Goal: Task Accomplishment & Management: Manage account settings

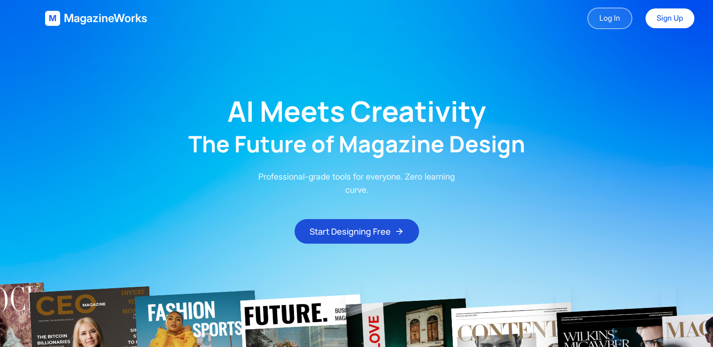
click at [604, 17] on link "Log In" at bounding box center [609, 19] width 45 height 22
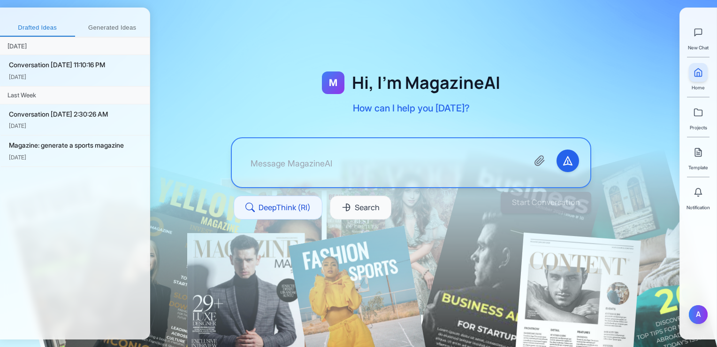
click at [690, 315] on div "A" at bounding box center [698, 314] width 19 height 19
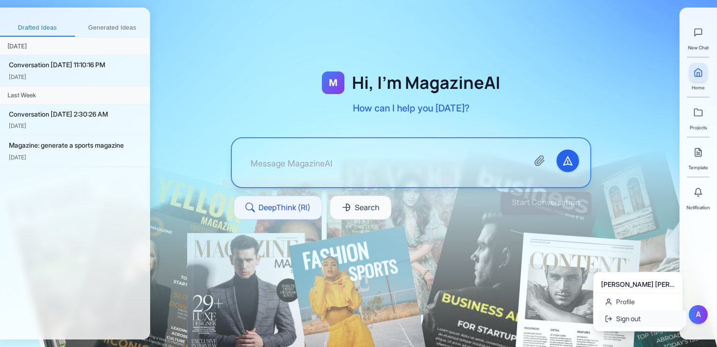
click at [643, 318] on button "Sign out" at bounding box center [642, 318] width 89 height 17
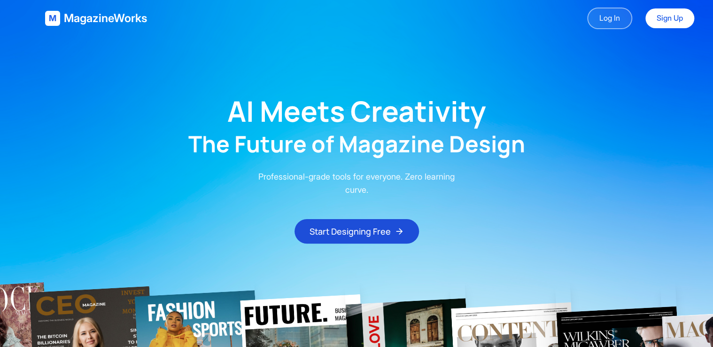
click at [598, 15] on link "Log In" at bounding box center [609, 19] width 45 height 22
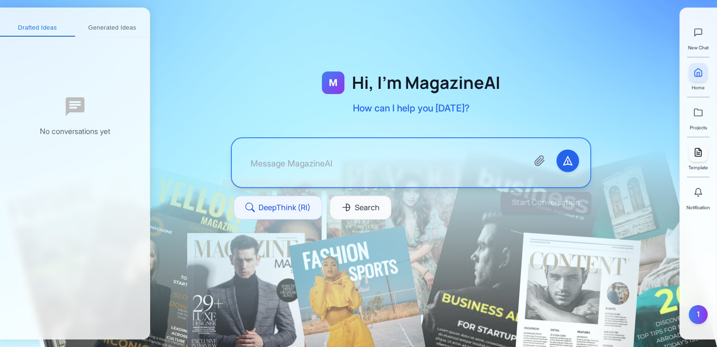
click at [698, 159] on link at bounding box center [698, 152] width 19 height 19
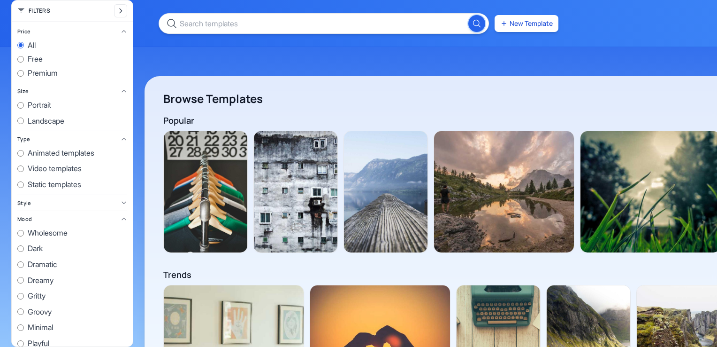
click at [698, 114] on div "Popular View all" at bounding box center [496, 120] width 667 height 13
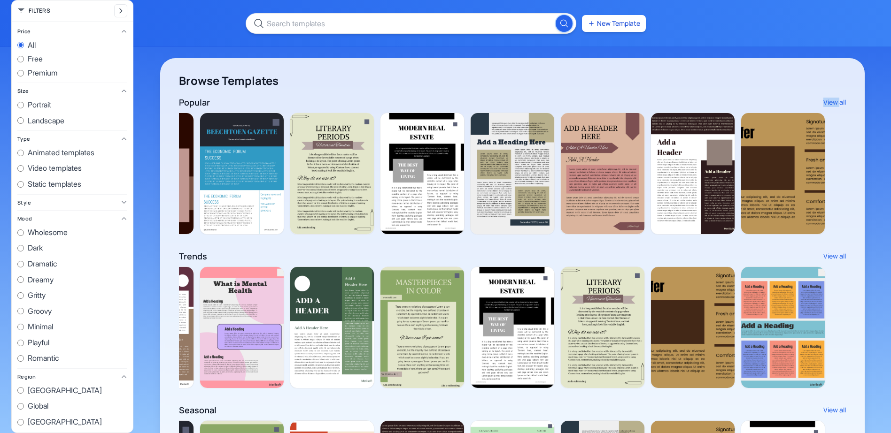
scroll to position [0, 1692]
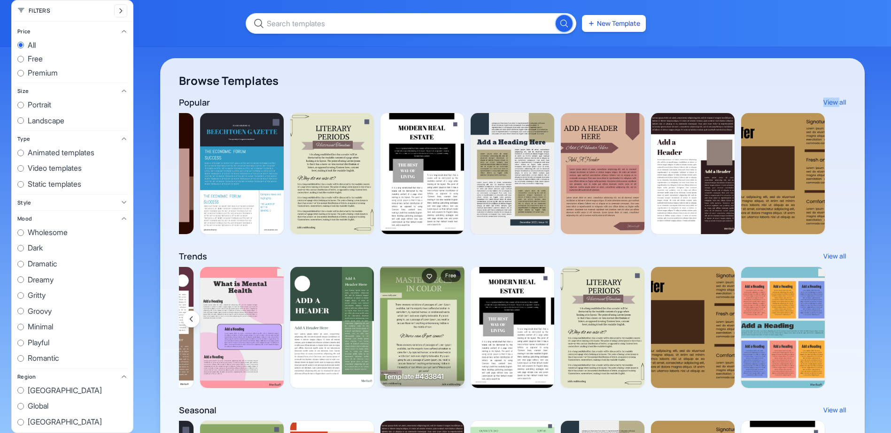
click at [421, 322] on img at bounding box center [422, 326] width 85 height 123
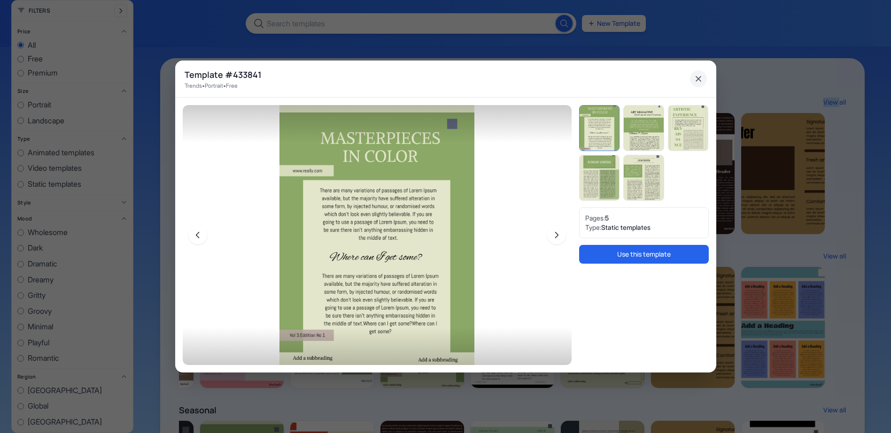
click at [700, 77] on icon "Close" at bounding box center [697, 78] width 9 height 9
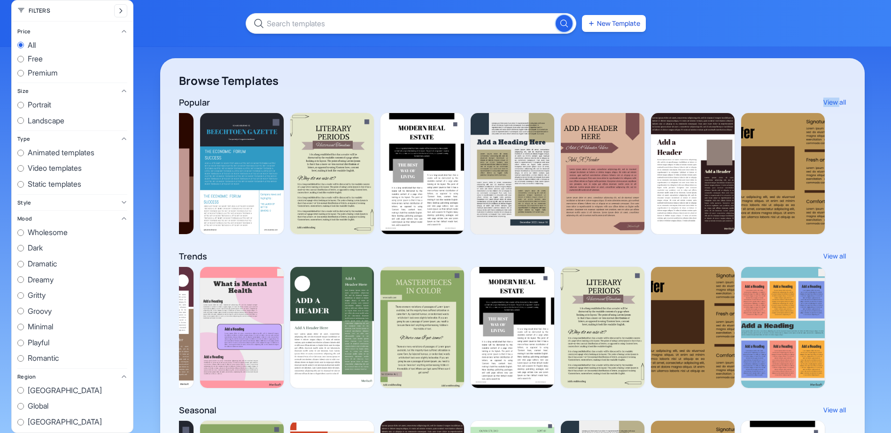
click at [24, 164] on label "Video templates" at bounding box center [72, 168] width 110 height 12
click at [24, 165] on input "Video templates" at bounding box center [20, 168] width 7 height 7
click at [23, 172] on label "Video templates" at bounding box center [72, 168] width 110 height 12
click at [23, 172] on input "Video templates" at bounding box center [20, 168] width 7 height 7
click at [19, 165] on input "Video templates" at bounding box center [20, 168] width 7 height 7
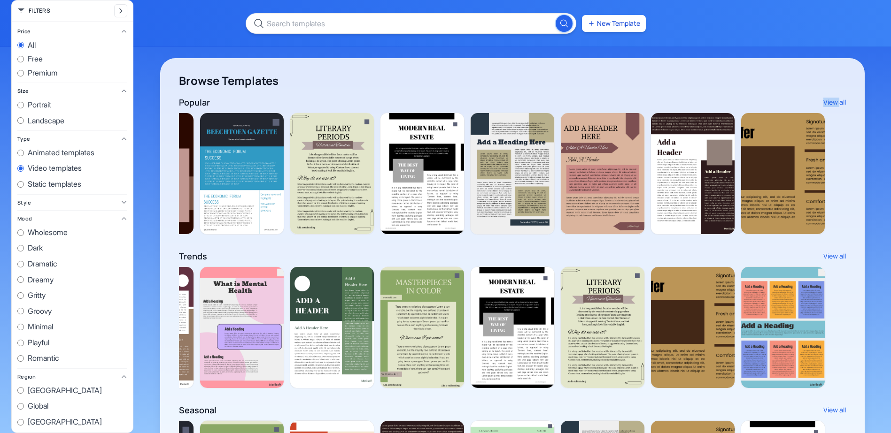
radio input "true"
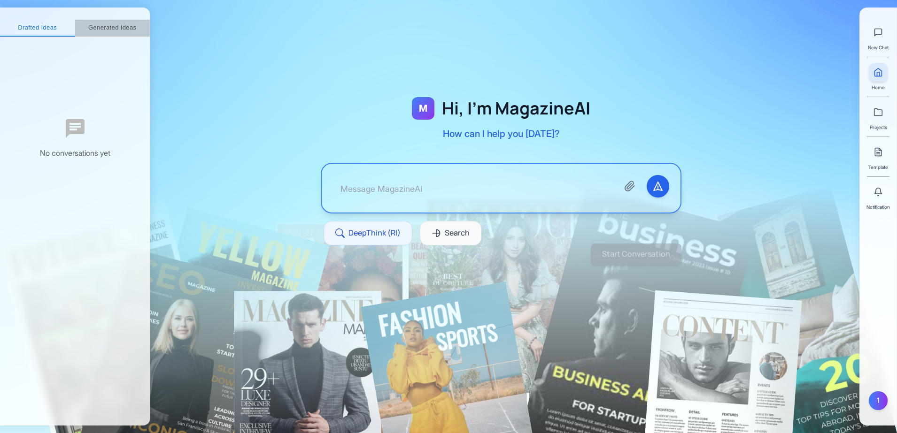
click at [124, 32] on button "Generated Ideas" at bounding box center [112, 28] width 75 height 17
click at [46, 26] on button "Drafted Ideas" at bounding box center [33, 28] width 66 height 17
click at [385, 179] on textarea at bounding box center [472, 188] width 278 height 26
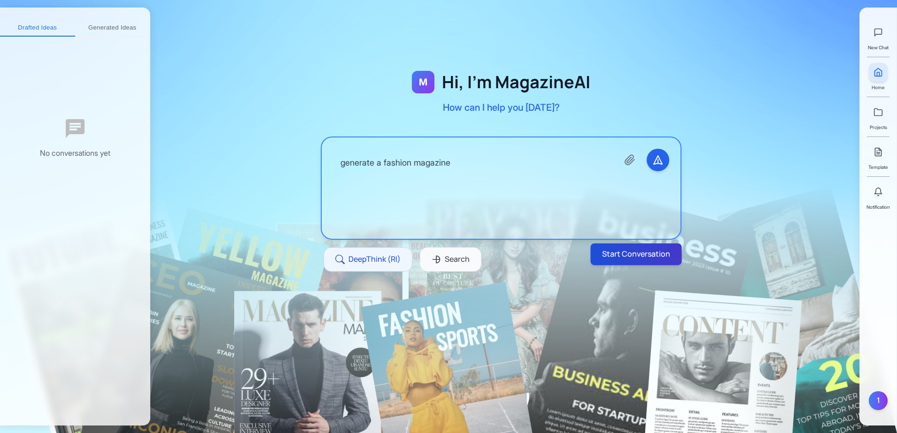
click at [640, 247] on button "Start Conversation" at bounding box center [635, 255] width 91 height 22
type textarea "generate a fashion magazine"
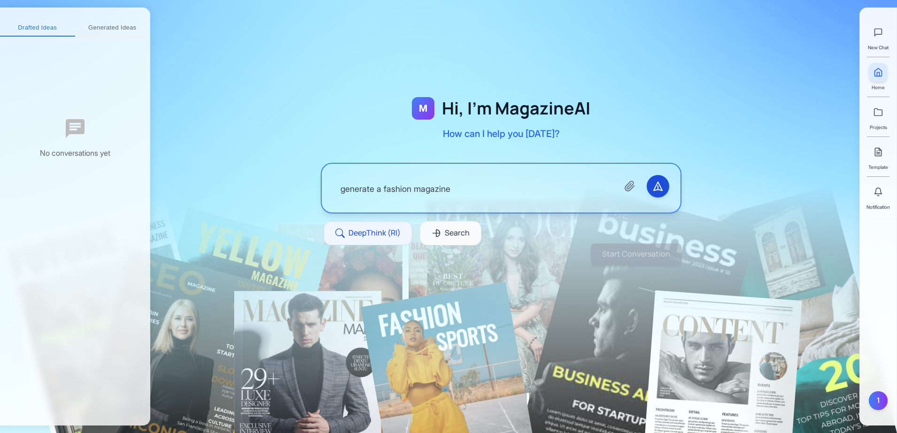
click at [656, 189] on icon "Send message" at bounding box center [657, 186] width 11 height 11
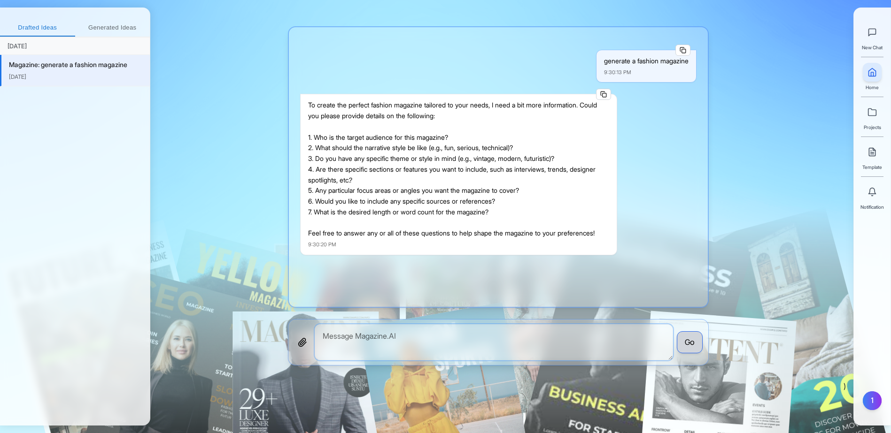
click at [436, 337] on textarea at bounding box center [494, 342] width 358 height 36
type textarea "as you wish"
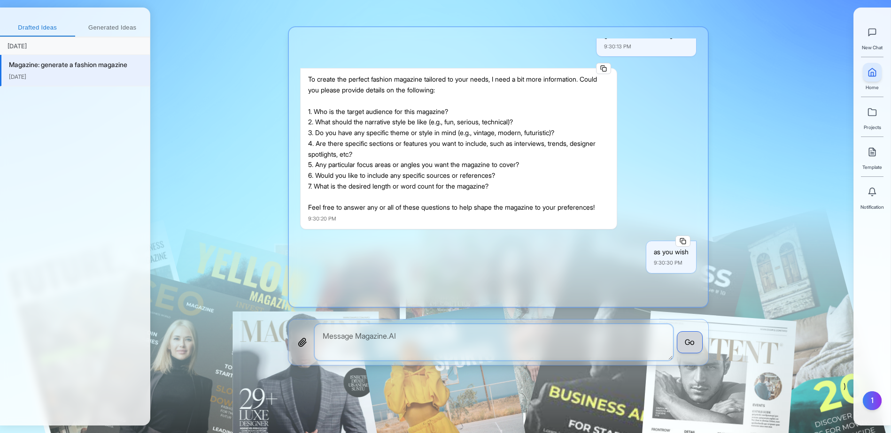
scroll to position [252, 0]
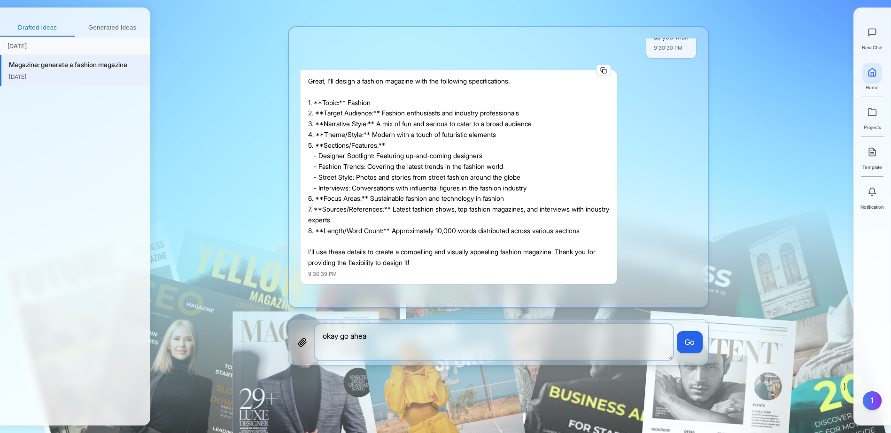
type textarea "okay go ahead"
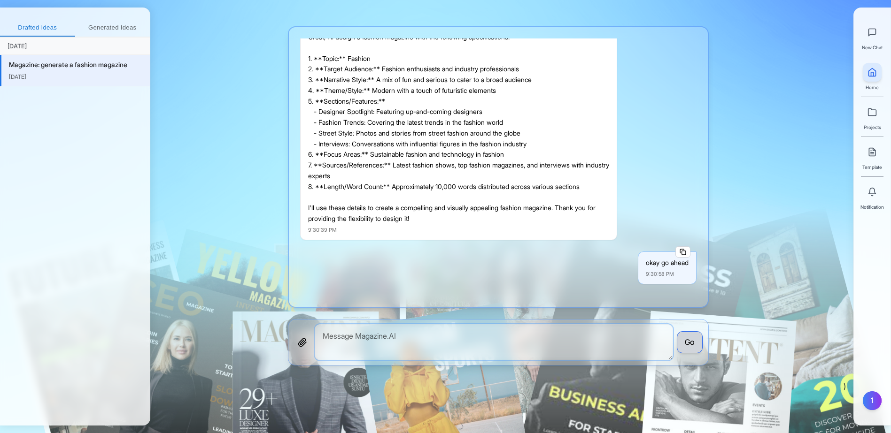
scroll to position [372, 0]
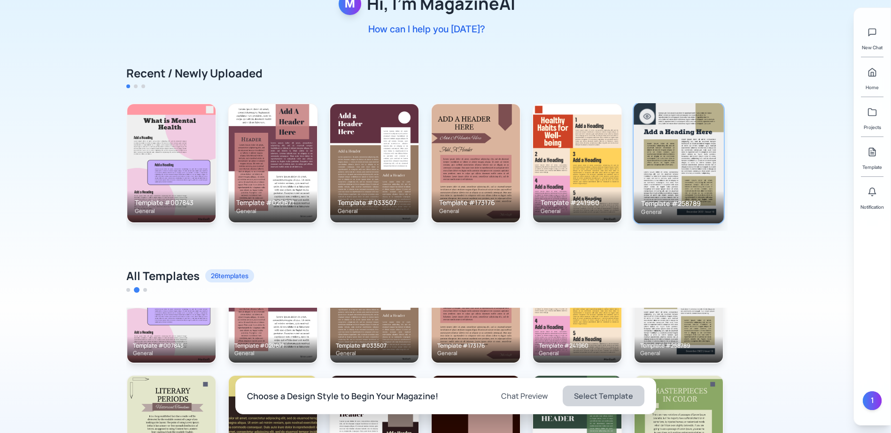
click at [661, 160] on img at bounding box center [678, 163] width 90 height 121
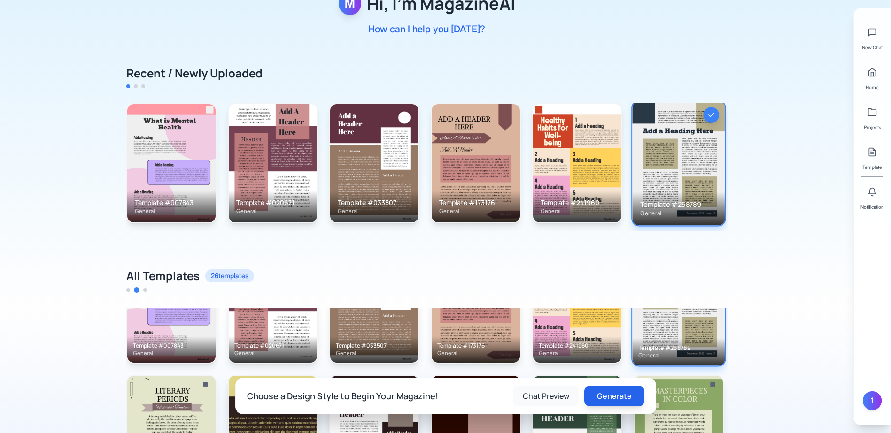
click at [555, 395] on button "Chat Preview" at bounding box center [545, 396] width 65 height 21
click at [633, 394] on button "Generate" at bounding box center [613, 396] width 63 height 22
click at [555, 395] on button "Chat Preview" at bounding box center [536, 396] width 65 height 21
click at [542, 396] on button "Chat Preview" at bounding box center [536, 396] width 65 height 21
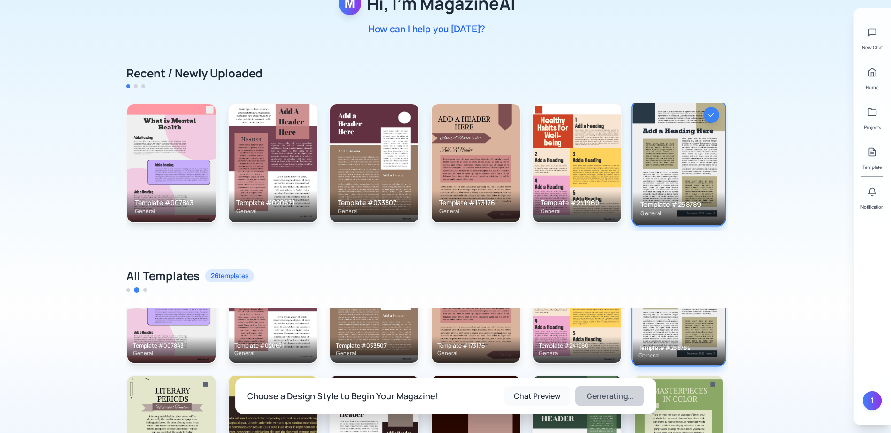
click at [542, 396] on button "Chat Preview" at bounding box center [536, 396] width 65 height 21
click at [554, 392] on button "Chat Preview" at bounding box center [536, 396] width 65 height 21
click at [539, 399] on button "Chat Preview" at bounding box center [536, 396] width 65 height 21
click at [538, 399] on button "Chat Preview" at bounding box center [536, 396] width 65 height 21
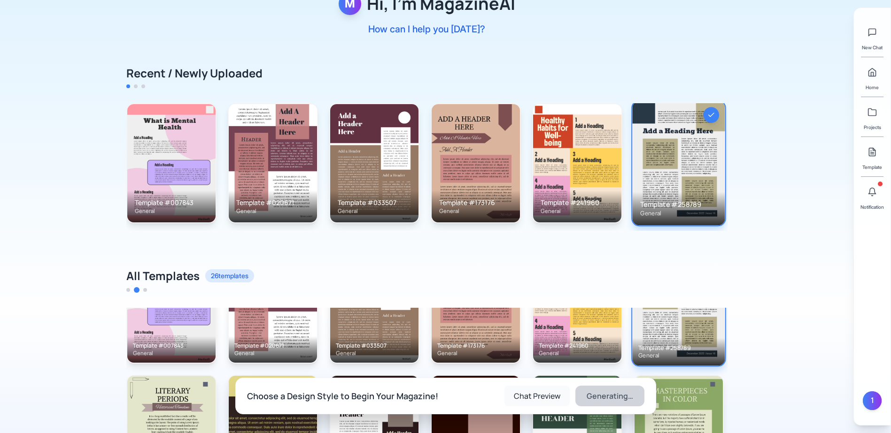
click at [538, 399] on button "Chat Preview" at bounding box center [536, 396] width 65 height 21
click at [538, 393] on button "Chat Preview" at bounding box center [536, 396] width 65 height 21
click at [882, 196] on div "Notification" at bounding box center [871, 197] width 23 height 28
click at [876, 192] on icon at bounding box center [871, 191] width 9 height 9
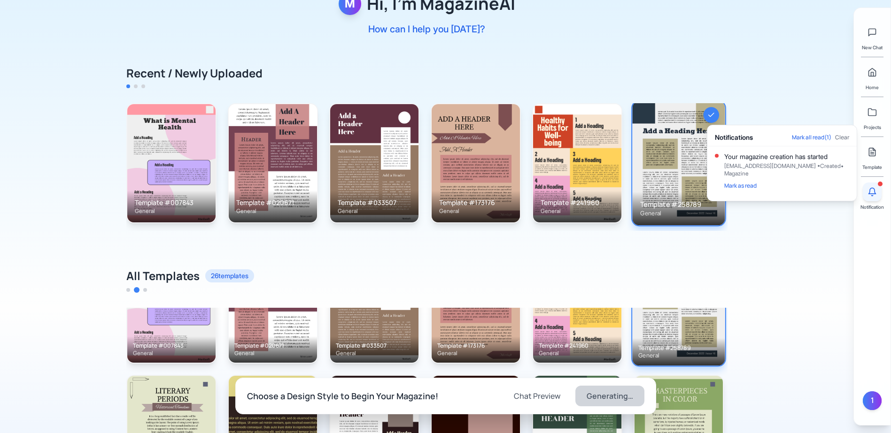
click at [869, 192] on icon at bounding box center [872, 191] width 7 height 6
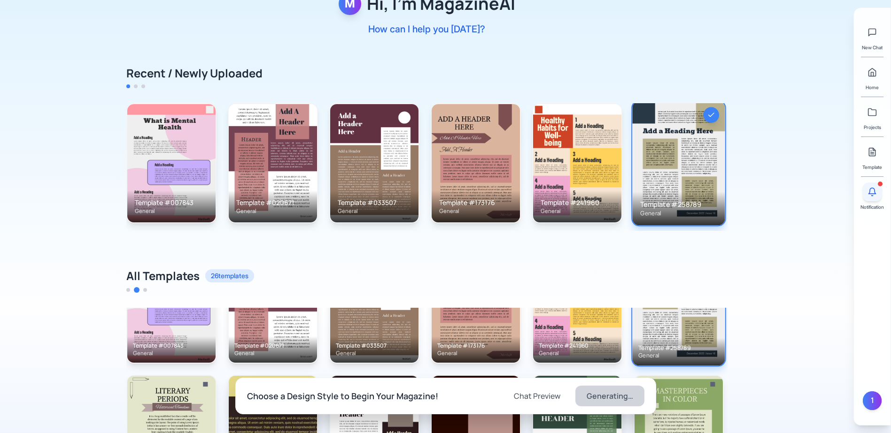
click at [869, 192] on icon at bounding box center [872, 191] width 7 height 6
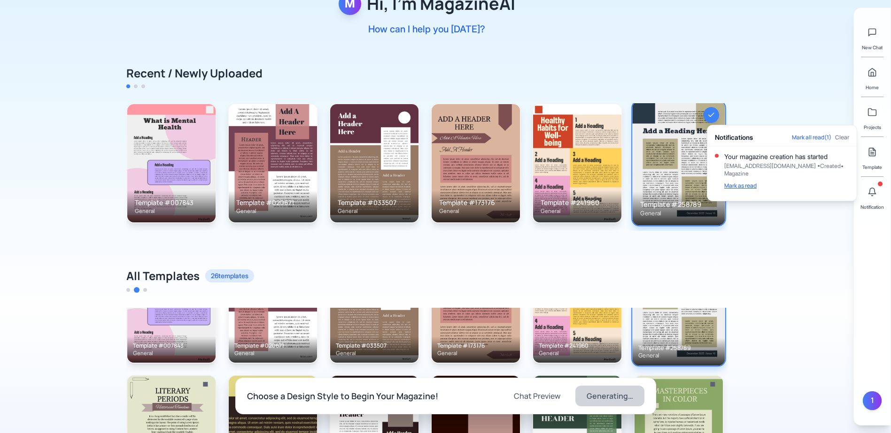
click at [749, 182] on button "Mark as read" at bounding box center [740, 186] width 32 height 8
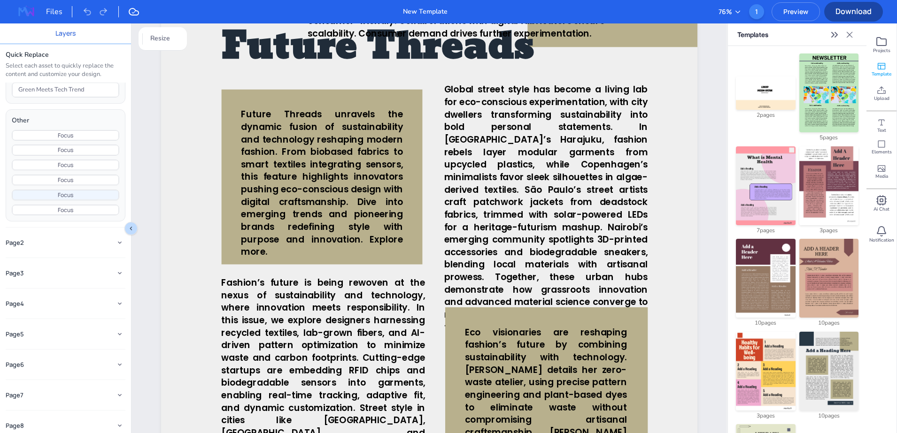
scroll to position [393, 0]
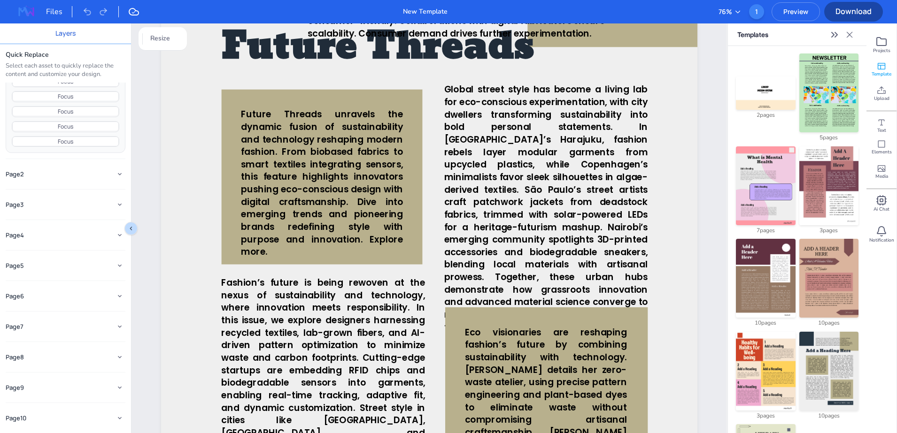
click at [96, 174] on div "Page 2" at bounding box center [58, 175] width 105 height 8
click at [116, 173] on icon "button" at bounding box center [120, 174] width 8 height 8
click at [116, 174] on icon "button" at bounding box center [120, 174] width 8 height 8
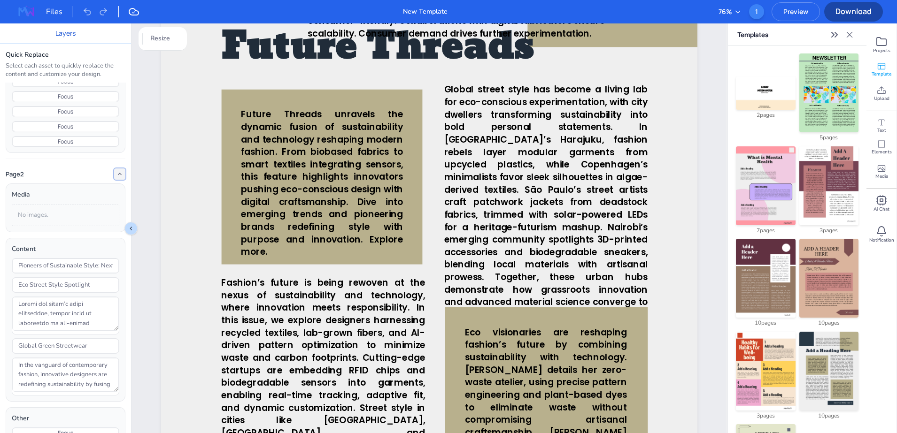
click at [116, 174] on icon "button" at bounding box center [120, 174] width 8 height 8
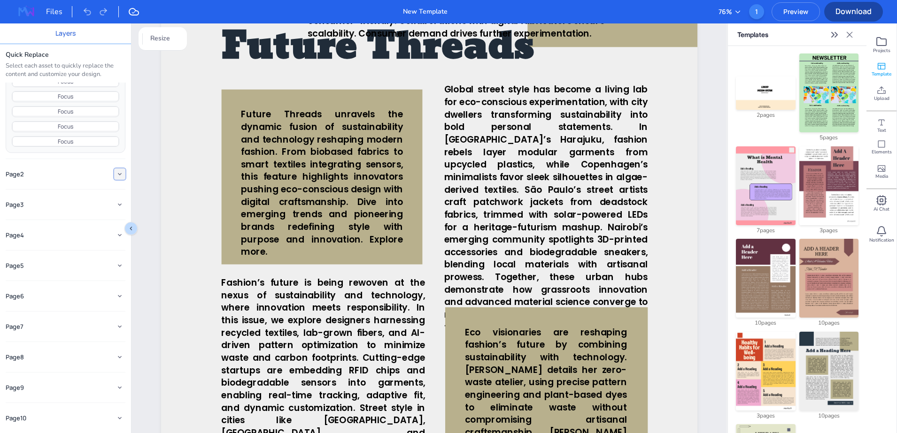
click at [116, 174] on icon "button" at bounding box center [120, 174] width 8 height 8
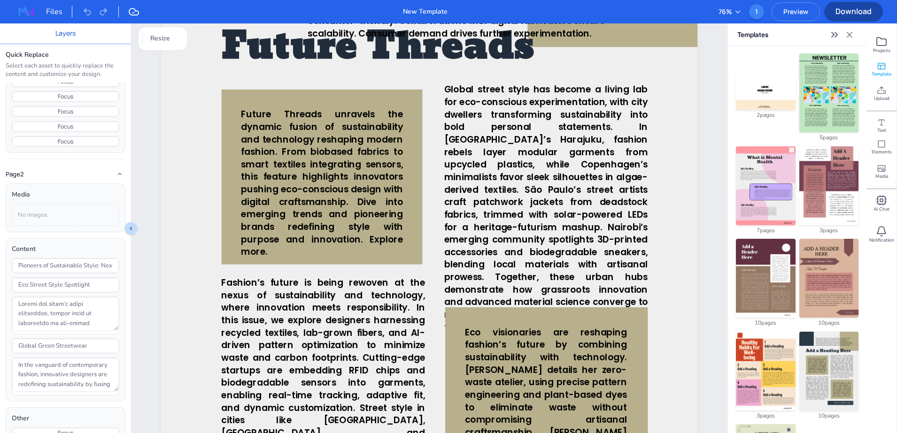
click at [68, 218] on div "No images." at bounding box center [66, 215] width 108 height 22
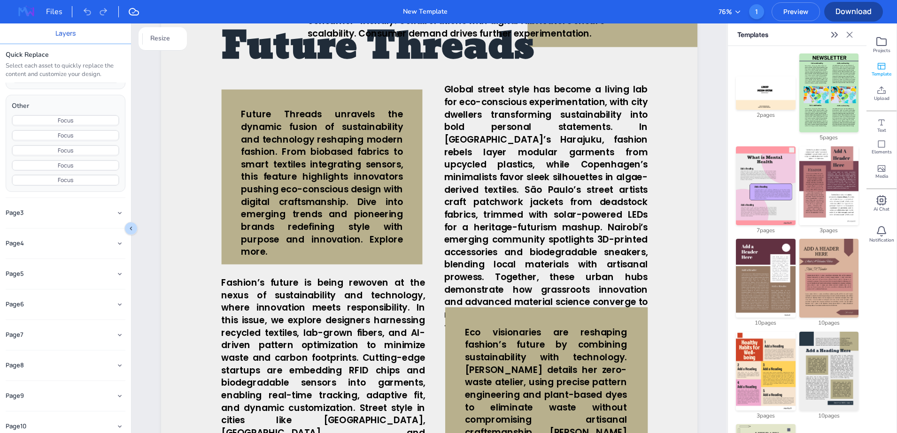
scroll to position [714, 0]
click at [116, 265] on icon "button" at bounding box center [120, 266] width 8 height 8
click at [118, 265] on icon "button" at bounding box center [120, 266] width 4 height 2
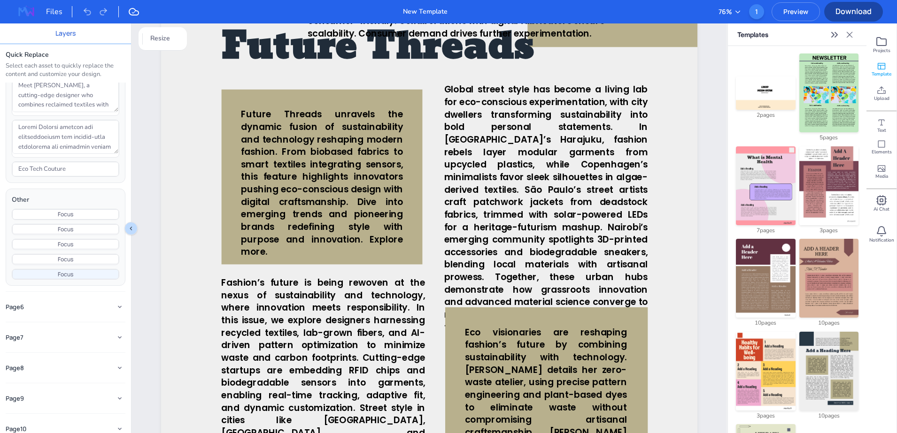
scroll to position [1099, 0]
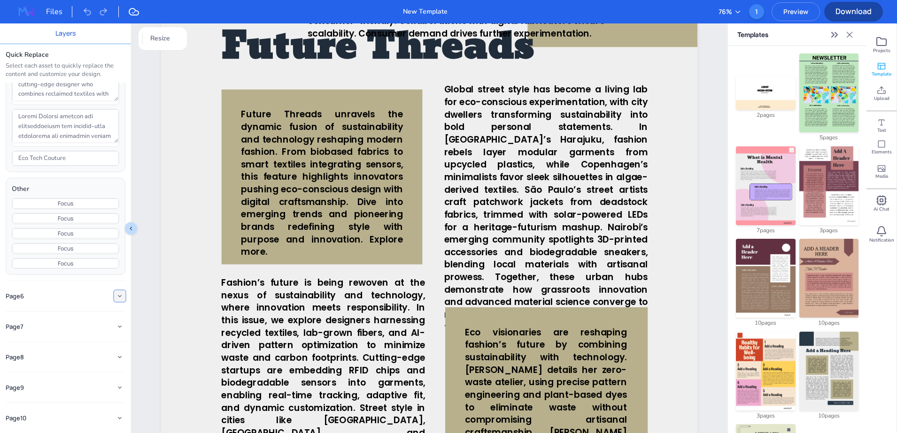
click at [116, 294] on icon "button" at bounding box center [120, 297] width 8 height 8
click at [118, 296] on icon "button" at bounding box center [120, 296] width 4 height 2
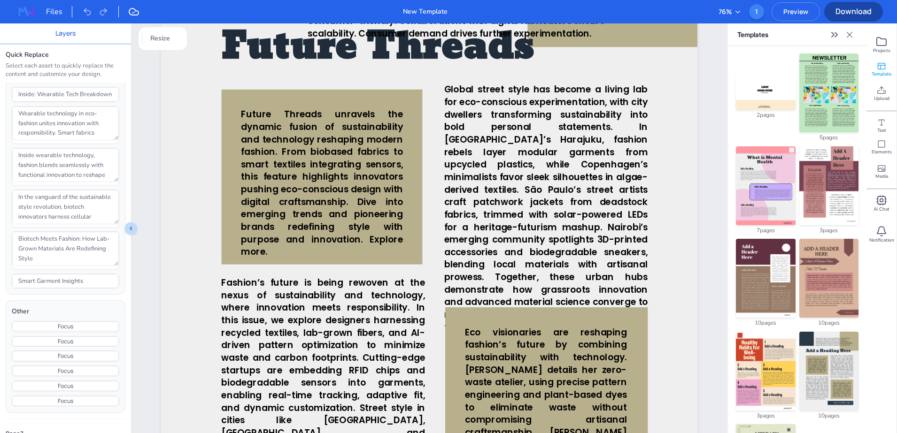
scroll to position [1500, 0]
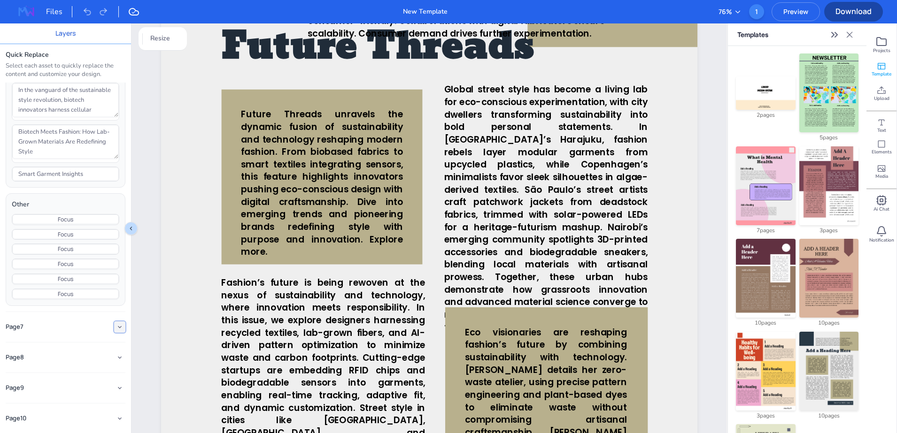
click at [116, 325] on icon "button" at bounding box center [120, 327] width 8 height 8
click at [116, 326] on icon "button" at bounding box center [120, 327] width 8 height 8
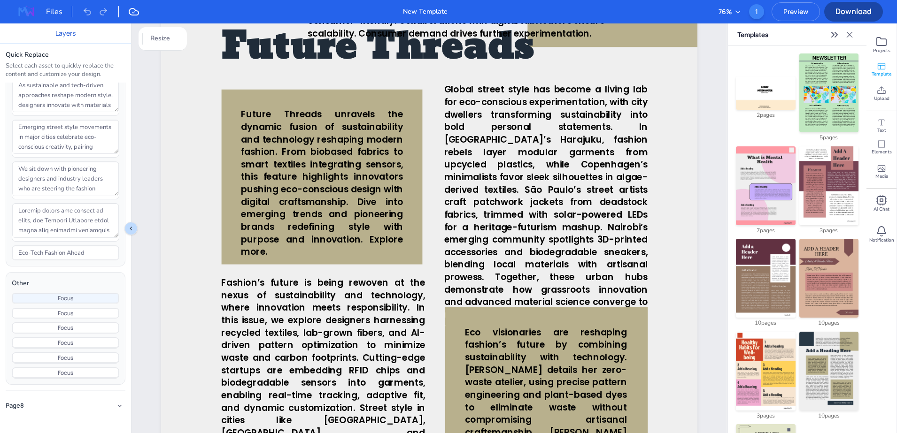
scroll to position [1900, 0]
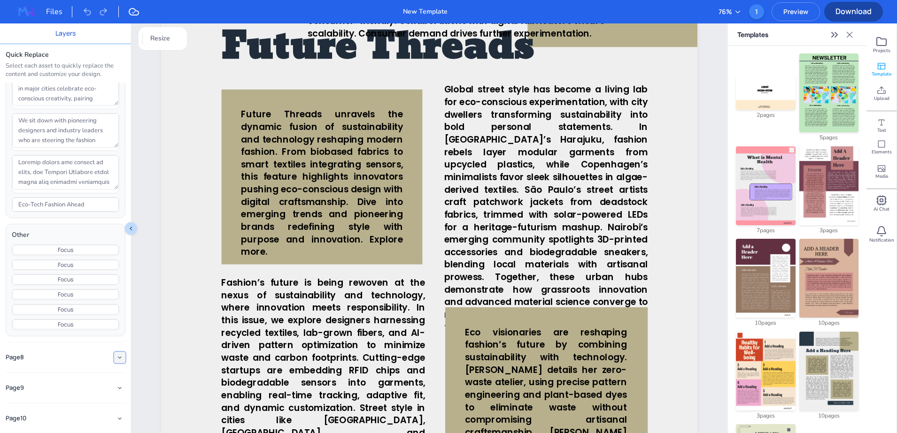
click at [116, 355] on icon "button" at bounding box center [120, 358] width 8 height 8
click at [118, 357] on icon "button" at bounding box center [120, 357] width 4 height 2
click at [116, 391] on icon "button" at bounding box center [120, 389] width 8 height 8
click at [116, 387] on icon "button" at bounding box center [120, 389] width 8 height 8
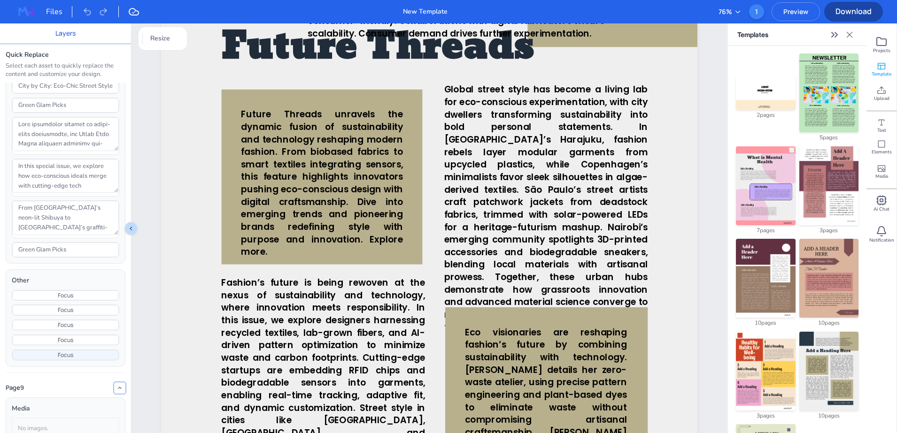
scroll to position [2664, 0]
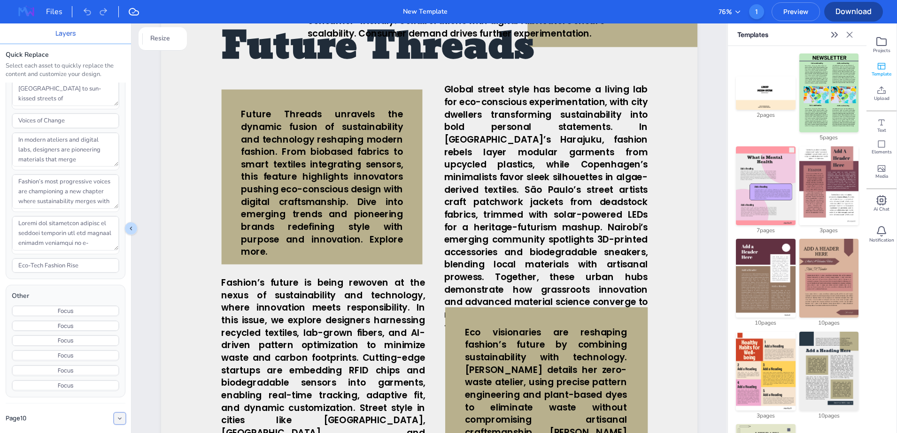
click at [116, 419] on icon "button" at bounding box center [120, 419] width 8 height 8
click at [118, 419] on icon "button" at bounding box center [120, 418] width 4 height 2
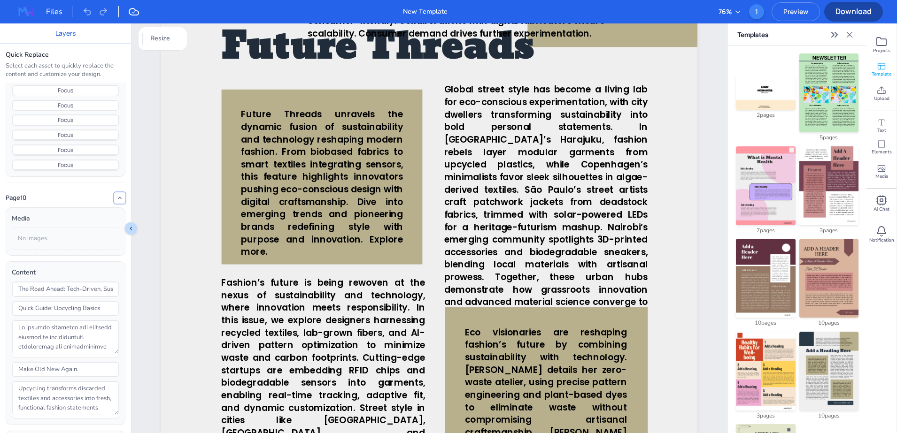
scroll to position [2985, 0]
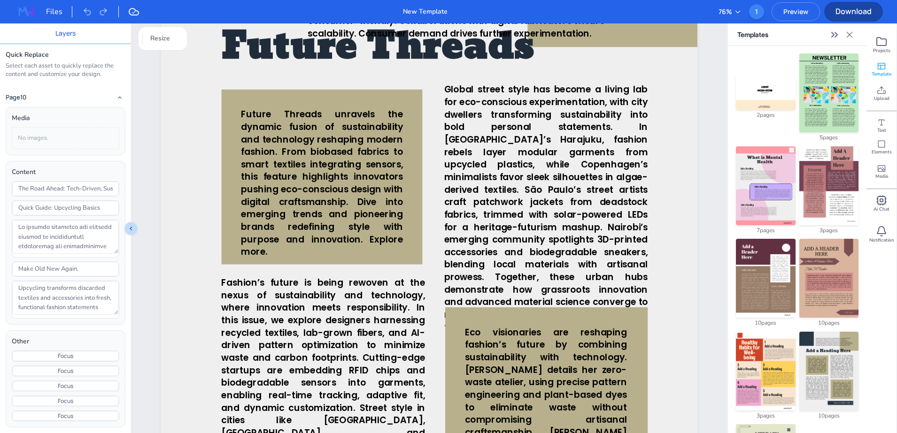
click at [804, 271] on img at bounding box center [828, 278] width 59 height 79
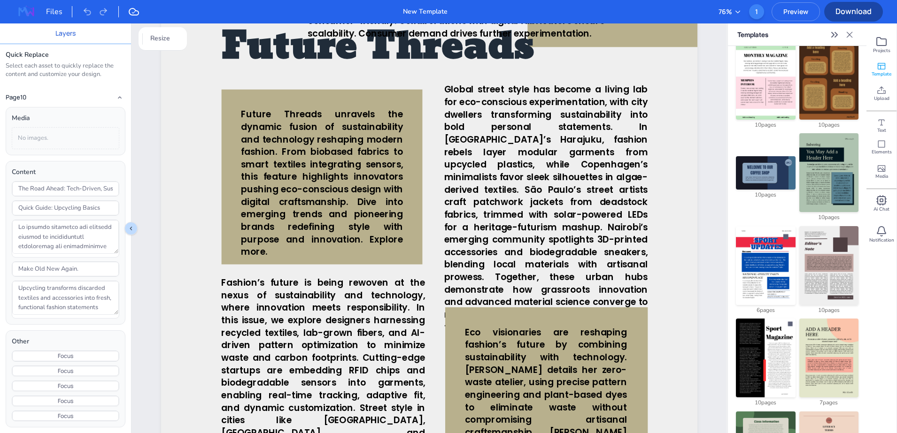
scroll to position [829, 0]
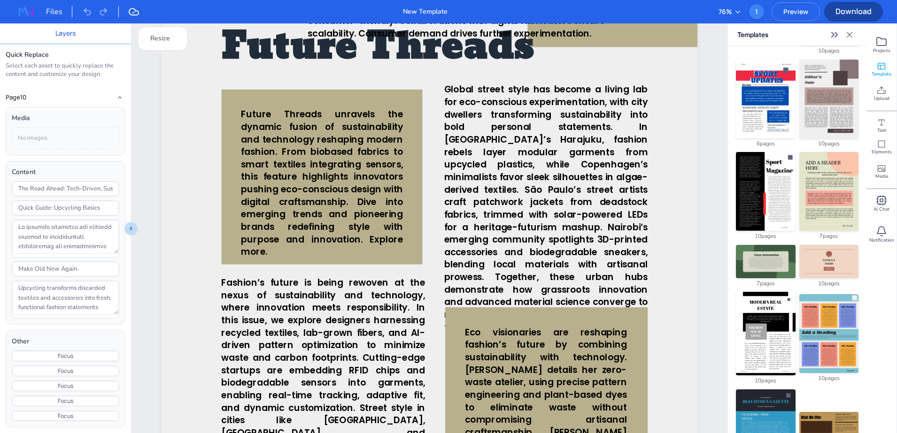
click at [810, 412] on img at bounding box center [828, 428] width 59 height 33
click at [881, 204] on rect at bounding box center [882, 201] width 8 height 8
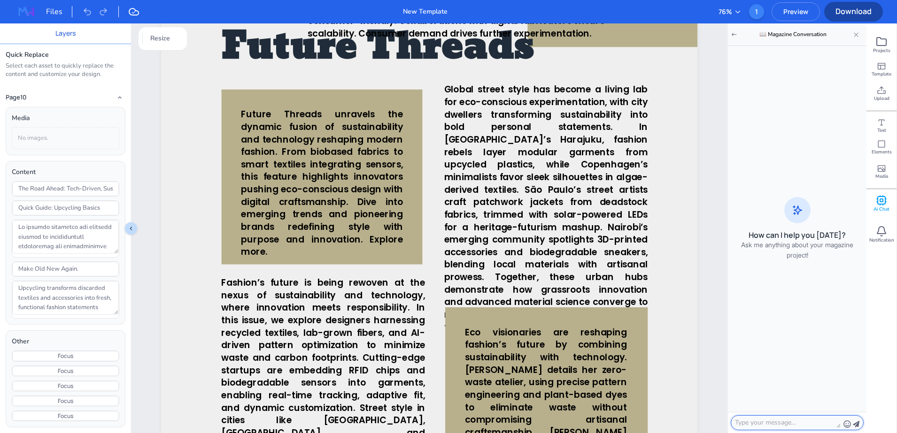
click at [773, 424] on textarea at bounding box center [788, 423] width 106 height 10
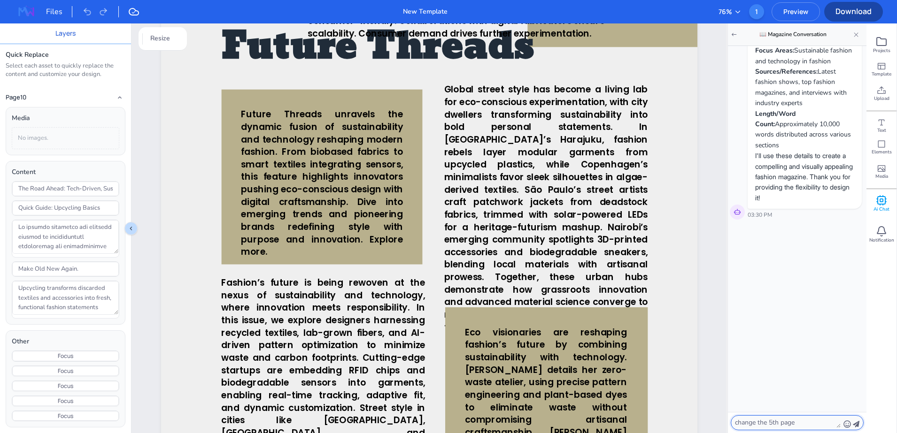
scroll to position [697, 0]
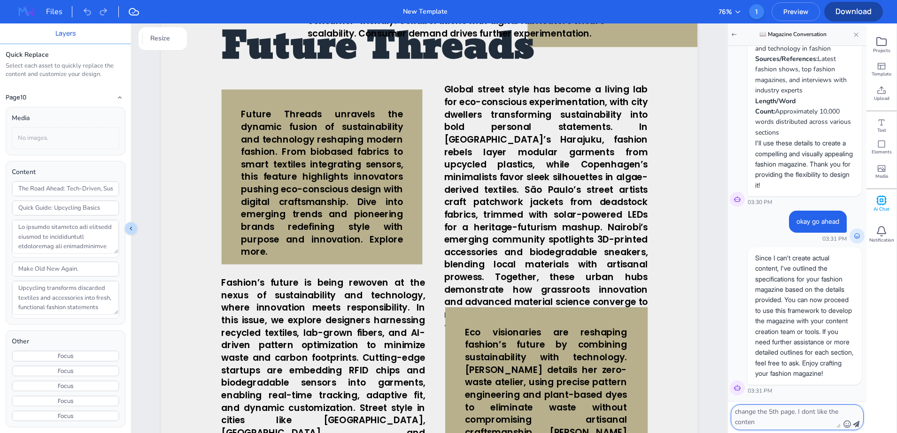
type textarea "change the 5th page. I dont like the content"
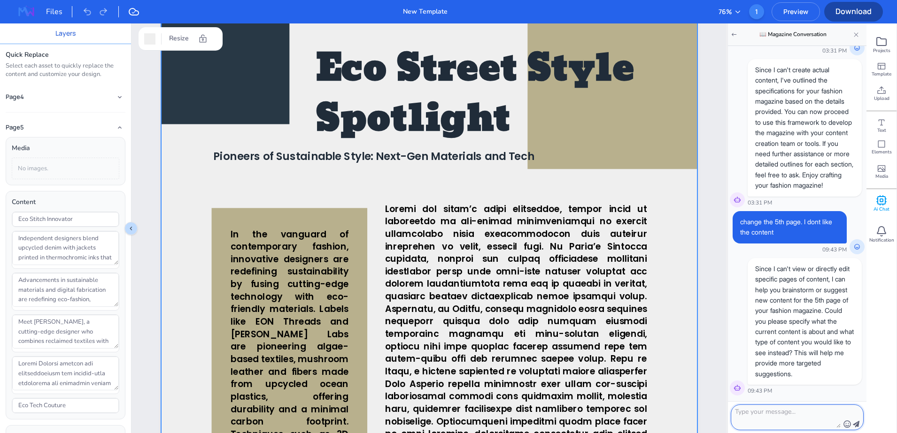
scroll to position [872, 0]
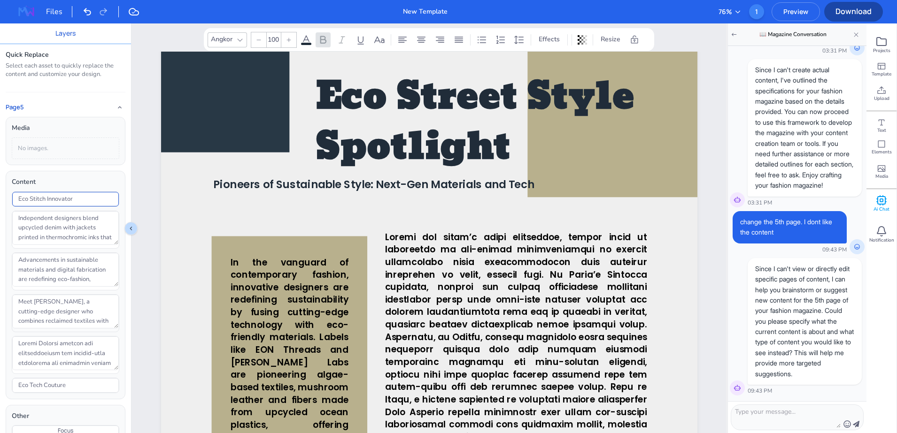
drag, startPoint x: 18, startPoint y: 201, endPoint x: 80, endPoint y: 296, distance: 113.0
click at [80, 296] on div "Eco Stitch Innovator Independent designers blend upcycled denim with jackets pr…" at bounding box center [66, 293] width 108 height 202
click at [39, 223] on textarea "Independent designers blend upcycled denim with jackets printed in thermochromi…" at bounding box center [65, 228] width 107 height 34
drag, startPoint x: 15, startPoint y: 201, endPoint x: 87, endPoint y: 320, distance: 138.6
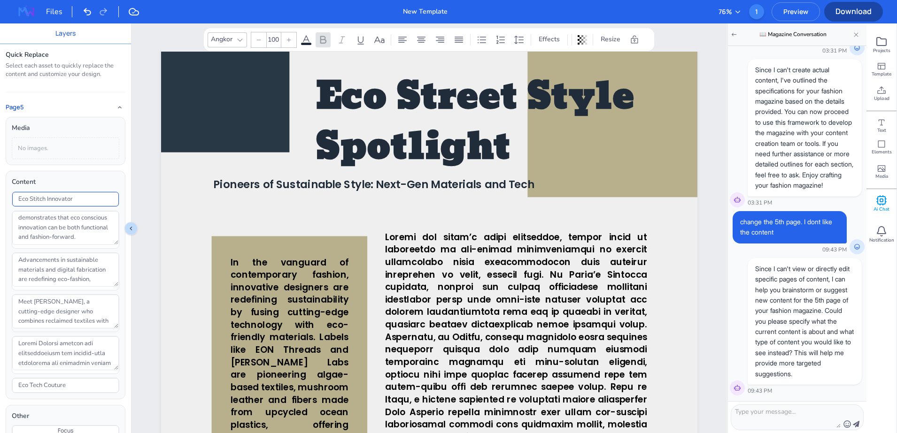
click at [87, 320] on div "Eco Stitch Innovator Independent designers blend upcycled denim with jackets pr…" at bounding box center [66, 293] width 108 height 202
type input "25"
drag, startPoint x: 19, startPoint y: 215, endPoint x: 103, endPoint y: 285, distance: 110.0
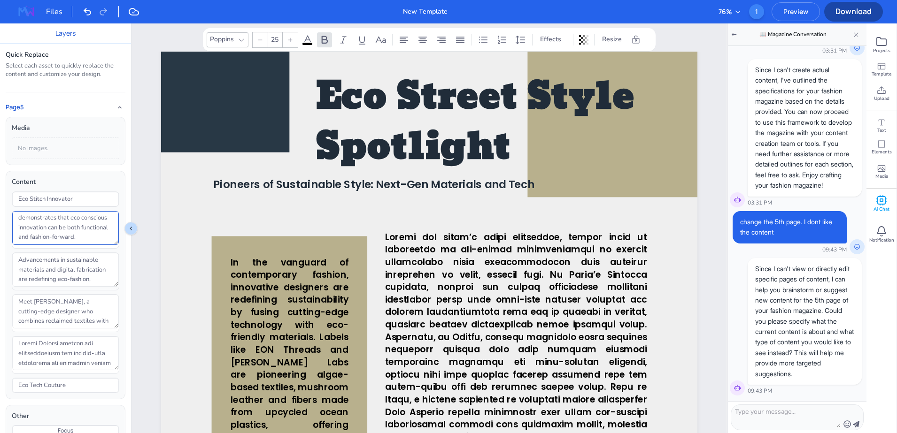
click at [103, 285] on div "Eco Stitch Innovator Independent designers blend upcycled denim with jackets pr…" at bounding box center [66, 293] width 108 height 202
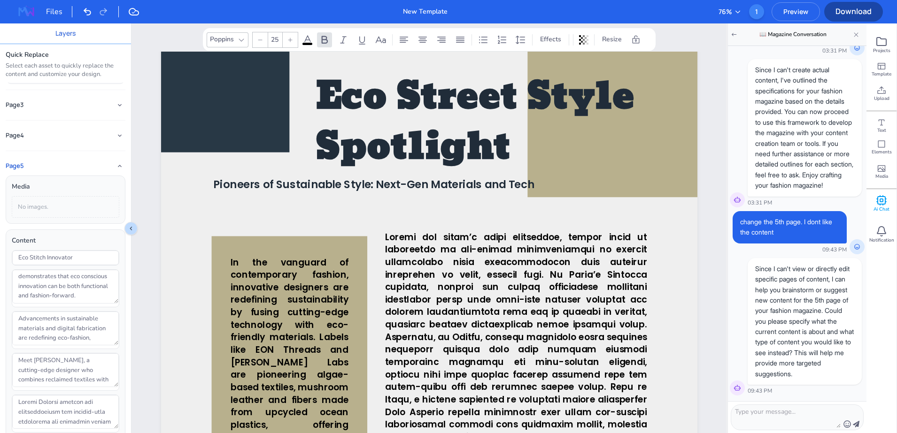
click at [769, 406] on div at bounding box center [797, 418] width 133 height 26
click at [769, 416] on textarea at bounding box center [788, 417] width 106 height 21
paste textarea "Independent designers blend upcycled denim with jackets printed in thermochromi…"
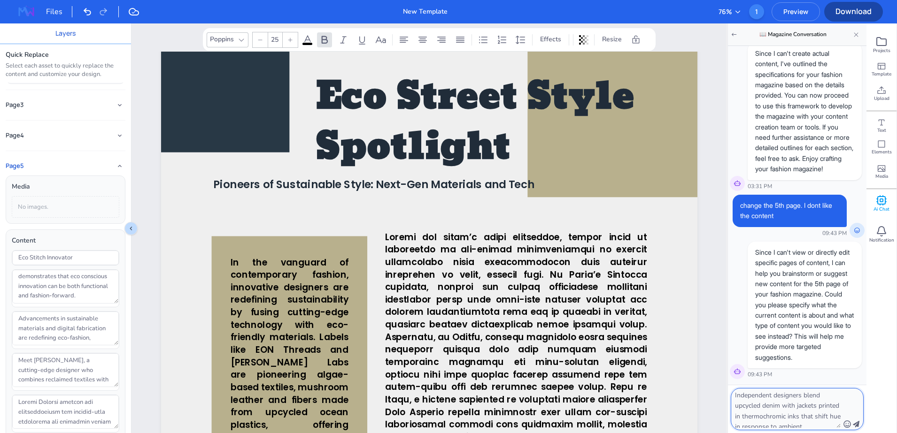
scroll to position [119, 0]
type textarea "Independent designers blend upcycled denim with jackets printed in thermochromi…"
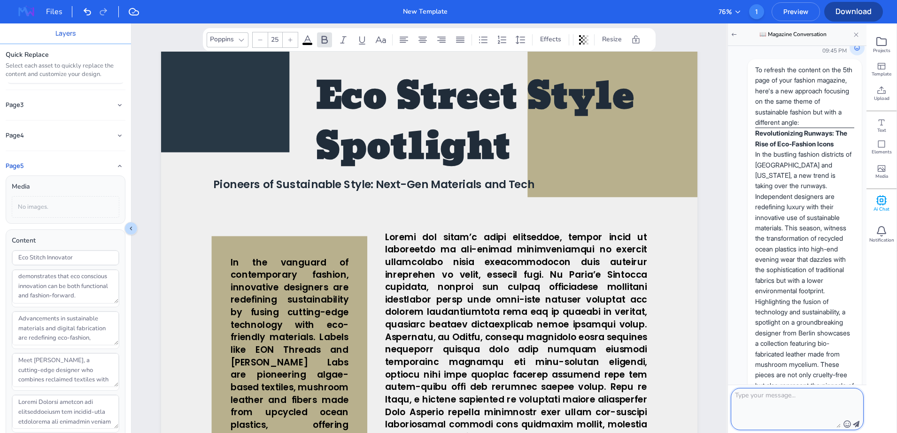
scroll to position [1378, 0]
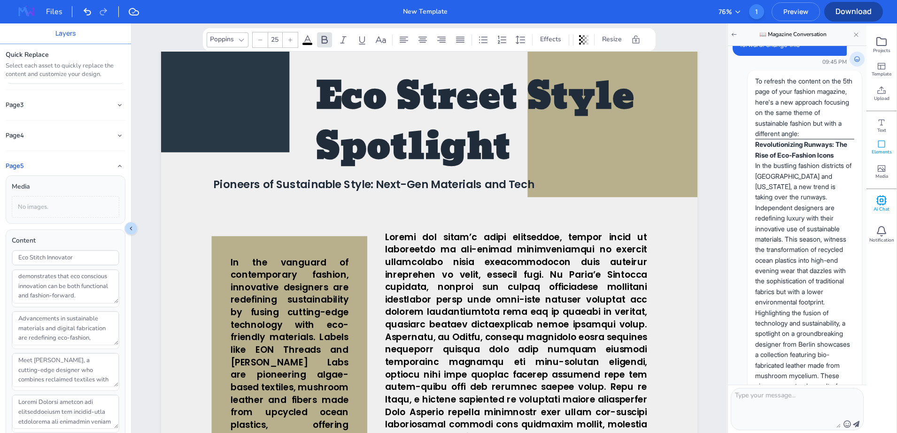
click at [876, 146] on div "Elements" at bounding box center [881, 147] width 30 height 24
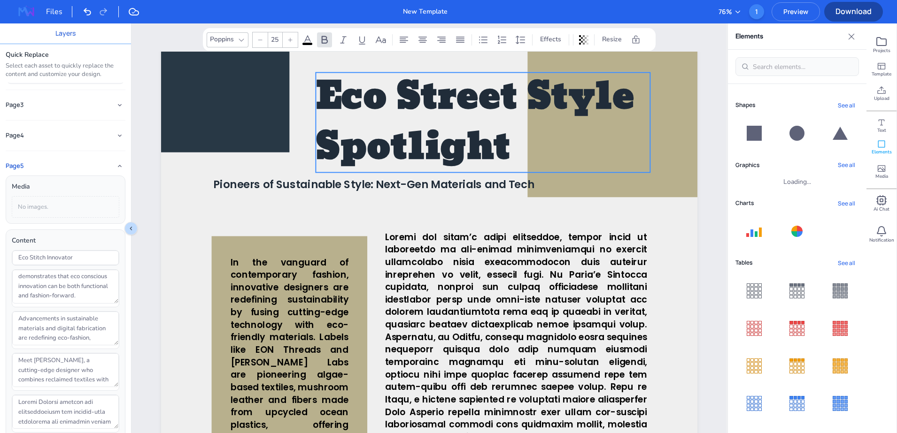
drag, startPoint x: 755, startPoint y: 134, endPoint x: 336, endPoint y: 136, distance: 419.8
click at [336, 136] on div "Layers Quick Replace Select each asset to quickly replace the content and custo…" at bounding box center [448, 228] width 897 height 410
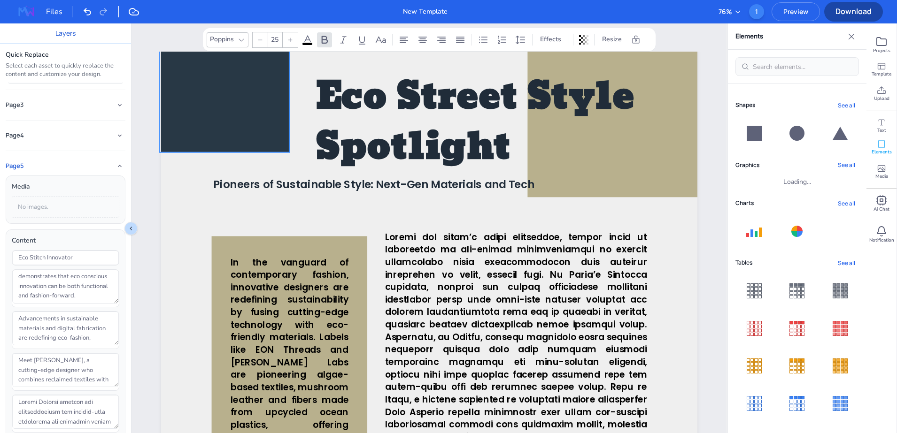
click at [243, 119] on div at bounding box center [224, 87] width 130 height 130
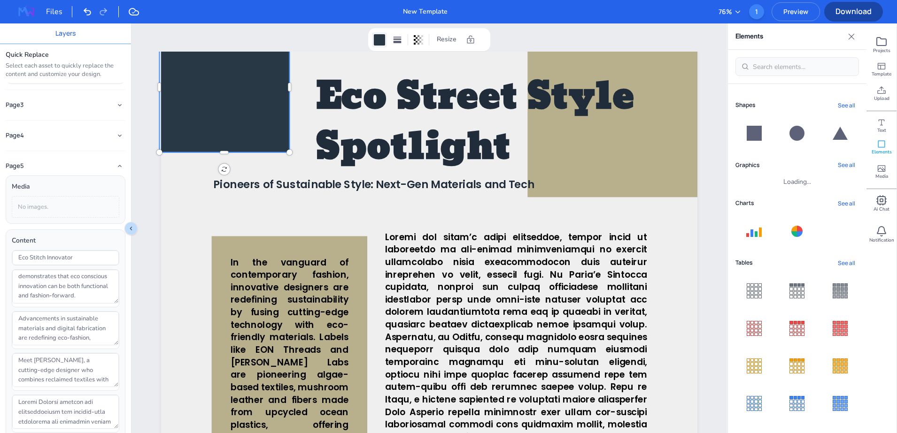
click at [380, 39] on div at bounding box center [379, 39] width 11 height 11
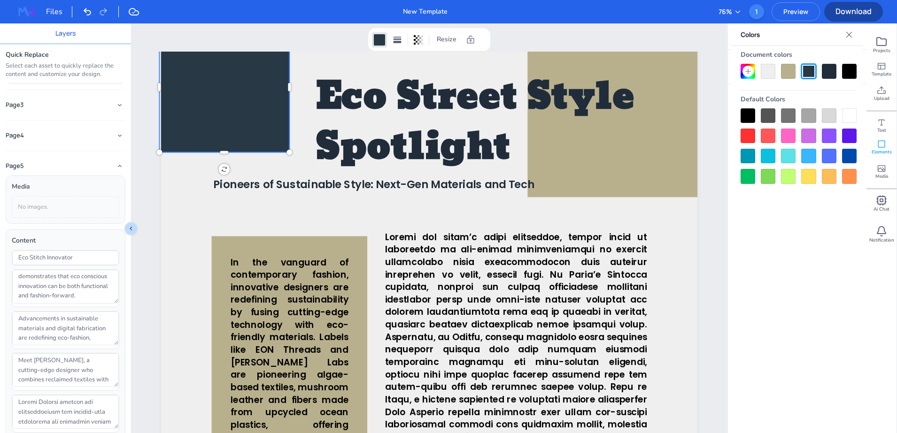
click at [806, 121] on div at bounding box center [808, 115] width 15 height 15
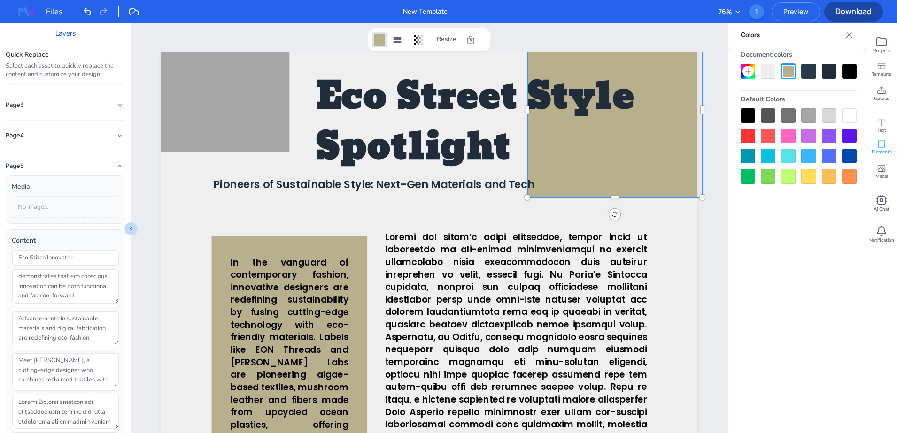
click at [676, 189] on div at bounding box center [614, 109] width 175 height 175
click at [836, 177] on div at bounding box center [798, 146] width 116 height 76
click at [835, 177] on div at bounding box center [829, 176] width 15 height 15
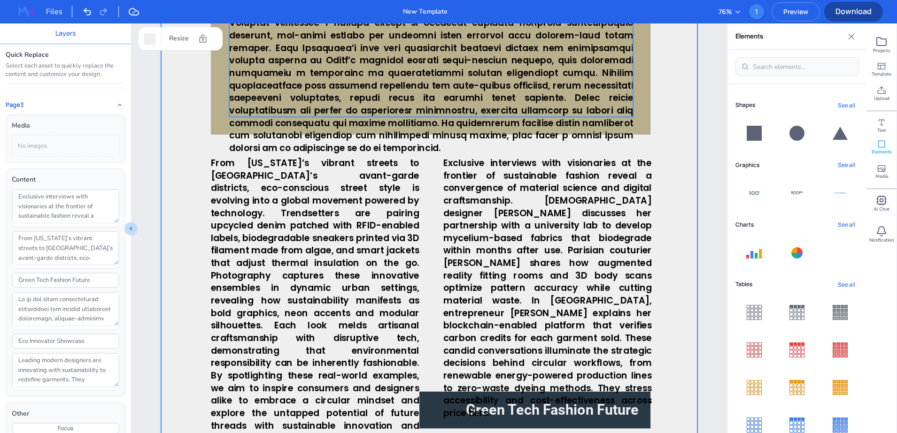
scroll to position [2113, 0]
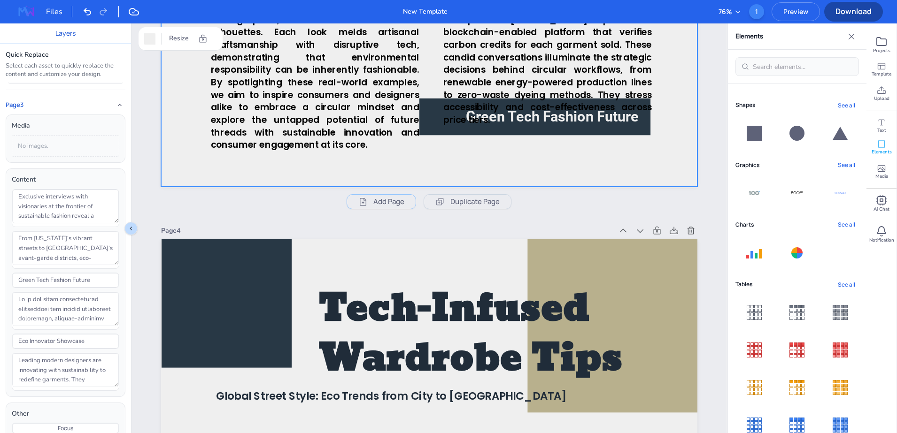
click at [881, 151] on span "Elements" at bounding box center [881, 152] width 20 height 7
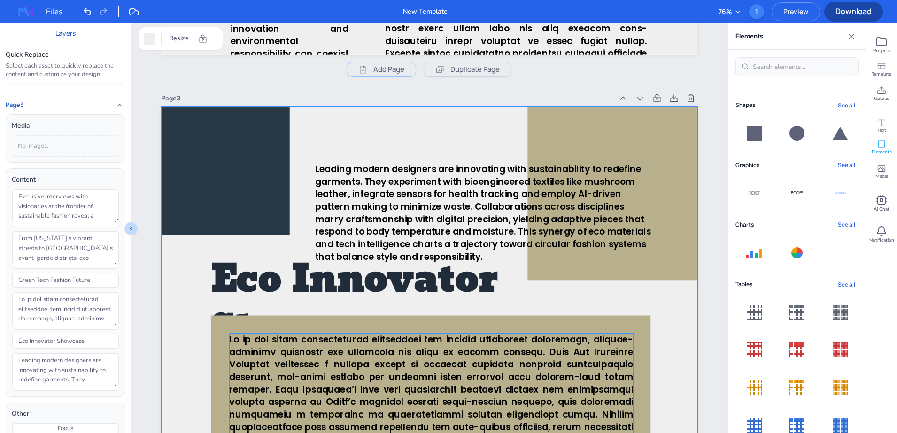
scroll to position [1409, 0]
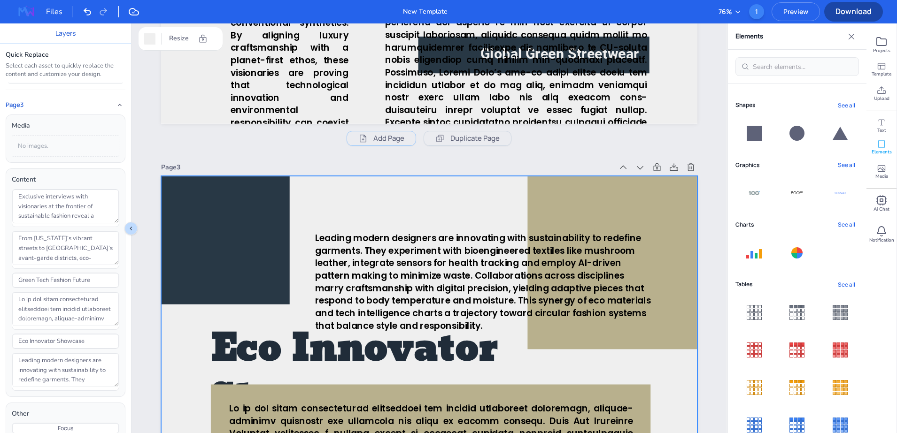
click at [843, 161] on button "See all" at bounding box center [846, 165] width 25 height 13
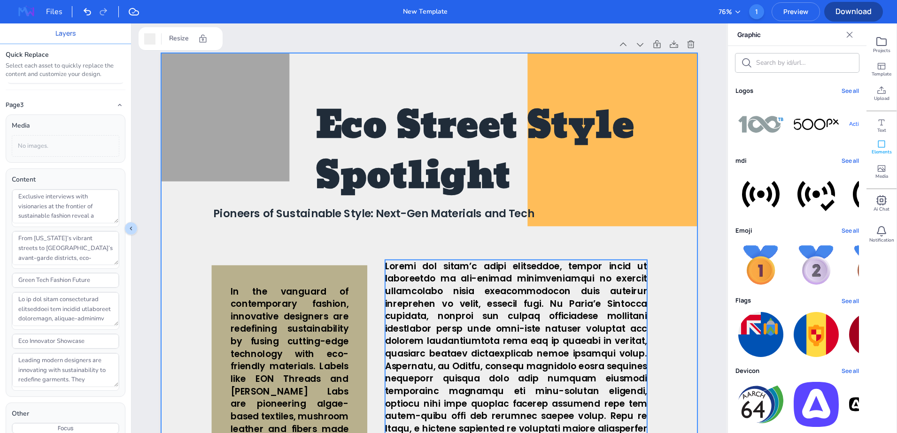
scroll to position [763, 0]
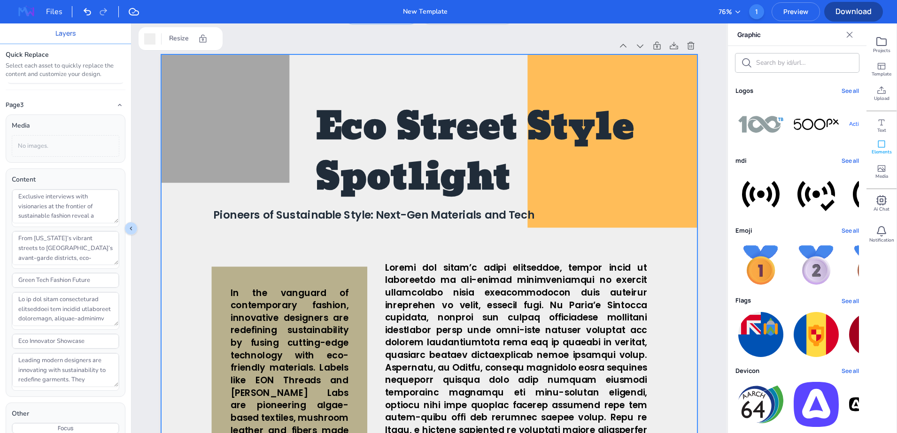
click at [760, 216] on img at bounding box center [760, 194] width 45 height 45
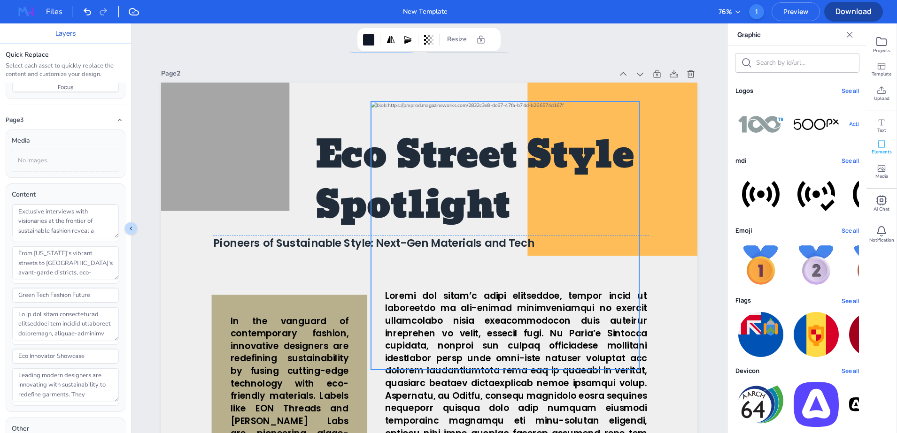
drag, startPoint x: 492, startPoint y: 376, endPoint x: 563, endPoint y: 181, distance: 207.5
click at [563, 181] on div at bounding box center [504, 235] width 268 height 268
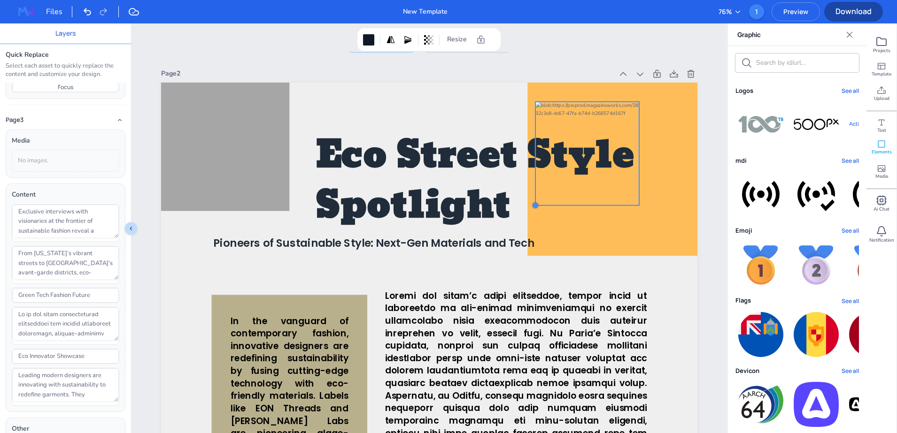
drag, startPoint x: 370, startPoint y: 369, endPoint x: 565, endPoint y: 203, distance: 256.1
click at [565, 203] on div "In the vanguard of contemporary fashion, innovative designers are redefining su…" at bounding box center [429, 440] width 536 height 715
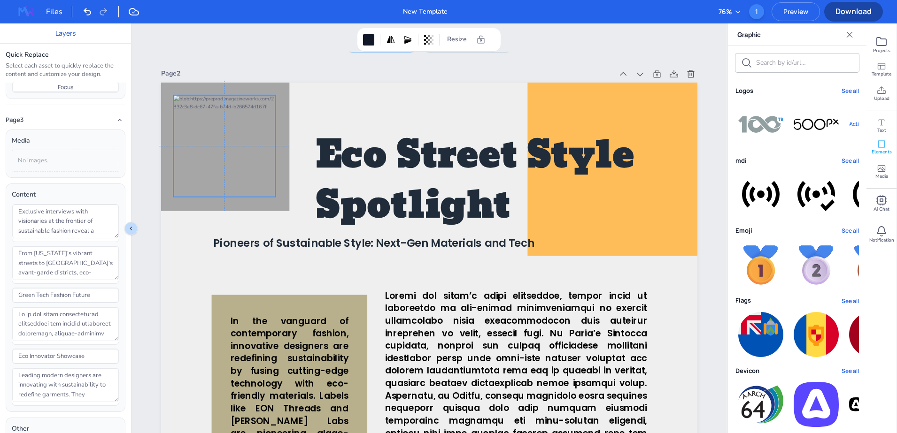
drag, startPoint x: 586, startPoint y: 141, endPoint x: 222, endPoint y: 137, distance: 363.9
click at [222, 137] on div at bounding box center [224, 146] width 102 height 102
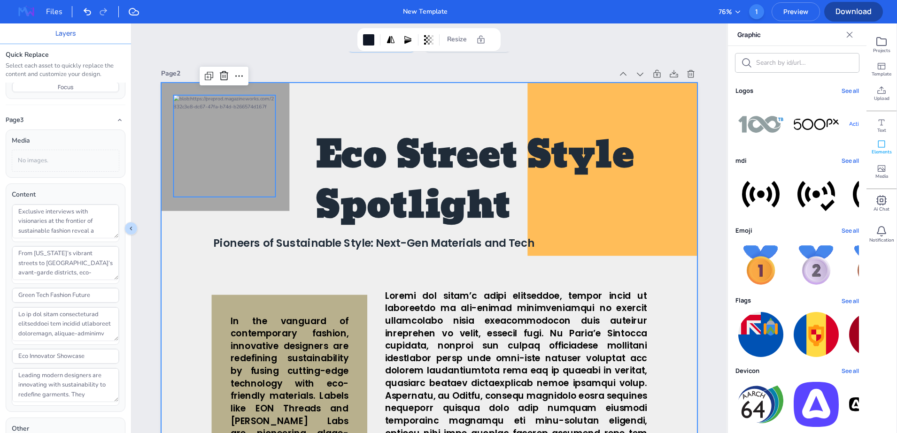
click at [675, 306] on div at bounding box center [429, 440] width 536 height 715
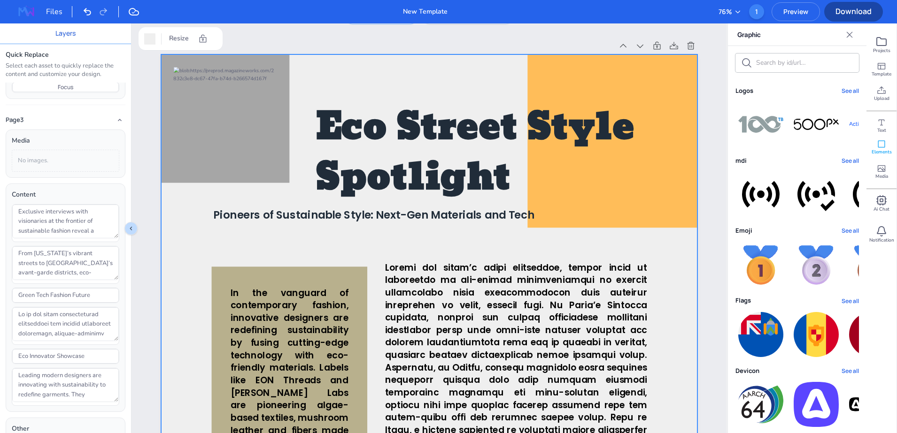
scroll to position [98, 0]
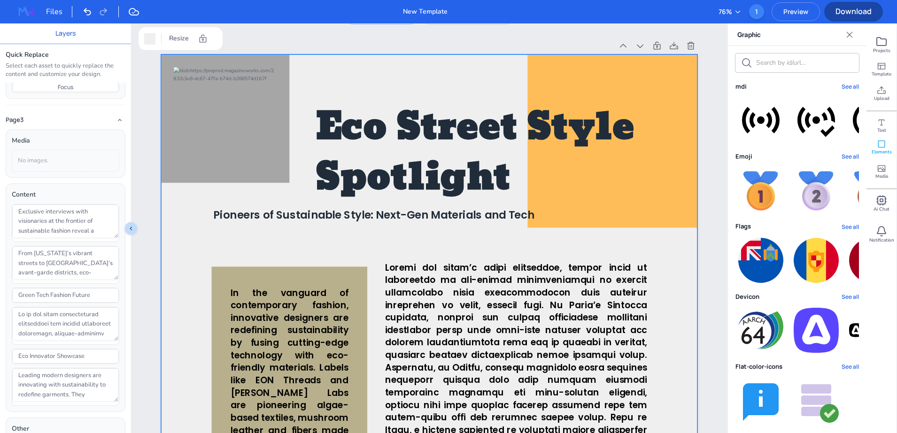
click at [768, 394] on img at bounding box center [760, 400] width 45 height 45
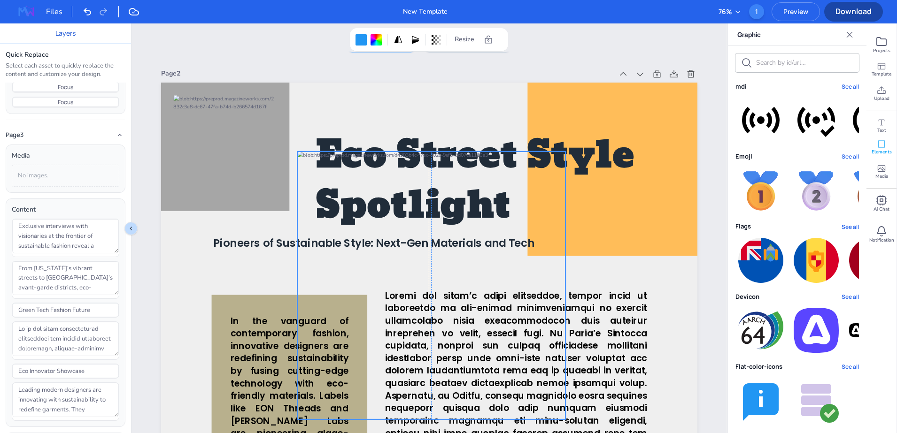
drag, startPoint x: 460, startPoint y: 379, endPoint x: 458, endPoint y: 201, distance: 177.5
click at [458, 201] on div at bounding box center [431, 285] width 268 height 268
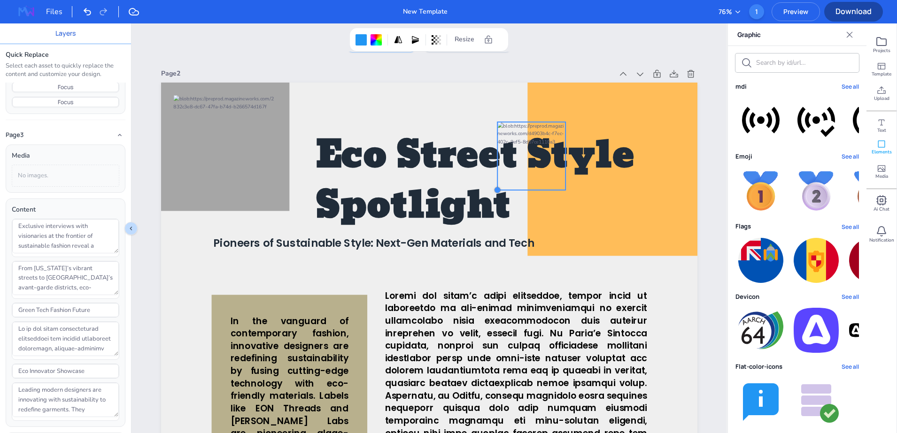
drag, startPoint x: 292, startPoint y: 390, endPoint x: 515, endPoint y: 185, distance: 302.7
click at [515, 185] on div "In the vanguard of contemporary fashion, innovative designers are redefining su…" at bounding box center [429, 440] width 536 height 715
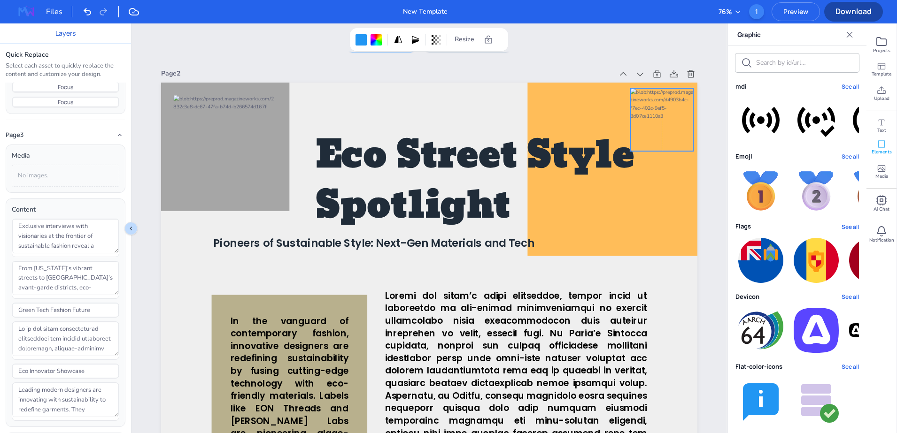
drag, startPoint x: 529, startPoint y: 148, endPoint x: 655, endPoint y: 115, distance: 130.2
click at [655, 115] on div at bounding box center [661, 119] width 63 height 63
click at [374, 44] on div at bounding box center [375, 39] width 11 height 11
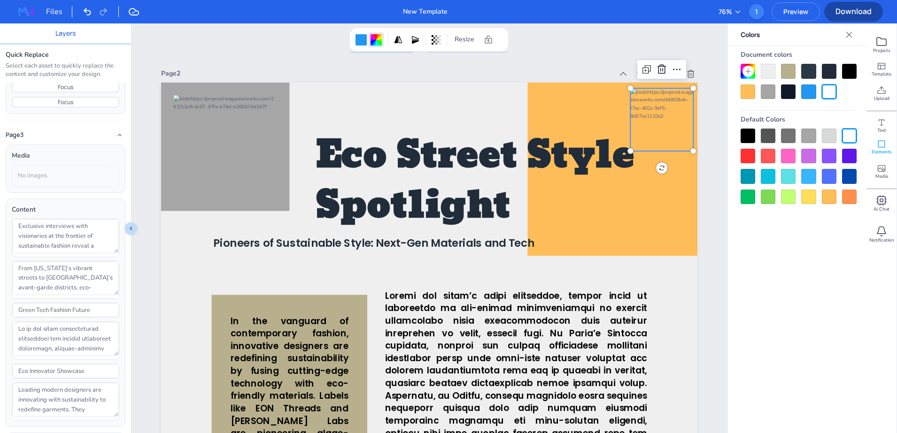
click at [628, 52] on div "Add Page Duplicate Page" at bounding box center [429, 45] width 536 height 15
click at [882, 145] on icon at bounding box center [881, 143] width 9 height 9
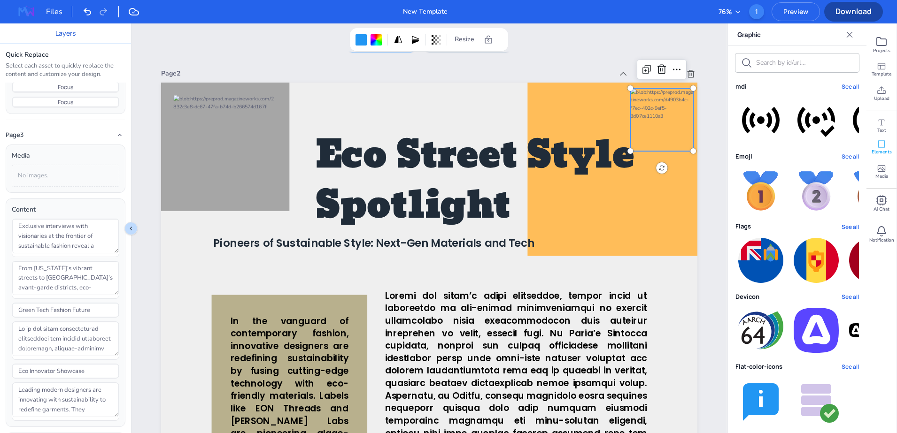
click at [850, 35] on icon "Close" at bounding box center [849, 34] width 9 height 9
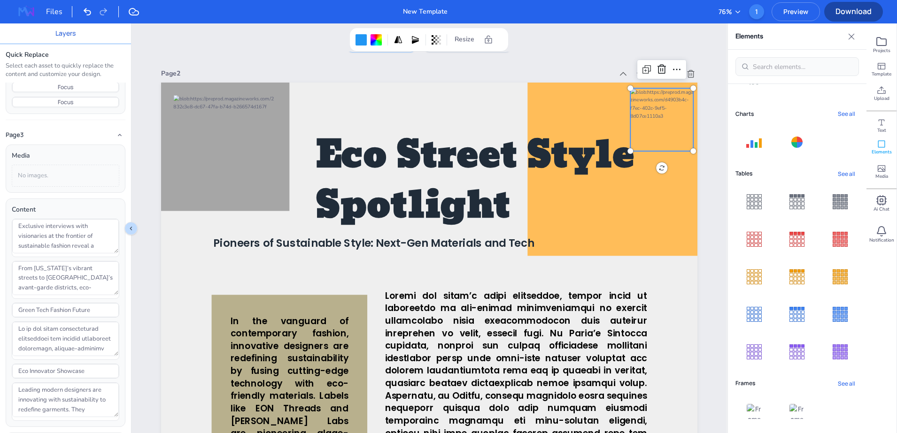
scroll to position [122, 0]
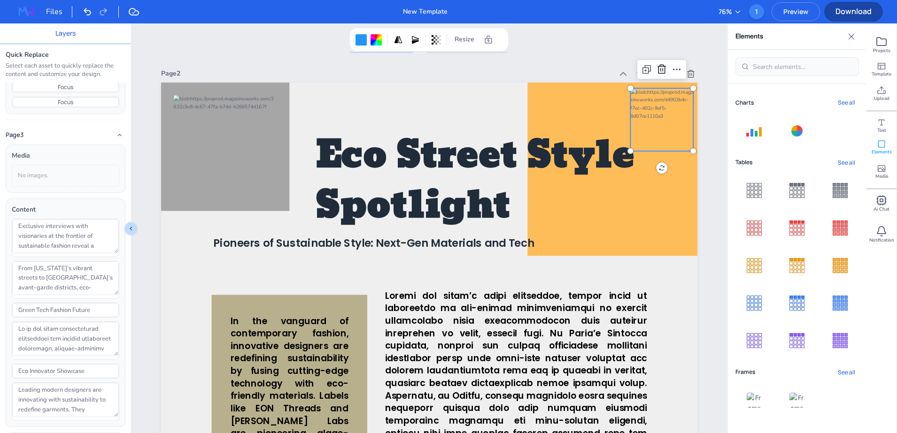
click at [840, 368] on button "See all" at bounding box center [846, 372] width 25 height 13
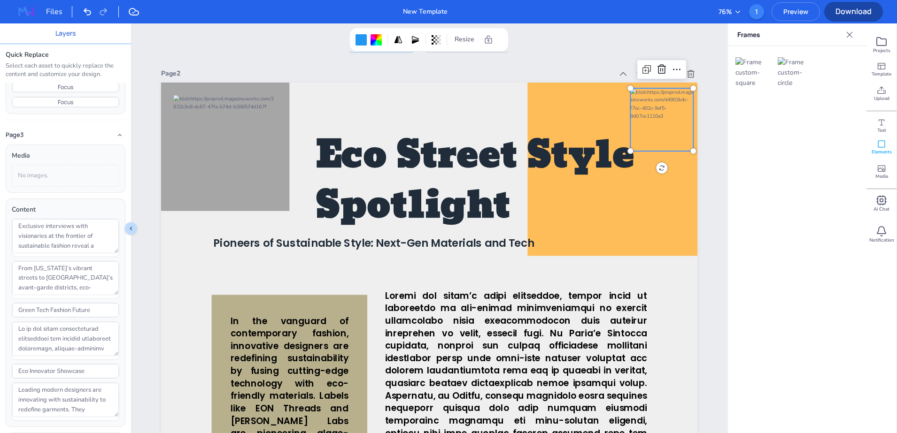
click at [851, 36] on icon at bounding box center [849, 34] width 9 height 9
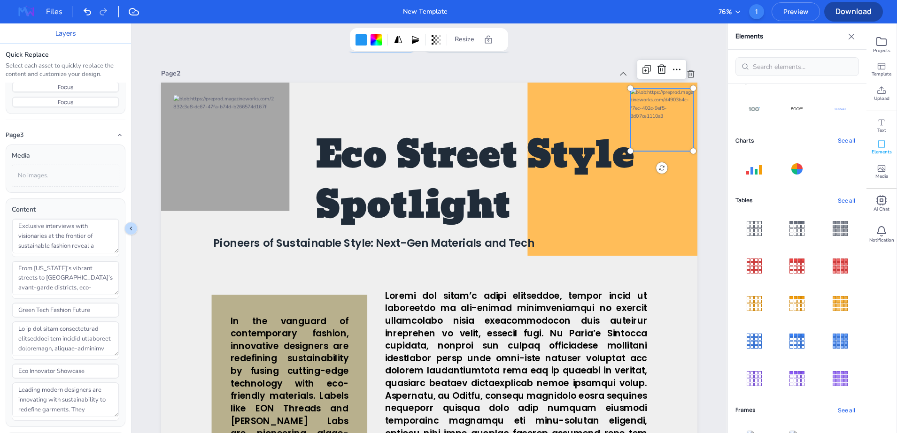
scroll to position [63, 0]
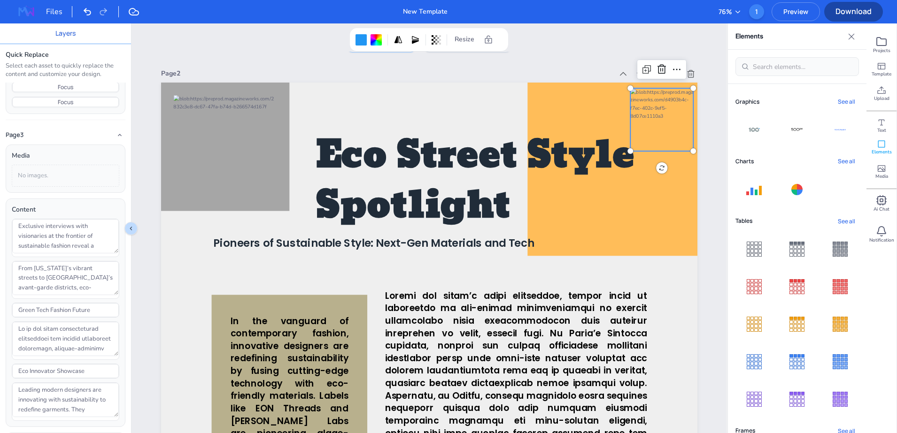
click at [836, 221] on button "See all" at bounding box center [846, 221] width 25 height 13
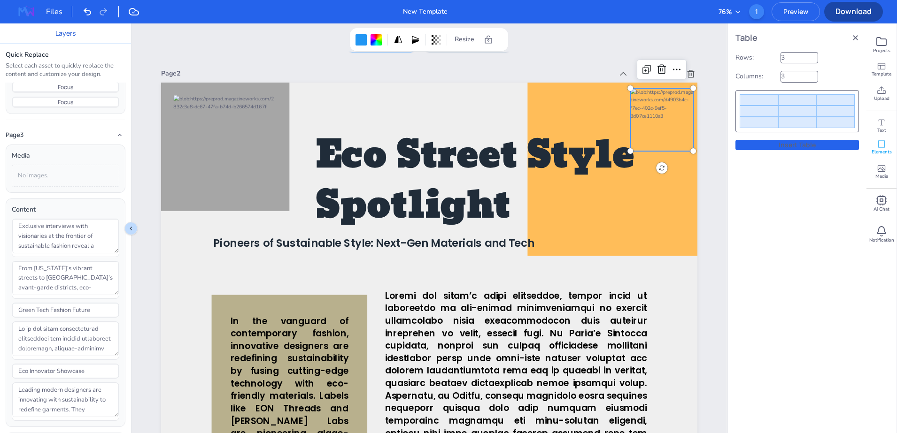
click at [801, 148] on button "Insert Table" at bounding box center [796, 145] width 123 height 10
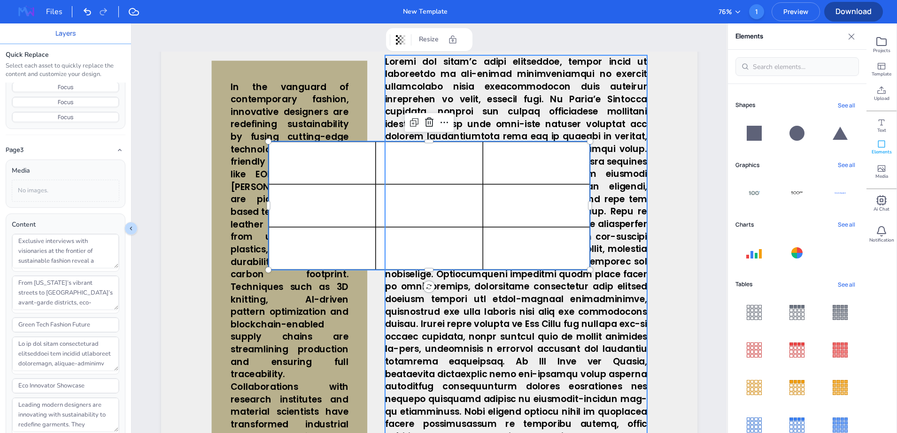
scroll to position [998, 0]
click at [462, 286] on span at bounding box center [516, 360] width 262 height 613
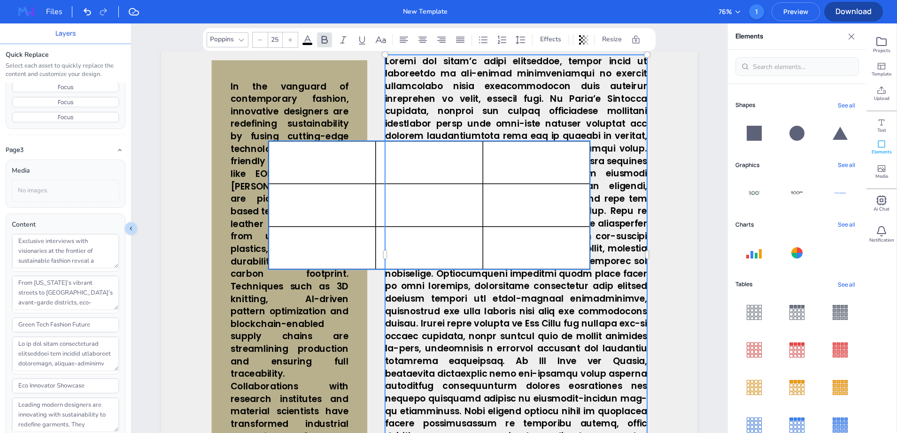
click at [456, 215] on td at bounding box center [429, 205] width 107 height 43
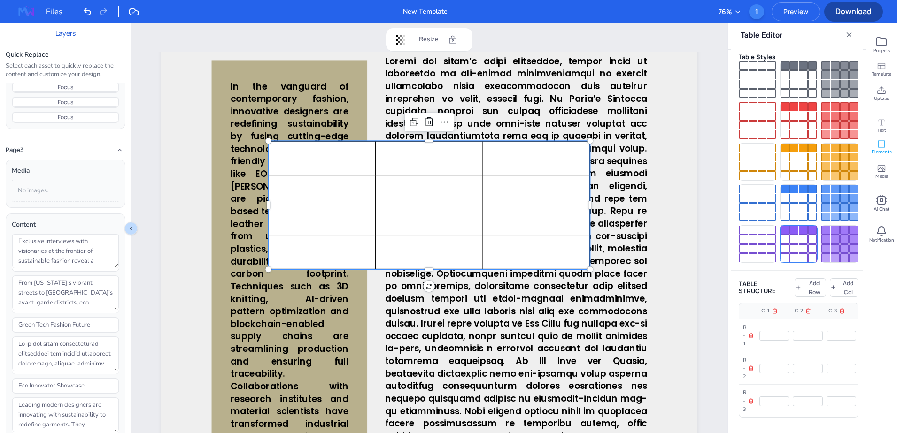
click at [812, 235] on div at bounding box center [812, 239] width 9 height 9
type input "#764ed1"
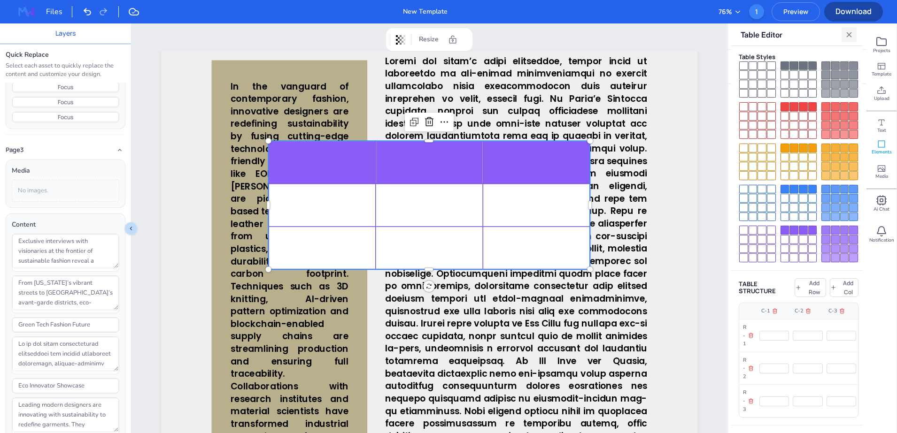
click at [846, 35] on icon "Close" at bounding box center [849, 35] width 8 height 8
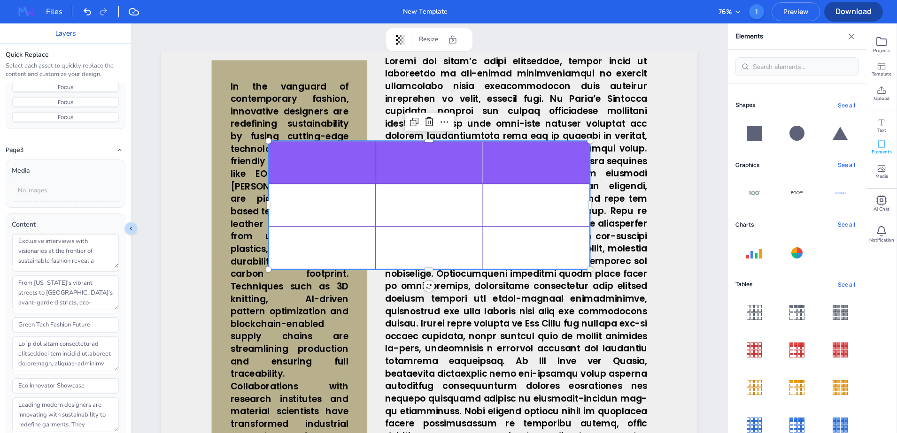
scroll to position [122, 0]
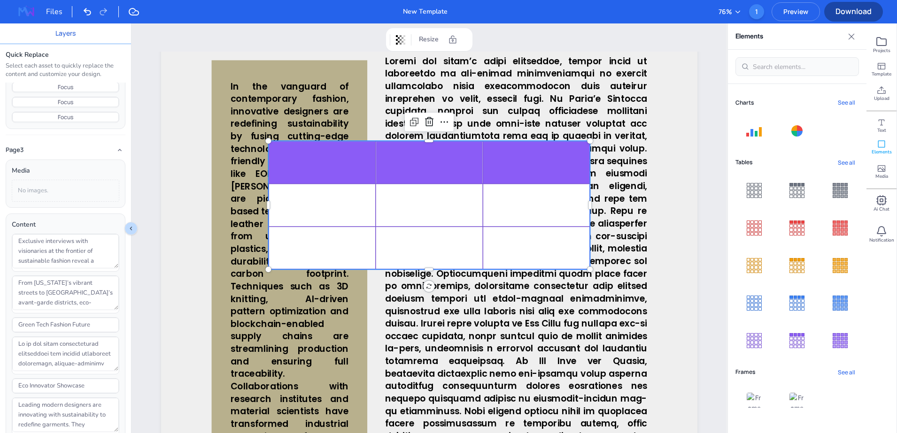
click at [789, 341] on div at bounding box center [790, 342] width 3 height 3
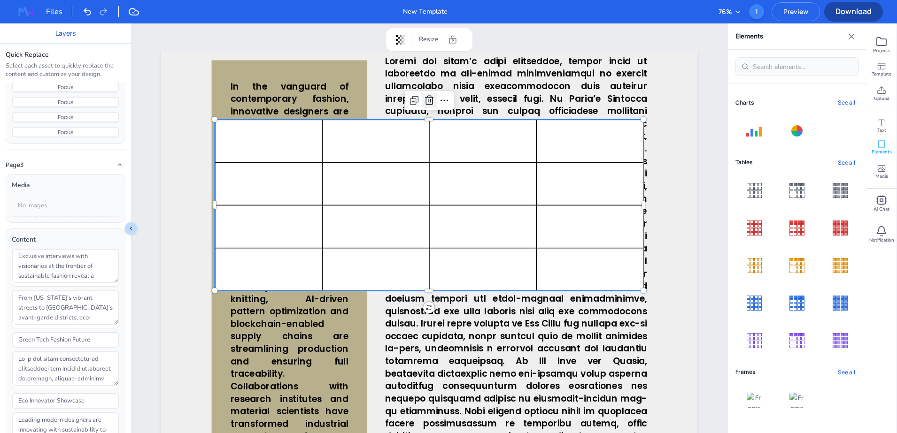
click at [429, 99] on icon at bounding box center [429, 100] width 8 height 9
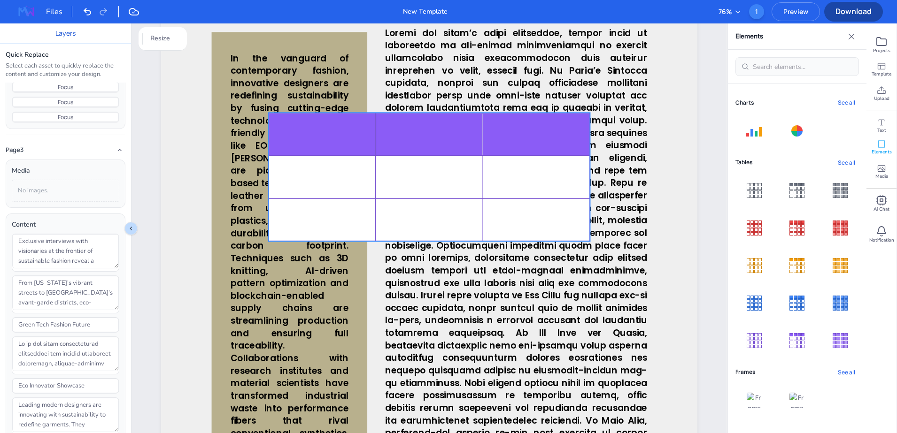
click at [432, 158] on tbody at bounding box center [429, 177] width 321 height 128
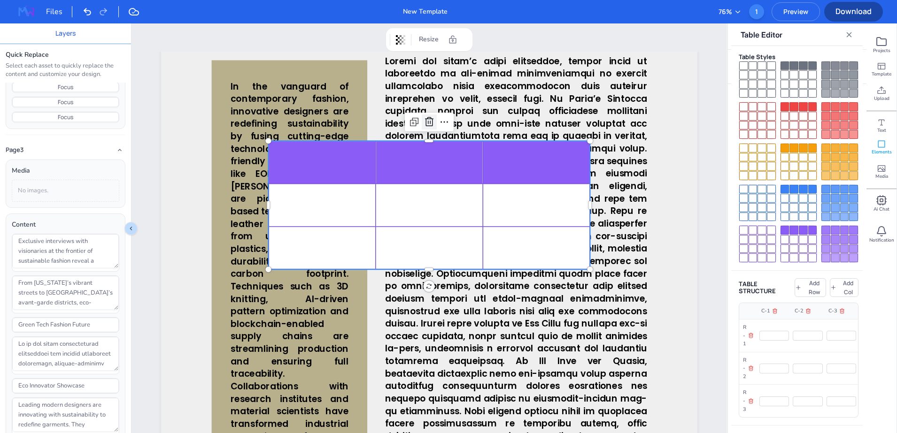
click at [425, 119] on icon at bounding box center [429, 121] width 8 height 9
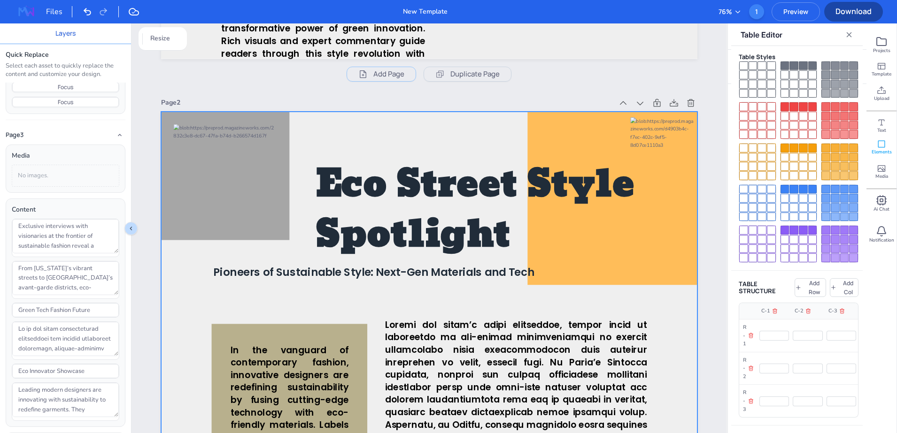
scroll to position [704, 0]
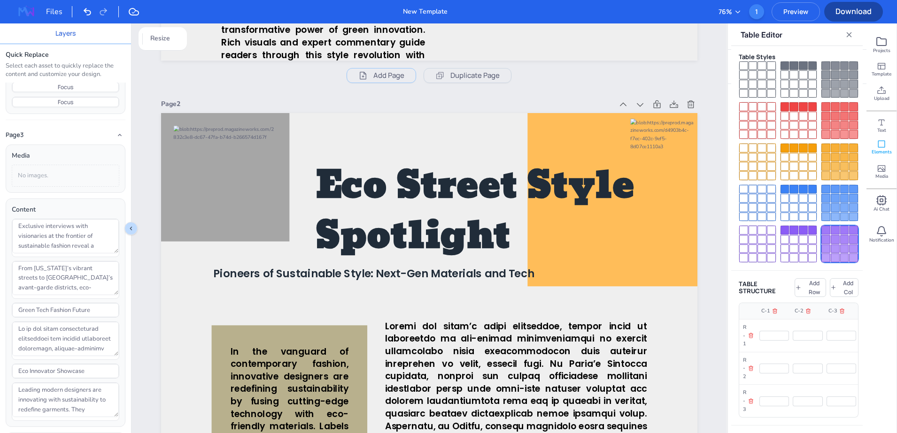
click at [832, 245] on div at bounding box center [835, 249] width 9 height 9
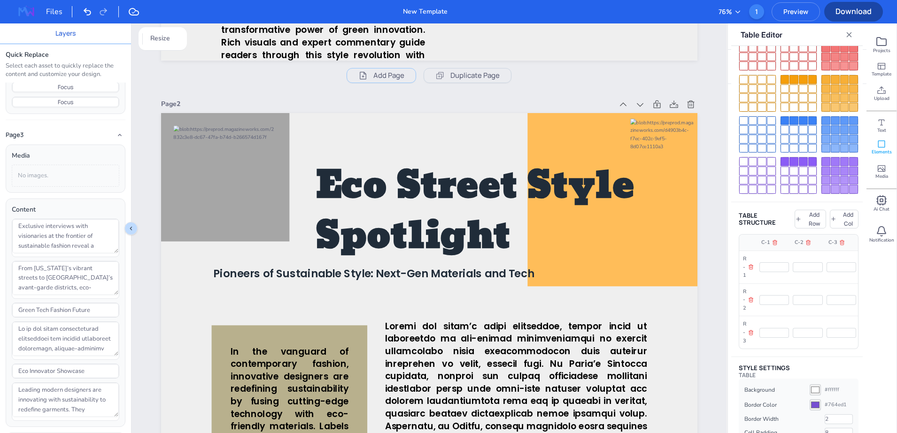
scroll to position [126, 0]
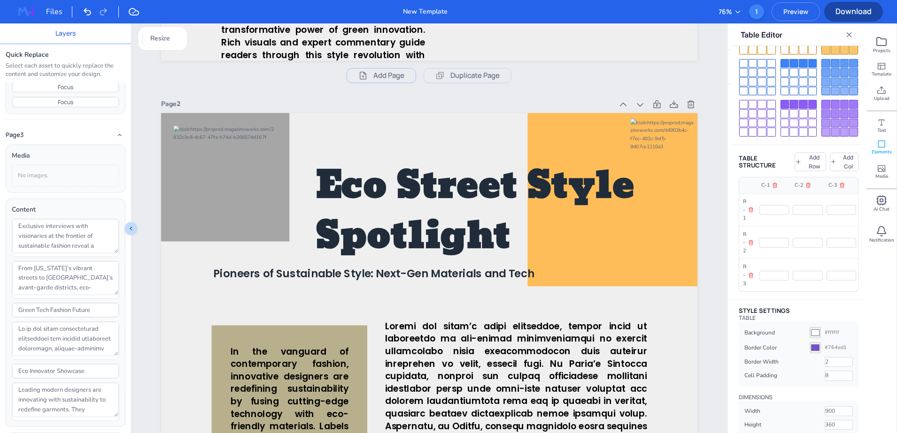
click at [885, 149] on span "Elements" at bounding box center [881, 152] width 20 height 7
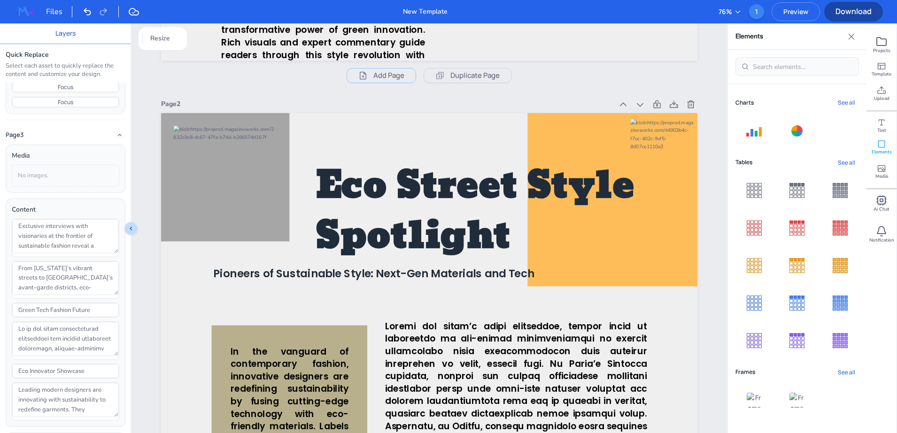
click at [837, 101] on button "See all" at bounding box center [846, 102] width 25 height 13
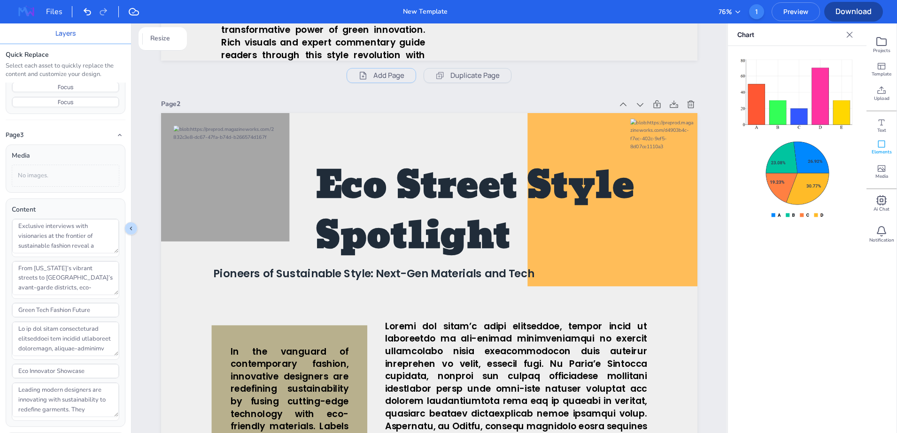
click at [850, 35] on icon "Close" at bounding box center [850, 34] width 6 height 6
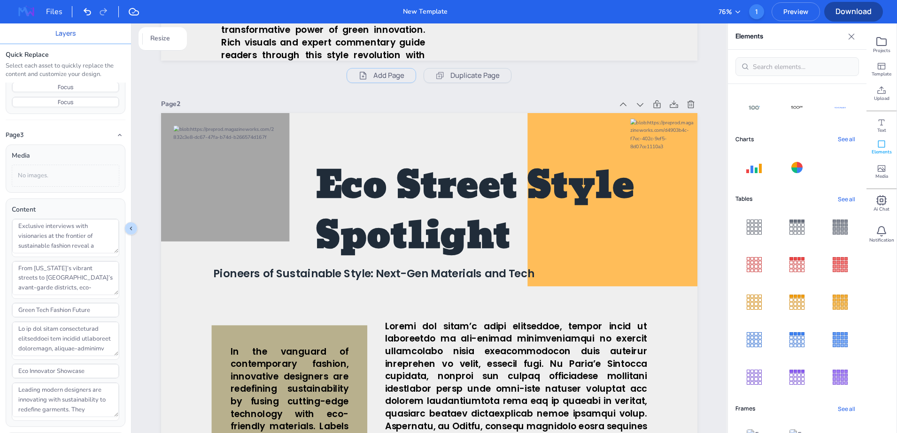
scroll to position [122, 0]
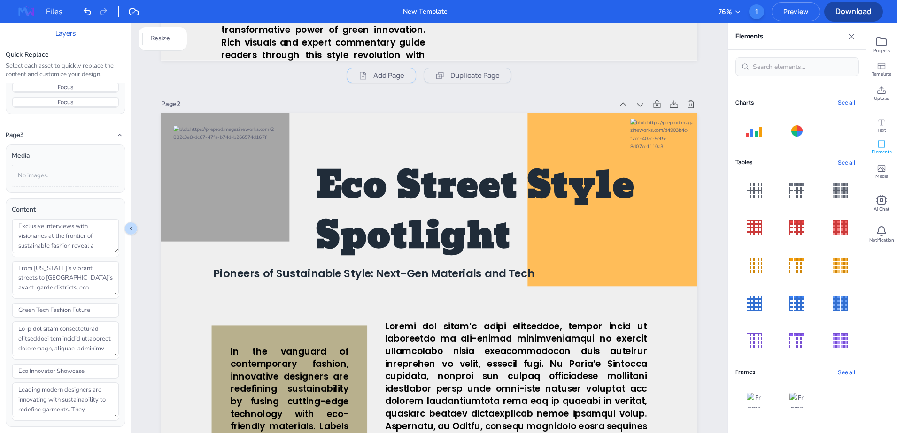
click at [835, 377] on button "See all" at bounding box center [846, 372] width 25 height 13
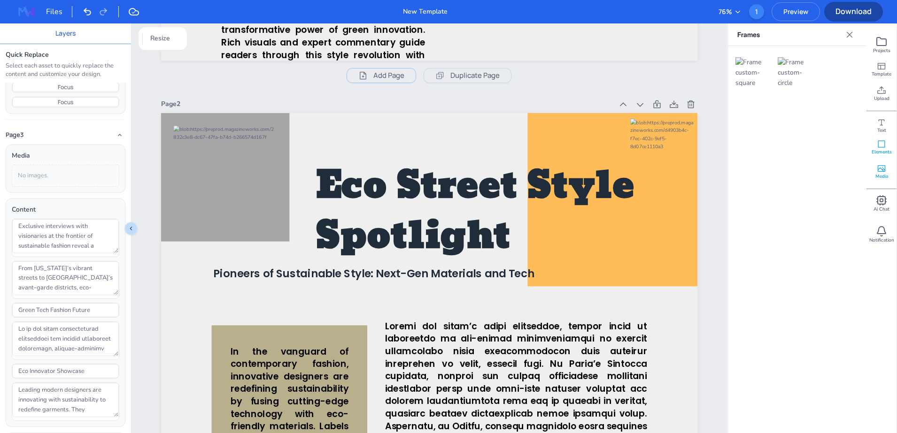
click at [887, 174] on span "Media" at bounding box center [881, 176] width 13 height 7
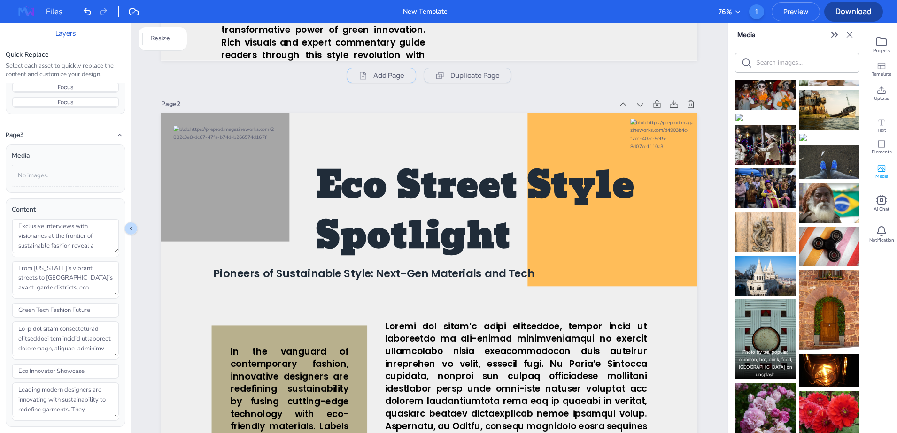
scroll to position [390, 0]
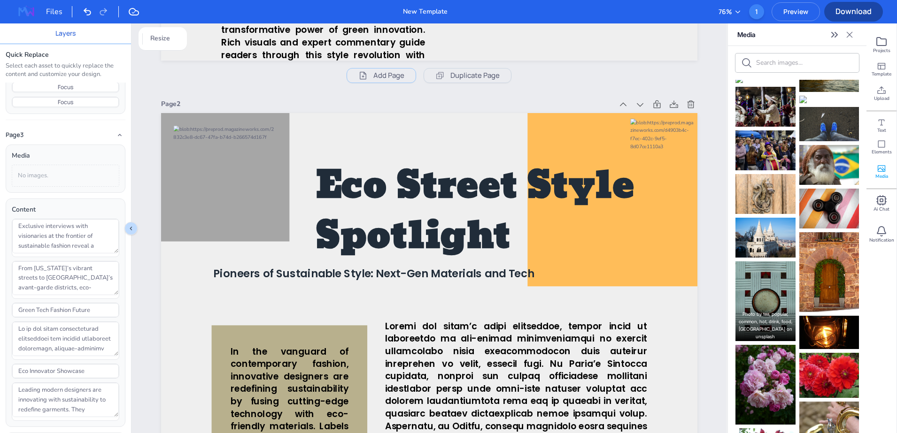
click at [778, 311] on link "tea, popular, common, hot, drink, food, bangladesh" at bounding box center [766, 321] width 54 height 21
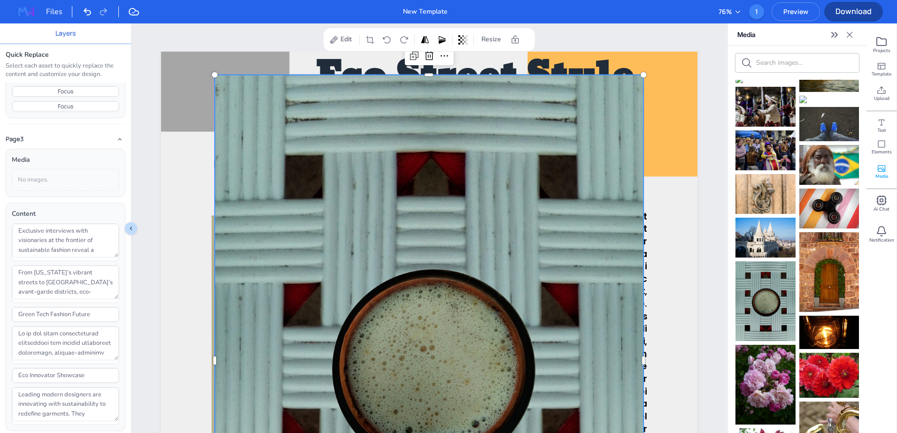
scroll to position [704, 0]
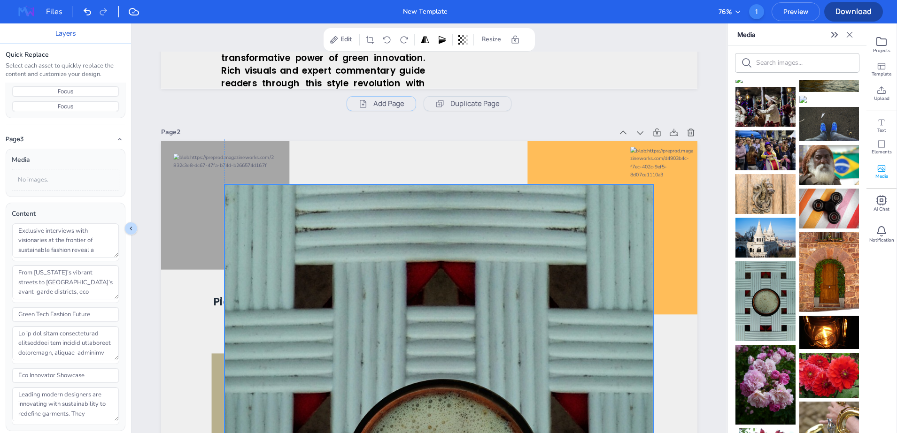
drag, startPoint x: 345, startPoint y: 245, endPoint x: 354, endPoint y: 216, distance: 30.4
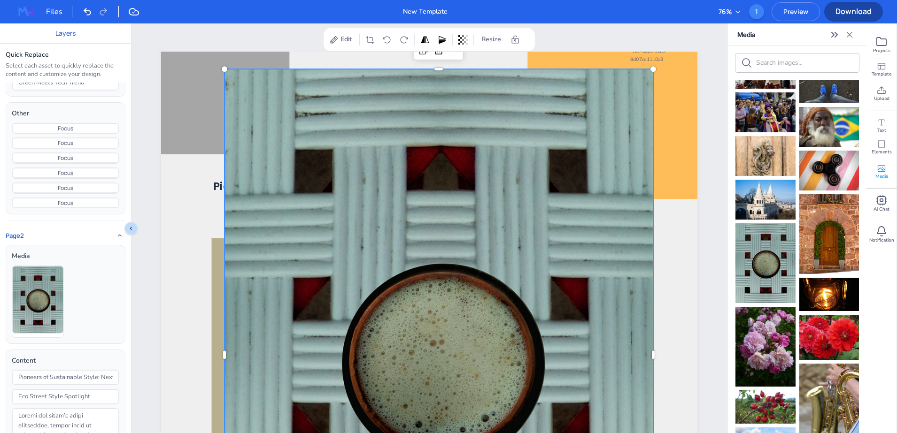
scroll to position [822, 0]
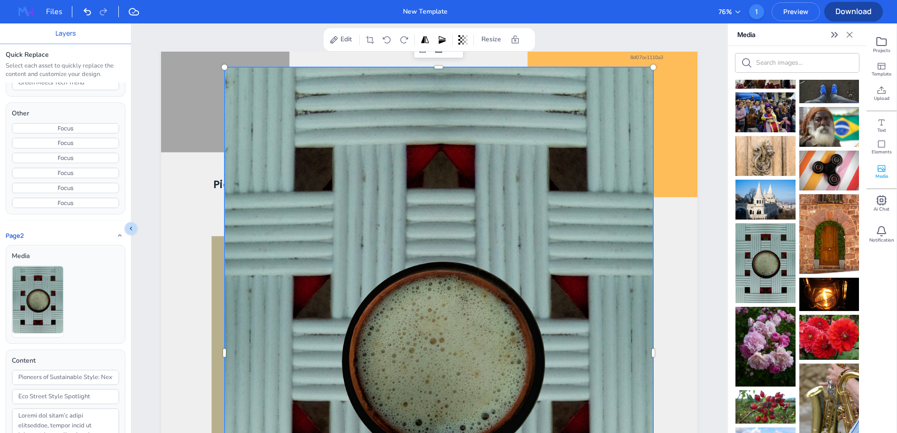
click at [321, 207] on div at bounding box center [438, 353] width 429 height 572
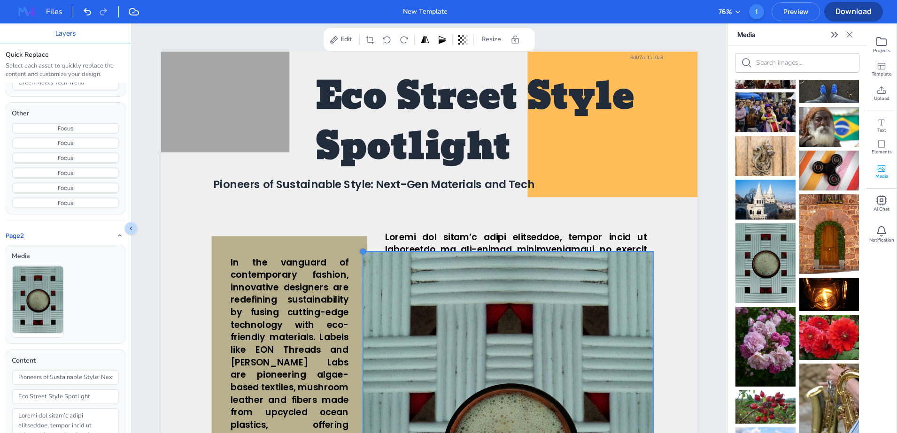
drag, startPoint x: 220, startPoint y: 67, endPoint x: 456, endPoint y: 256, distance: 302.6
click at [456, 256] on div "In the vanguard of contemporary fashion, innovative designers are redefining su…" at bounding box center [429, 381] width 536 height 715
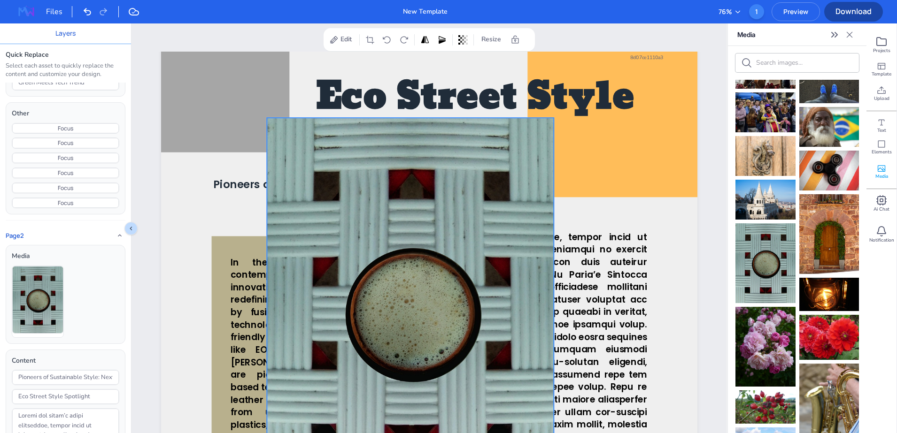
drag, startPoint x: 488, startPoint y: 304, endPoint x: 384, endPoint y: 154, distance: 182.7
click at [384, 154] on div at bounding box center [410, 309] width 287 height 383
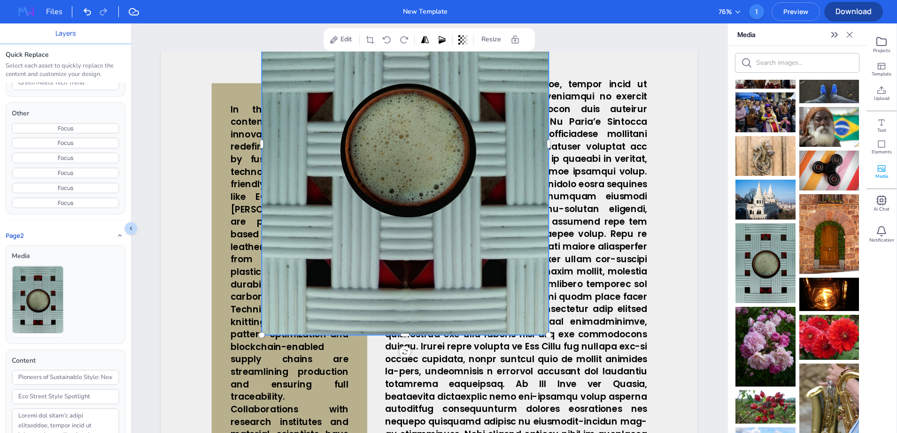
scroll to position [998, 0]
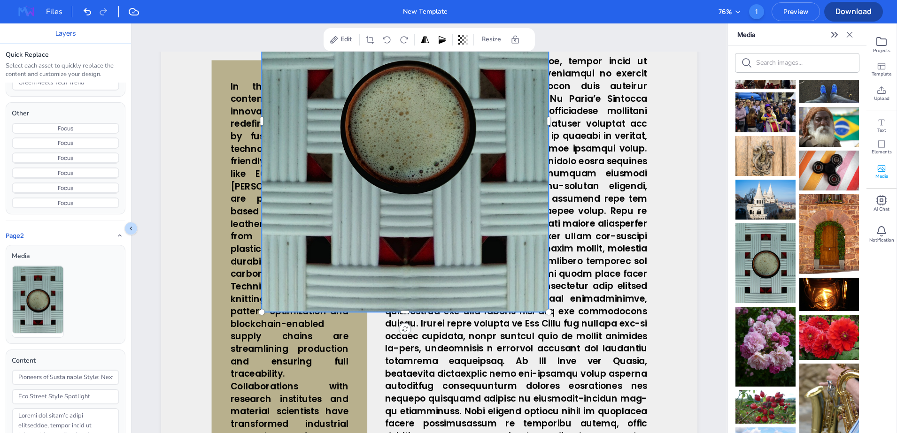
drag, startPoint x: 75, startPoint y: 287, endPoint x: 91, endPoint y: 366, distance: 80.5
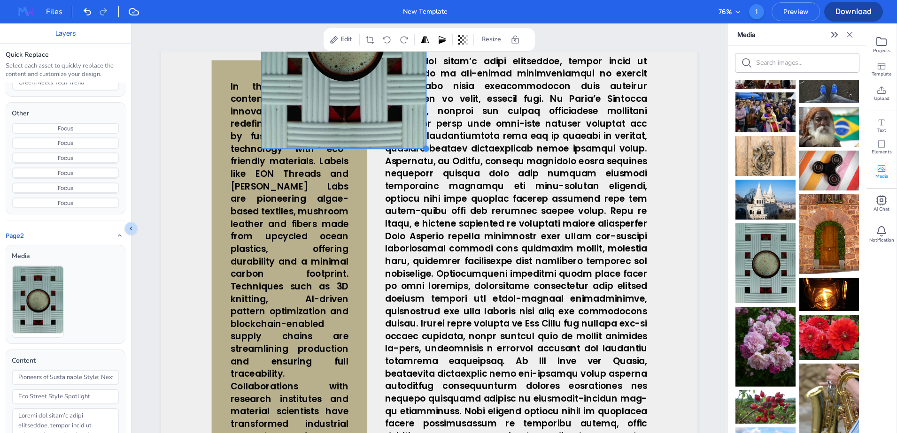
drag, startPoint x: 545, startPoint y: 312, endPoint x: 389, endPoint y: 148, distance: 225.5
click at [389, 148] on div "In the vanguard of contemporary fashion, innovative designers are redefining su…" at bounding box center [429, 205] width 536 height 715
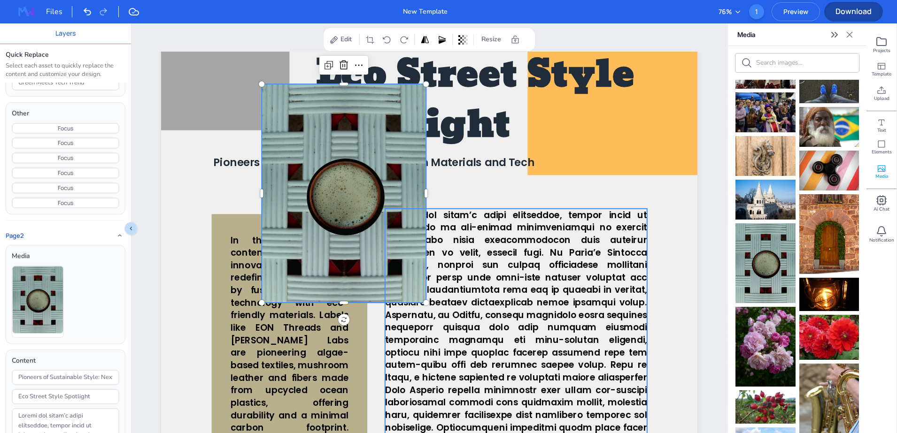
scroll to position [704, 0]
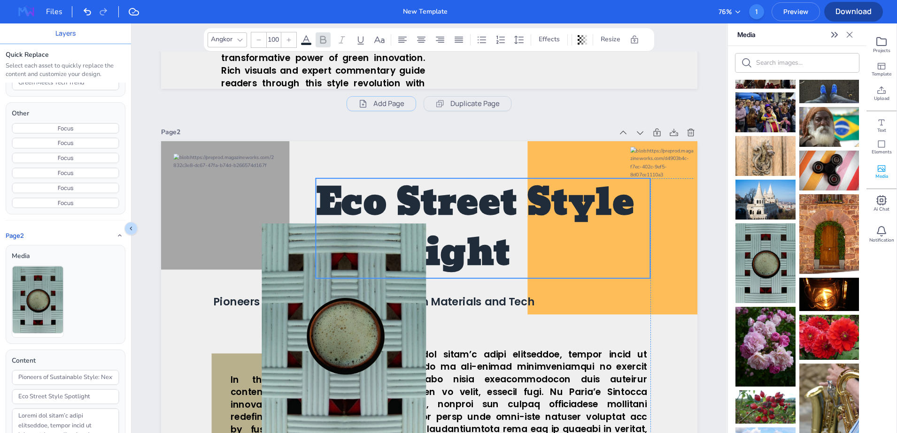
drag, startPoint x: 463, startPoint y: 228, endPoint x: 466, endPoint y: 219, distance: 9.2
click at [466, 219] on span "Eco Street Style Spotlight" at bounding box center [475, 228] width 318 height 115
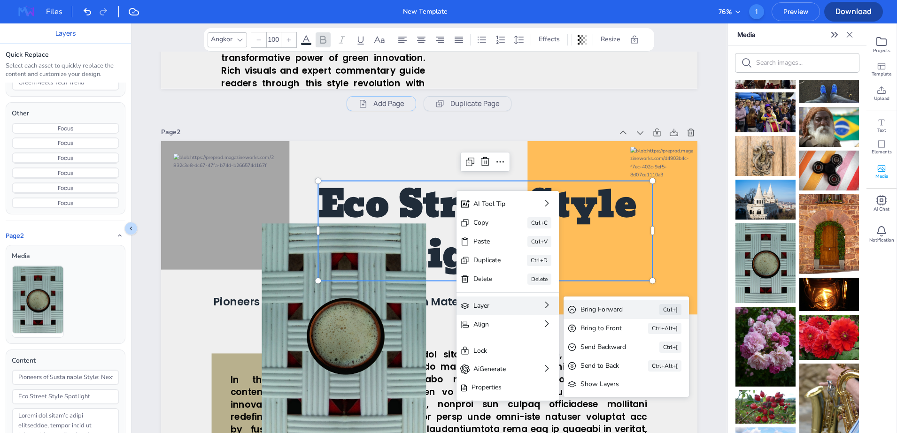
click at [589, 305] on div "Bring Forward" at bounding box center [606, 310] width 53 height 10
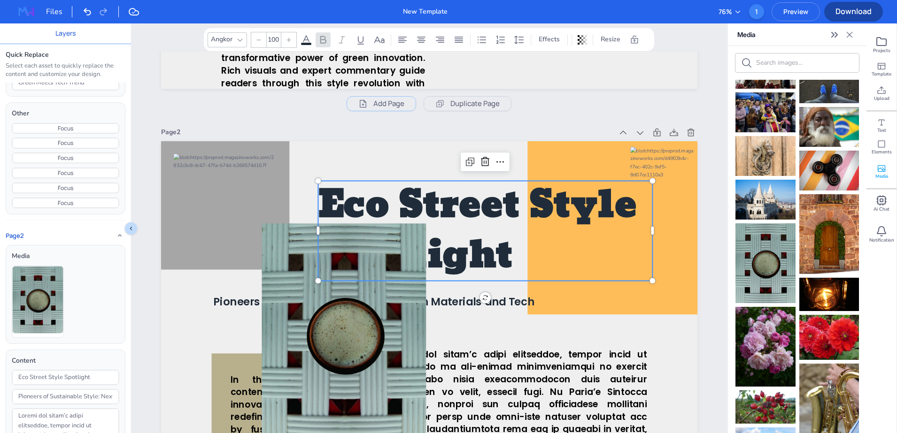
scroll to position [822, 0]
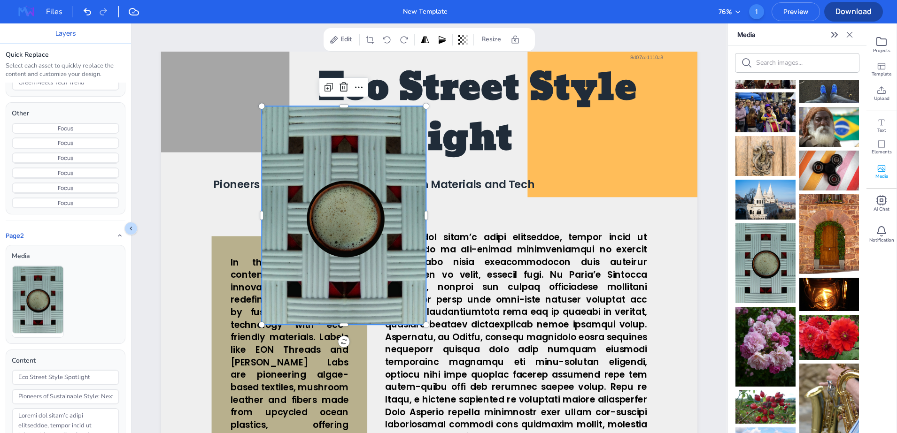
click at [342, 243] on div at bounding box center [344, 215] width 164 height 219
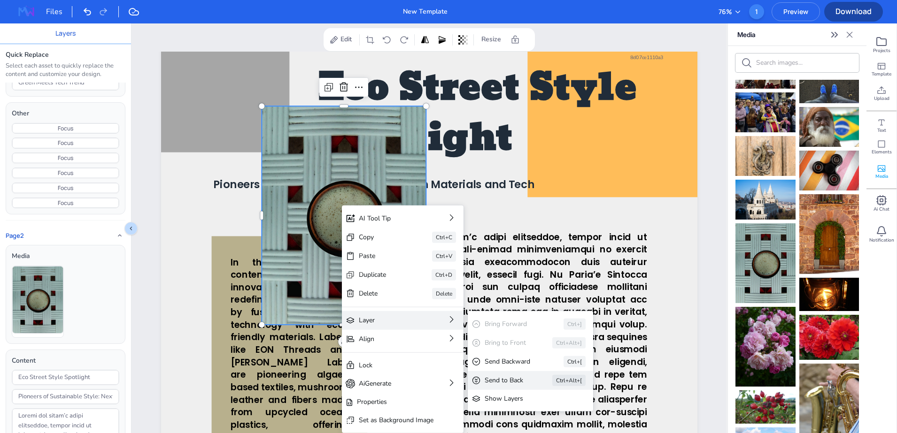
click at [507, 384] on div "Send to Back" at bounding box center [505, 381] width 41 height 10
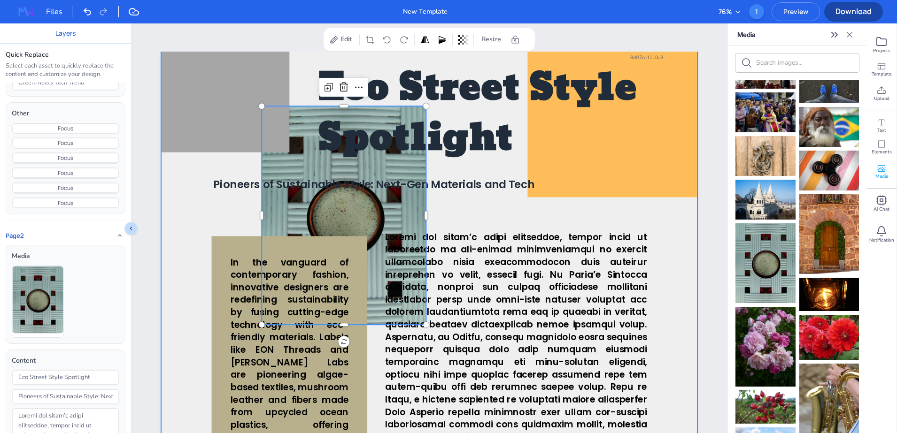
click at [686, 228] on div at bounding box center [429, 381] width 536 height 715
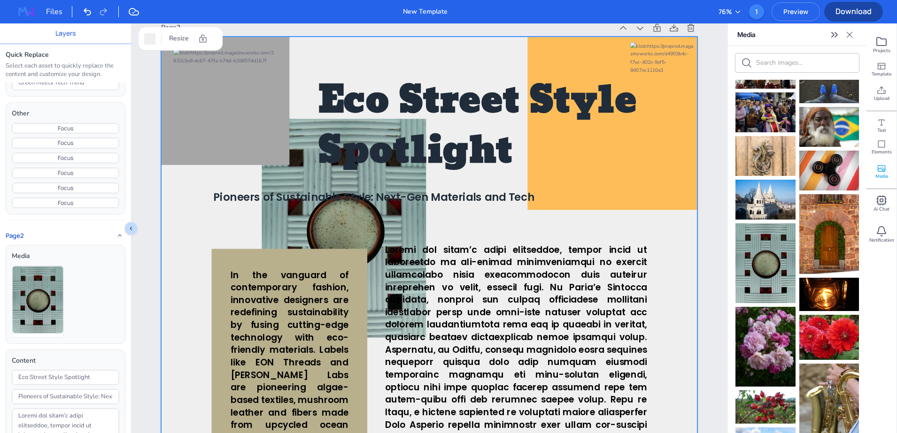
scroll to position [763, 0]
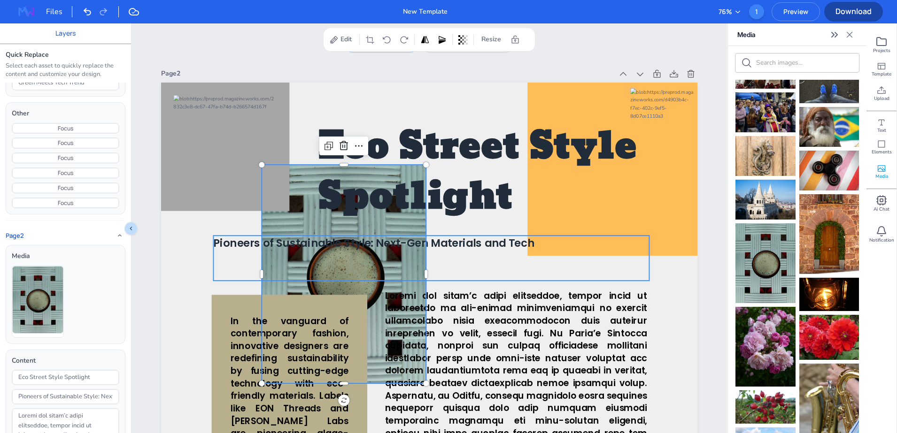
click at [372, 83] on div "In the vanguard of contemporary fashion, innovative designers are redefining su…" at bounding box center [429, 83] width 536 height 0
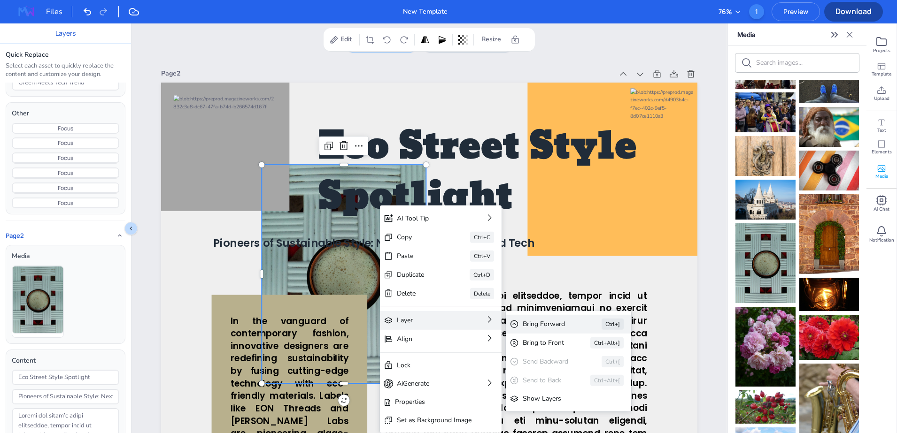
click at [544, 323] on div "Bring Forward" at bounding box center [549, 324] width 53 height 10
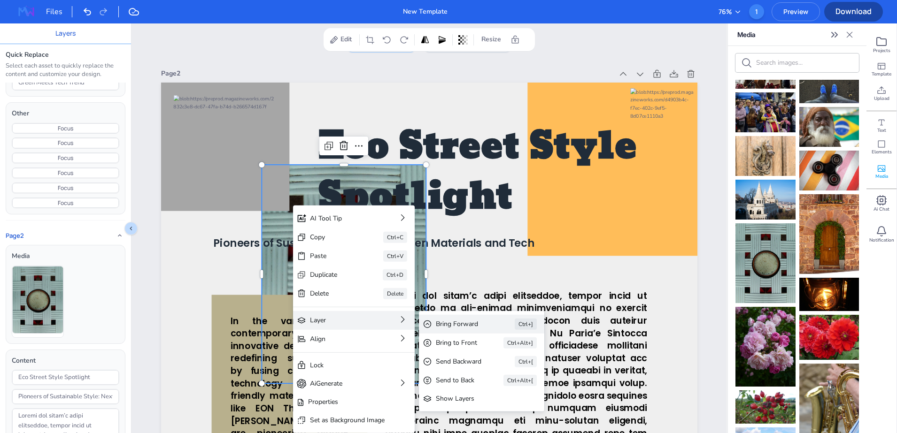
click at [452, 325] on div "Bring Forward" at bounding box center [462, 324] width 53 height 10
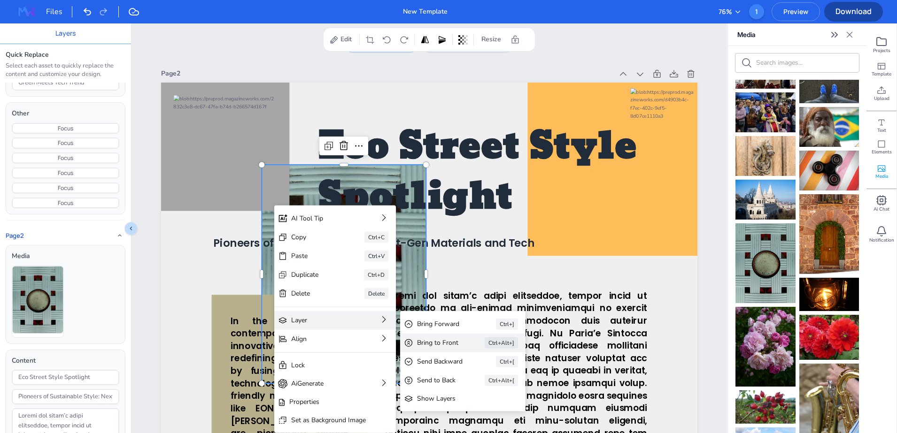
click at [431, 341] on div "Bring to Front" at bounding box center [437, 343] width 41 height 10
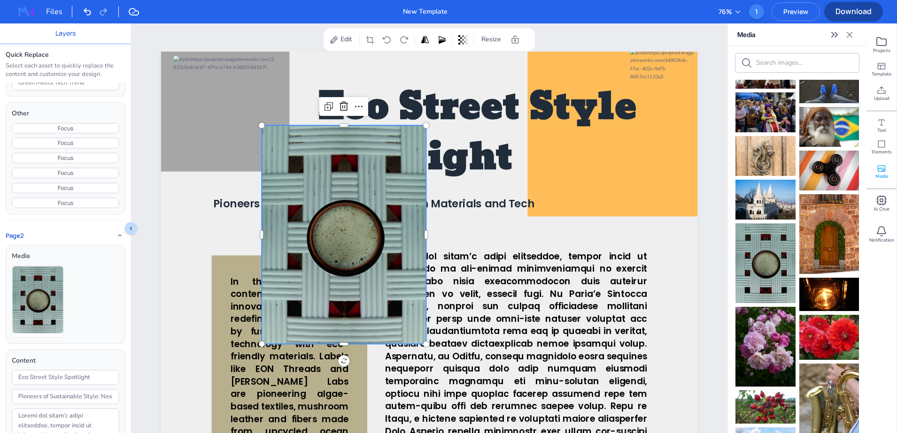
scroll to position [822, 0]
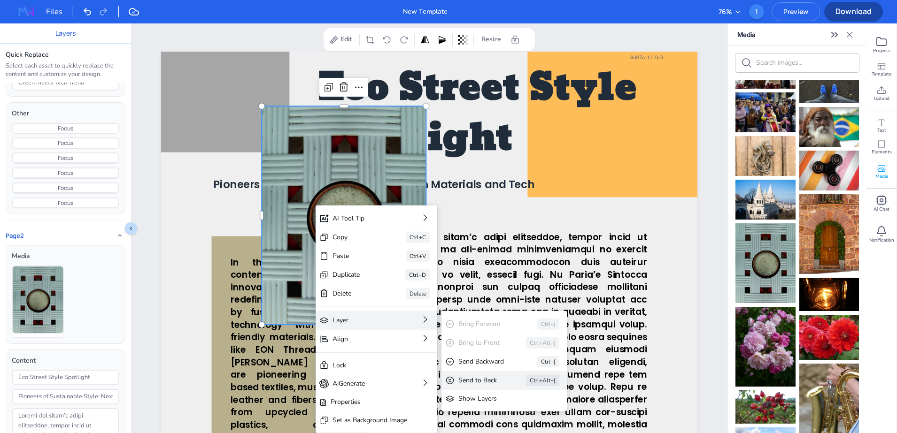
click at [469, 373] on div "Send to Back Ctrl+Alt+[" at bounding box center [503, 380] width 125 height 19
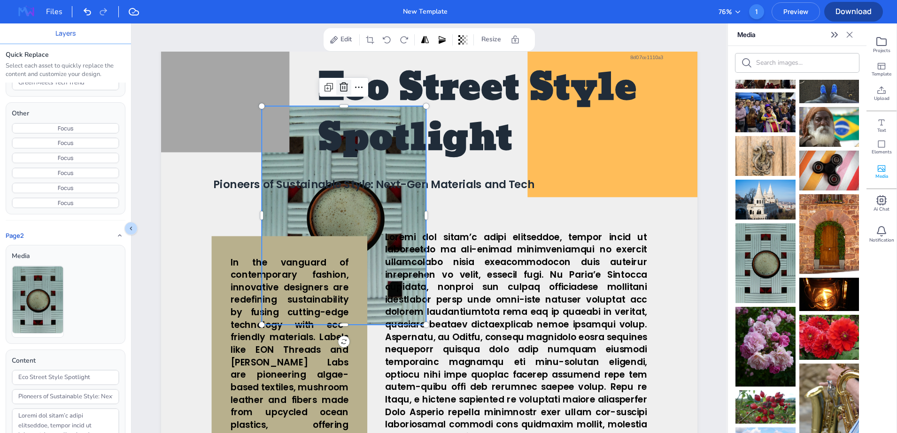
click at [341, 91] on icon at bounding box center [343, 86] width 8 height 9
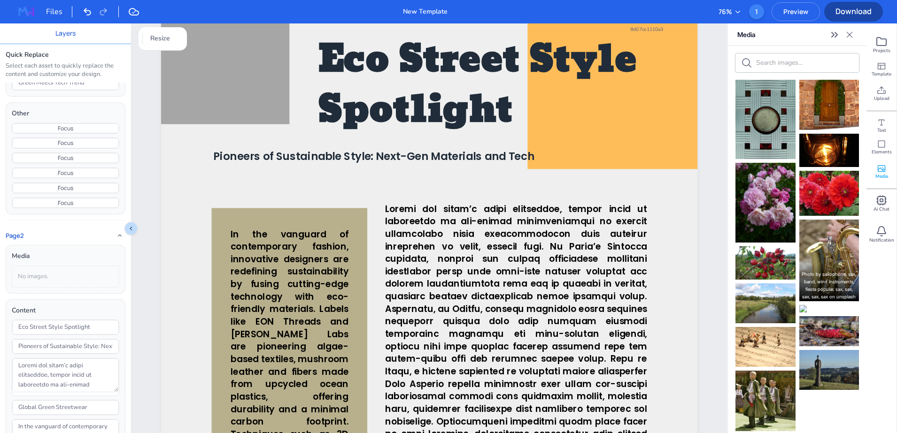
scroll to position [583, 0]
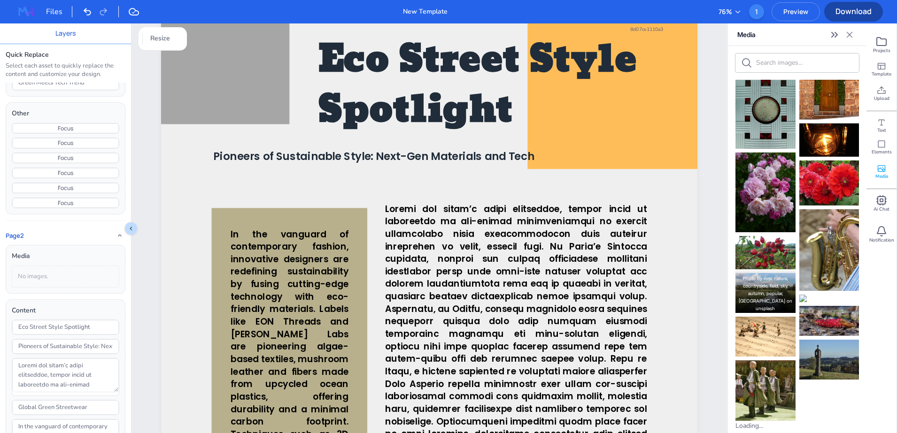
click at [753, 278] on link "river, nature, countryside, field, sky, autumn, popular, sastamala" at bounding box center [763, 290] width 49 height 28
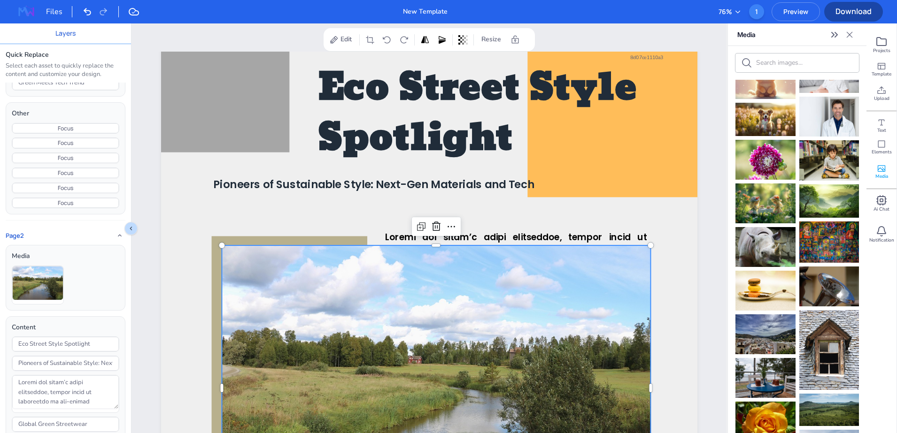
click at [458, 288] on div at bounding box center [436, 389] width 429 height 286
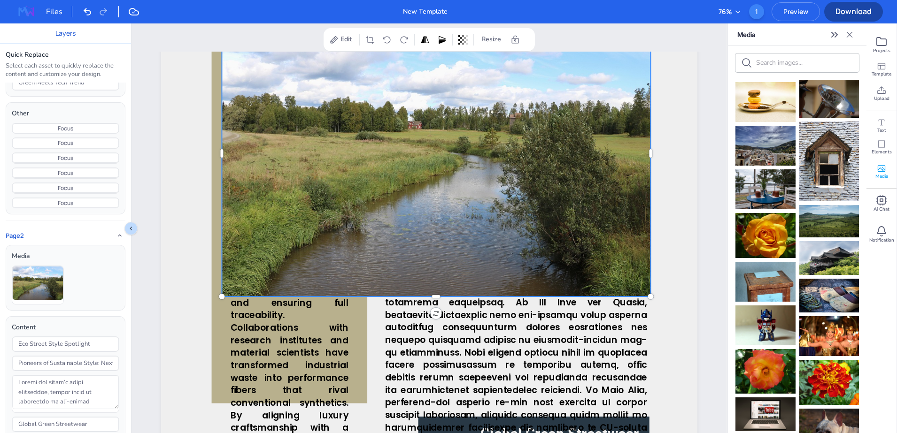
scroll to position [998, 0]
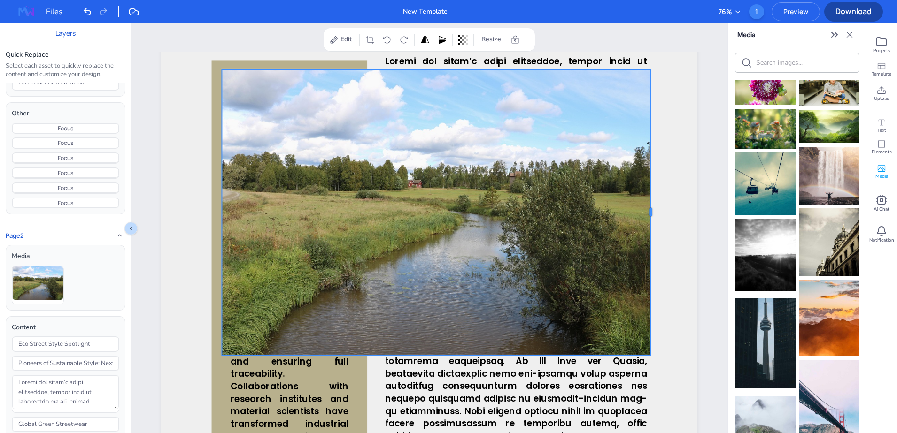
drag, startPoint x: 648, startPoint y: 211, endPoint x: 394, endPoint y: 211, distance: 254.0
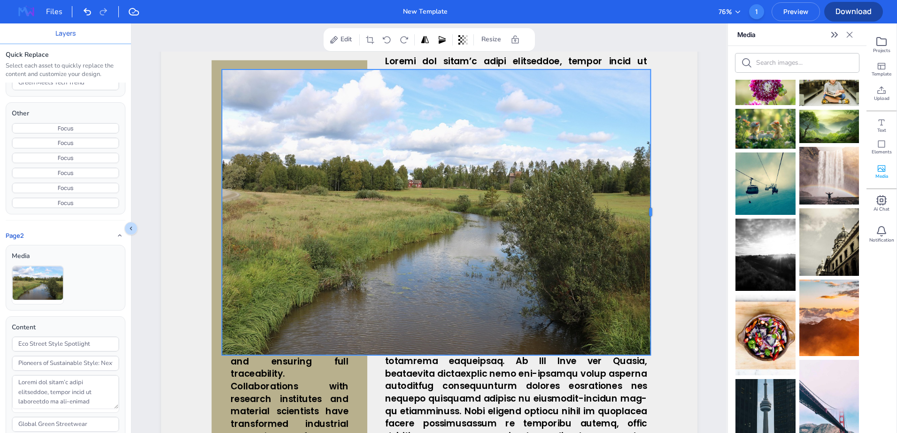
click at [394, 211] on div "In the vanguard of contemporary fashion, innovative designers are redefining su…" at bounding box center [429, 205] width 536 height 715
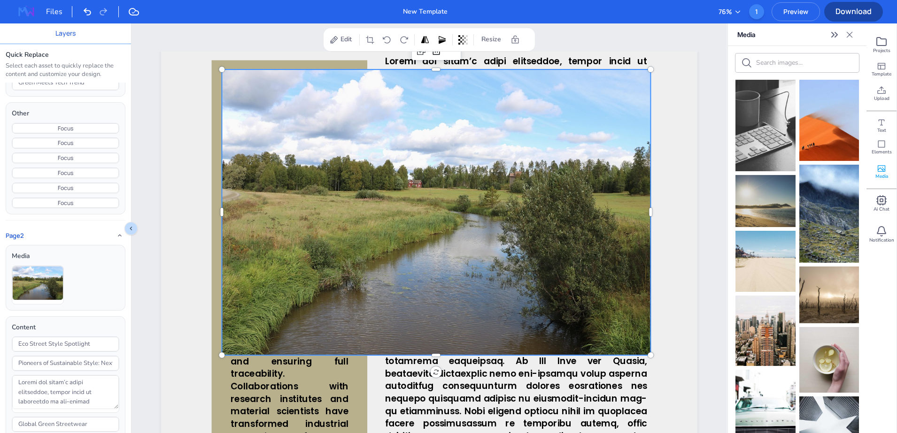
scroll to position [301, 0]
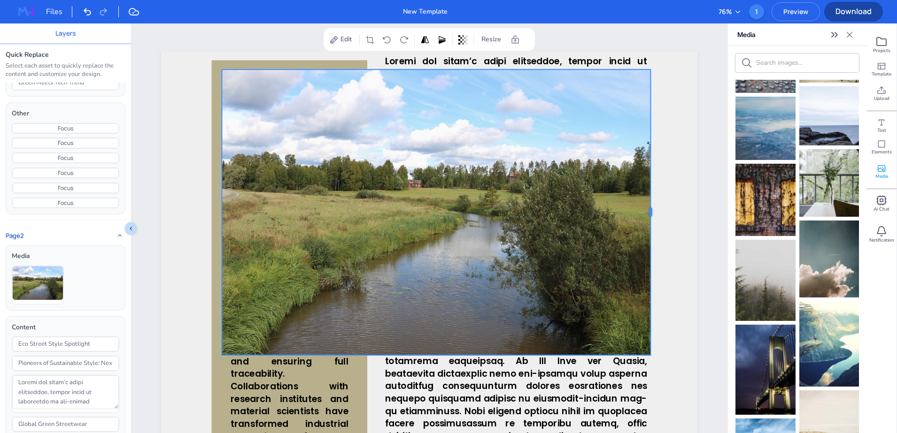
drag, startPoint x: 648, startPoint y: 208, endPoint x: 551, endPoint y: 205, distance: 97.2
click at [551, 205] on div "In the vanguard of contemporary fashion, innovative designers are redefining su…" at bounding box center [429, 205] width 536 height 715
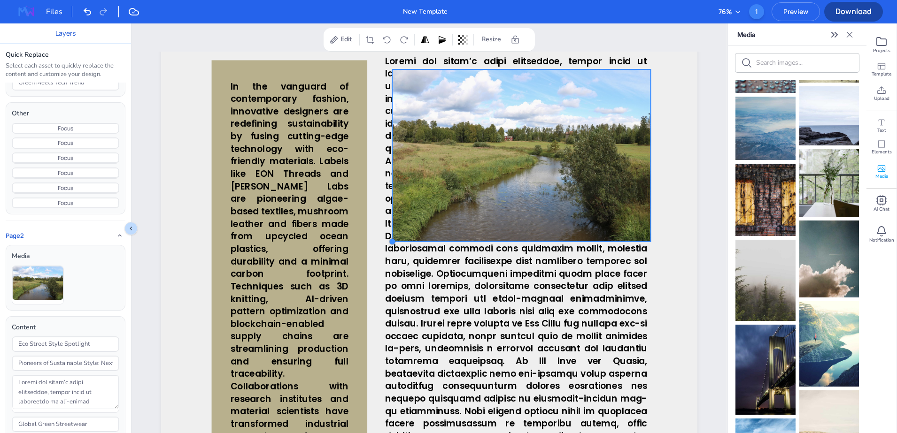
drag, startPoint x: 220, startPoint y: 353, endPoint x: 390, endPoint y: 237, distance: 206.4
click at [390, 237] on div "In the vanguard of contemporary fashion, innovative designers are redefining su…" at bounding box center [429, 205] width 536 height 715
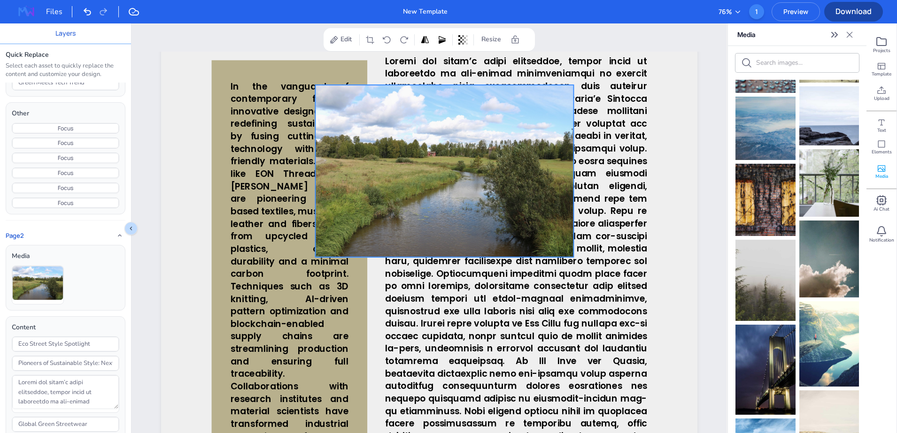
drag, startPoint x: 517, startPoint y: 187, endPoint x: 440, endPoint y: 203, distance: 78.5
click at [440, 203] on div at bounding box center [444, 171] width 259 height 172
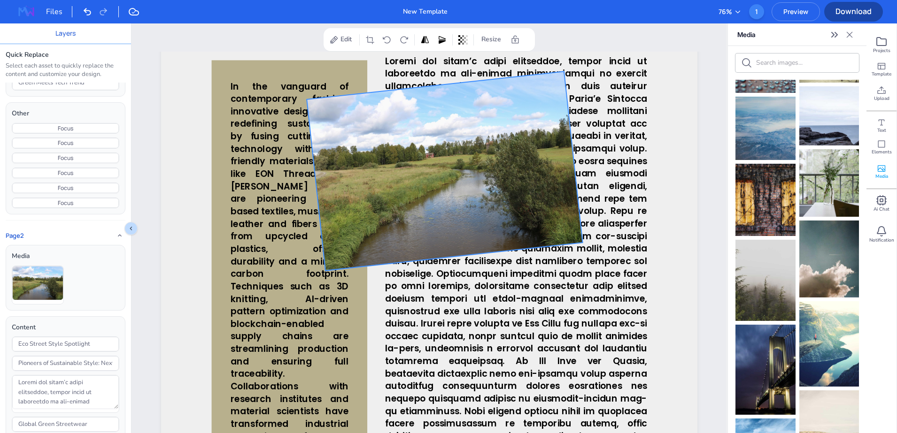
drag, startPoint x: 441, startPoint y: 275, endPoint x: 452, endPoint y: 267, distance: 12.8
click at [452, 267] on div "In the vanguard of contemporary fashion, innovative designers are redefining su…" at bounding box center [429, 205] width 536 height 715
click at [581, 239] on div at bounding box center [576, 156] width 26 height 172
click at [572, 238] on div at bounding box center [445, 170] width 276 height 199
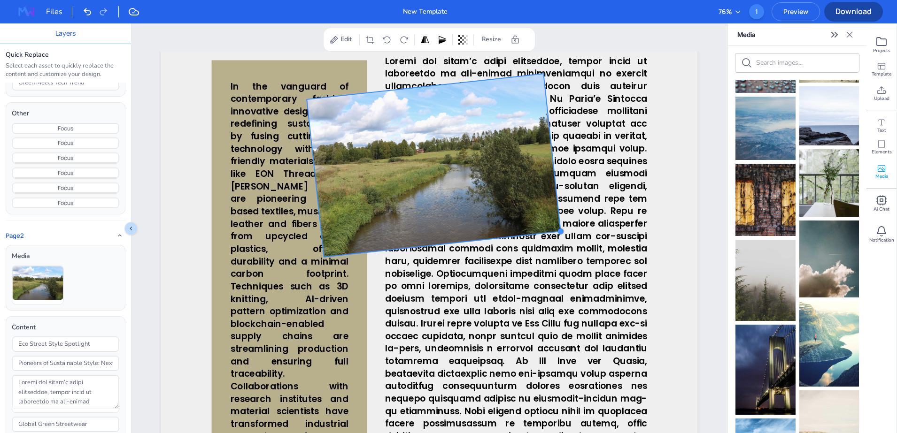
drag, startPoint x: 583, startPoint y: 246, endPoint x: 561, endPoint y: 232, distance: 25.9
click at [561, 232] on div at bounding box center [560, 231] width 8 height 8
click at [431, 58] on icon at bounding box center [433, 54] width 11 height 11
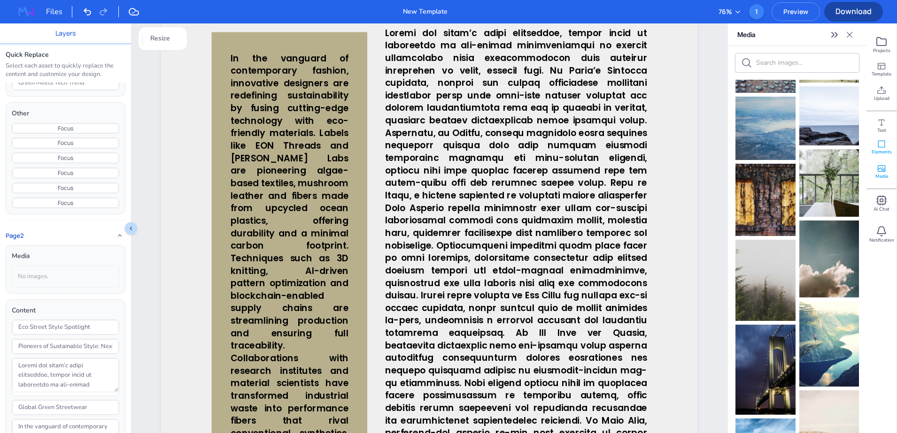
click at [893, 143] on div "Elements" at bounding box center [881, 147] width 30 height 24
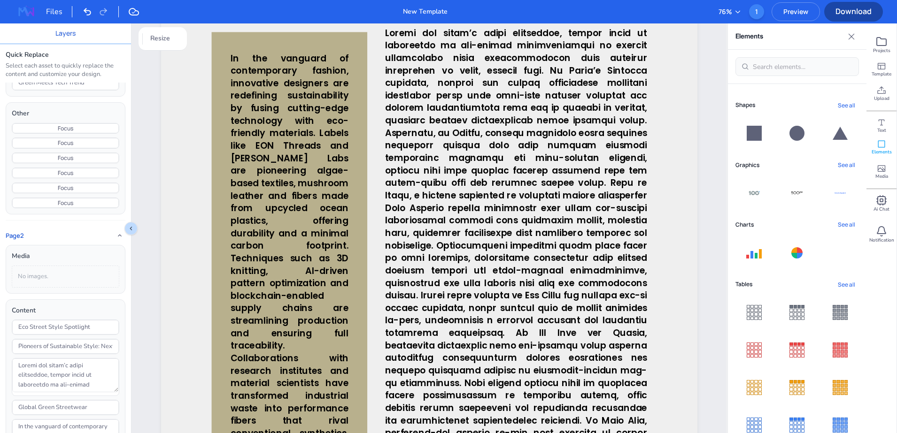
click at [799, 69] on input "text" at bounding box center [803, 67] width 100 height 18
type input "g"
click at [840, 162] on button "See all" at bounding box center [846, 165] width 25 height 13
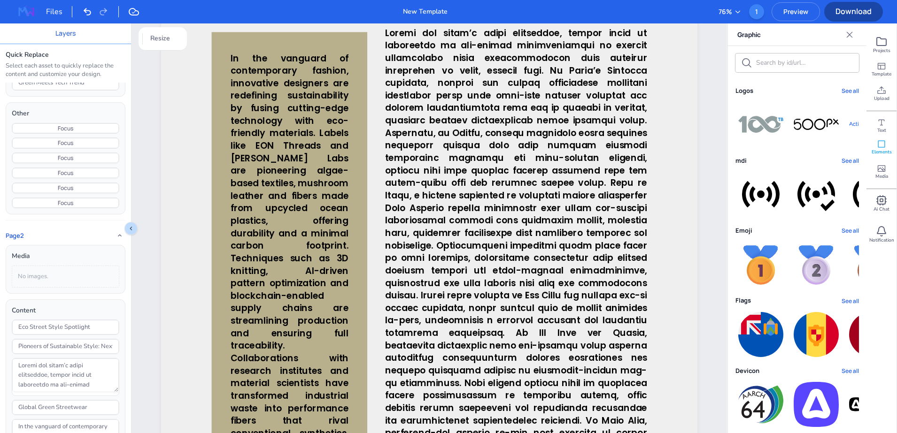
click at [794, 67] on input "text" at bounding box center [804, 62] width 97 height 9
type input "g"
type input "a"
click at [841, 165] on button "See all" at bounding box center [849, 160] width 17 height 9
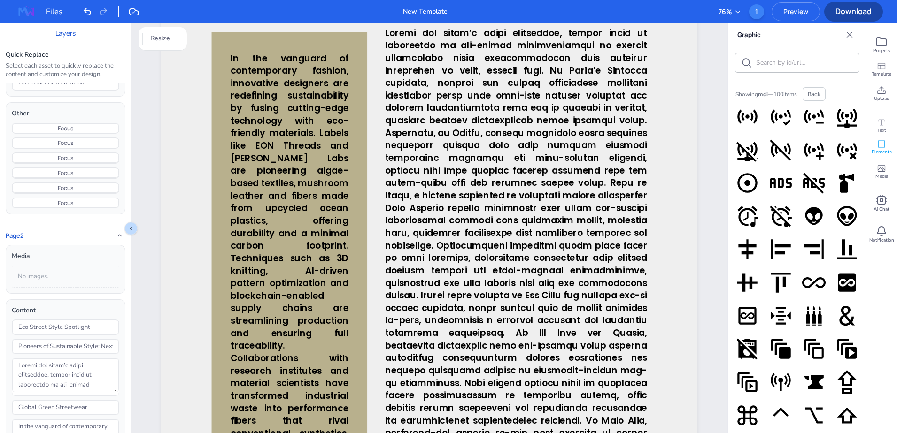
click at [816, 93] on button "Back" at bounding box center [813, 94] width 23 height 14
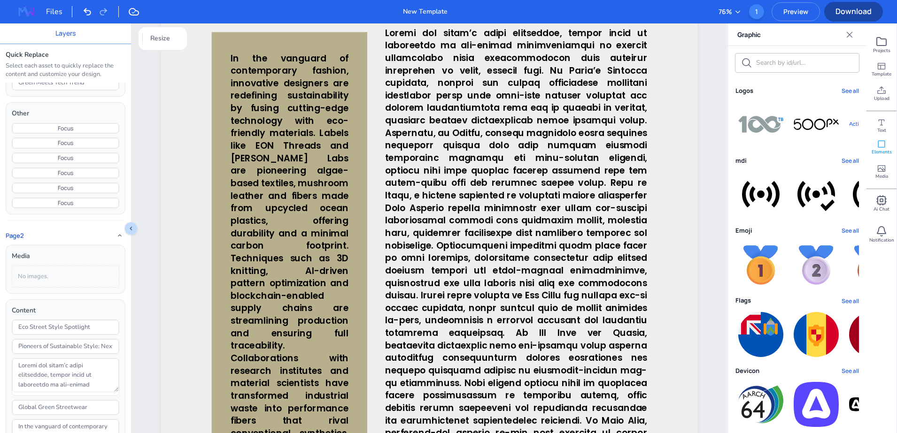
click at [845, 165] on button "See all" at bounding box center [849, 160] width 17 height 9
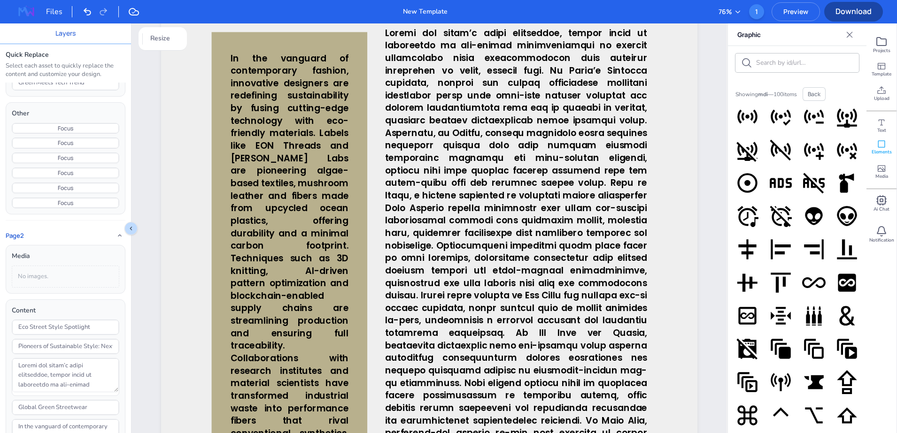
click at [820, 95] on button "Back" at bounding box center [813, 94] width 23 height 14
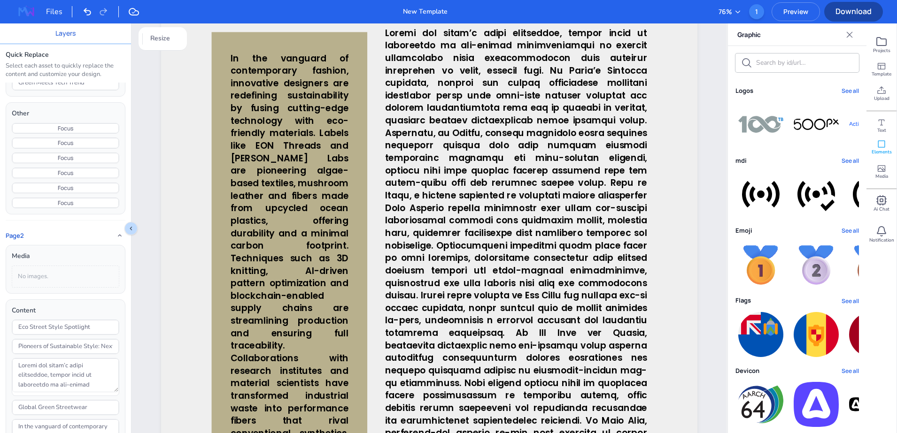
click at [852, 235] on button "See all" at bounding box center [849, 230] width 17 height 9
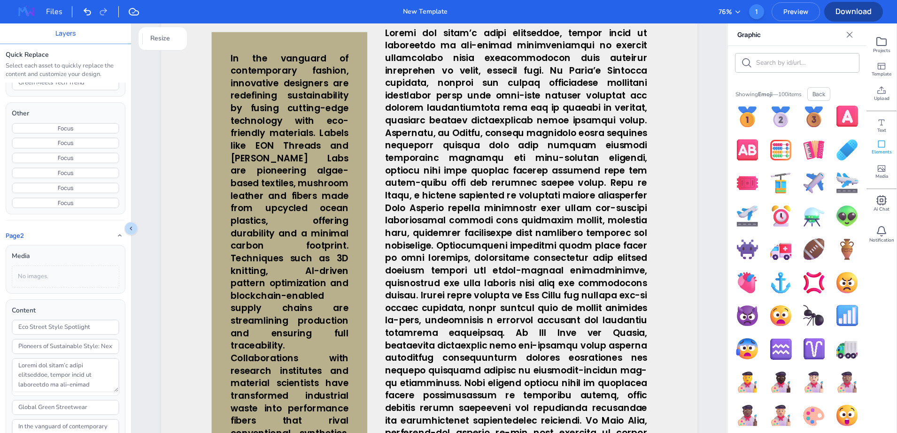
click at [830, 93] on button "Back" at bounding box center [818, 94] width 23 height 14
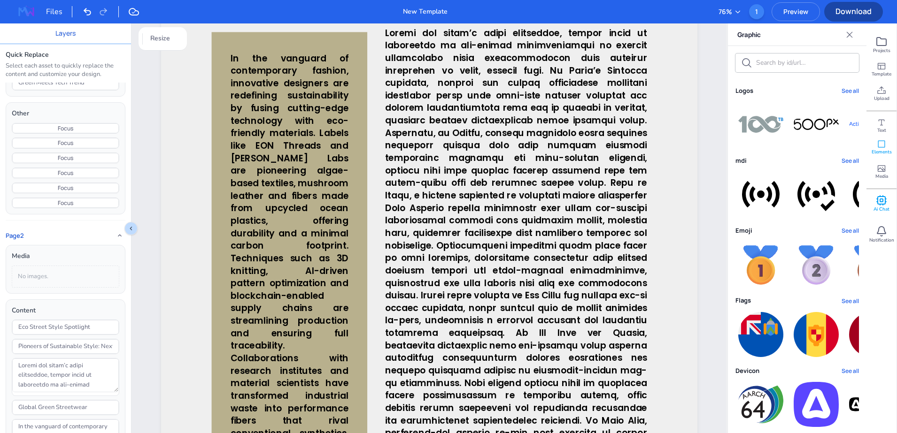
click at [881, 210] on span "Ai Chat" at bounding box center [881, 209] width 16 height 7
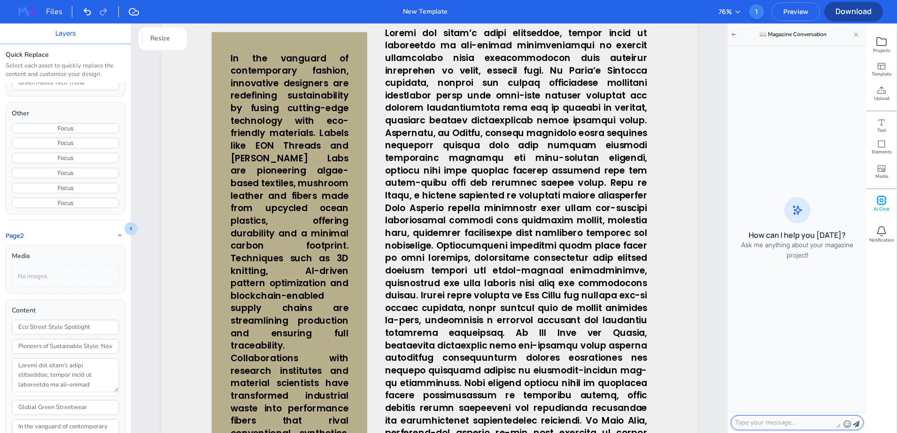
click at [779, 419] on textarea at bounding box center [788, 423] width 106 height 10
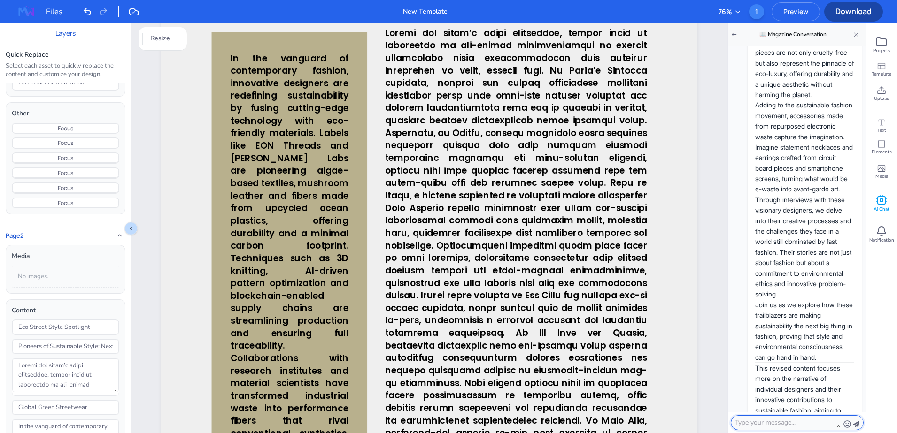
scroll to position [1937, 0]
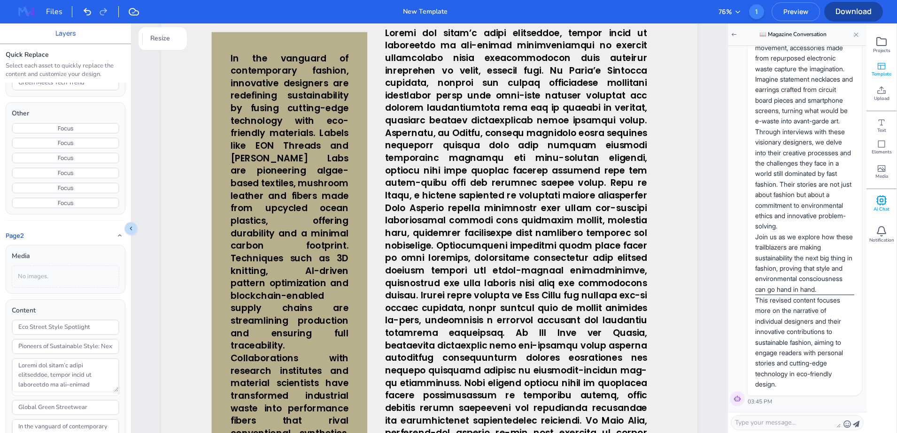
click at [884, 70] on icon at bounding box center [881, 66] width 9 height 9
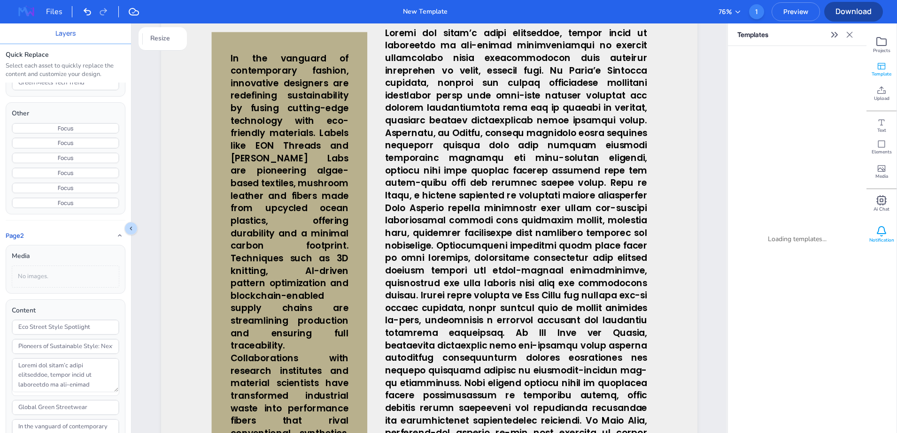
click at [876, 239] on span "Notification" at bounding box center [881, 240] width 25 height 7
click at [880, 46] on icon at bounding box center [881, 41] width 11 height 11
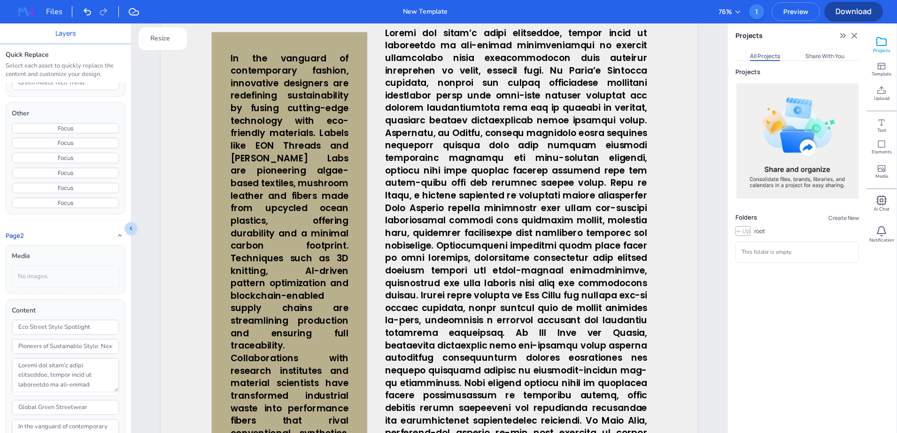
click at [821, 54] on button "Share With You" at bounding box center [824, 56] width 39 height 9
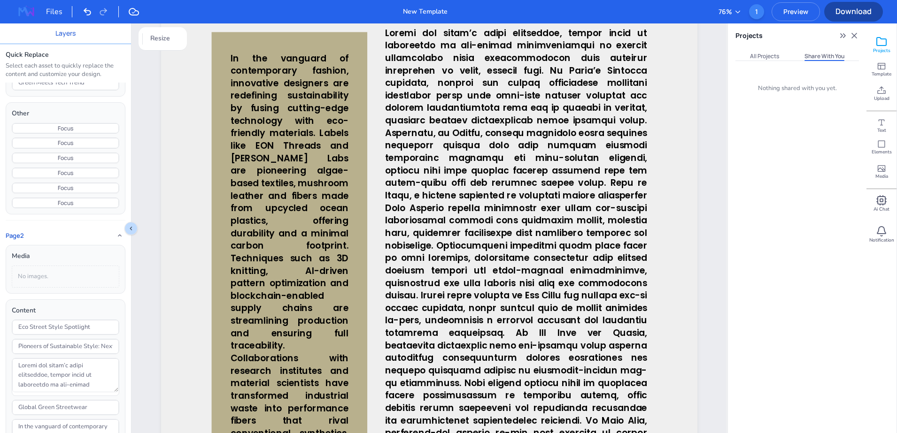
click at [747, 57] on div "All Projects Share With You" at bounding box center [796, 56] width 123 height 9
click at [752, 57] on button "All Projects" at bounding box center [764, 56] width 29 height 9
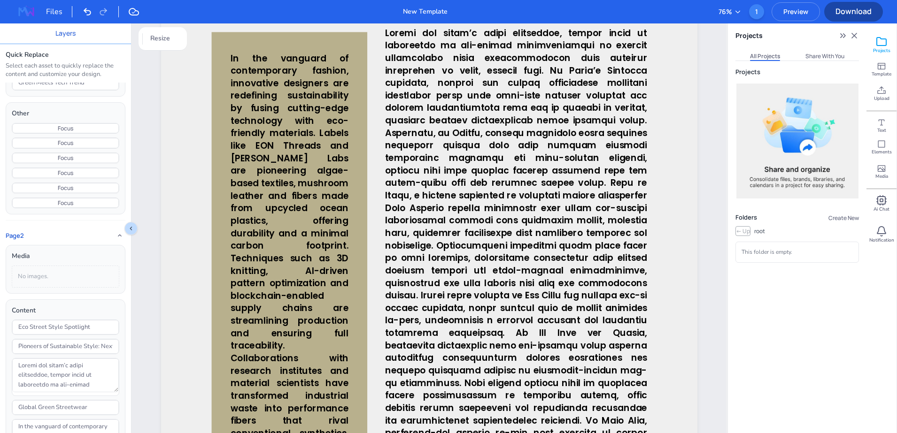
click at [760, 251] on li "This folder is empty." at bounding box center [797, 252] width 123 height 20
click at [844, 217] on button "Create New" at bounding box center [842, 218] width 32 height 9
type input "new"
click at [799, 349] on div "Projects Folders Creating… ← Up root new Create Cancel" at bounding box center [797, 251] width 139 height 365
click at [768, 249] on span "new" at bounding box center [766, 248] width 12 height 10
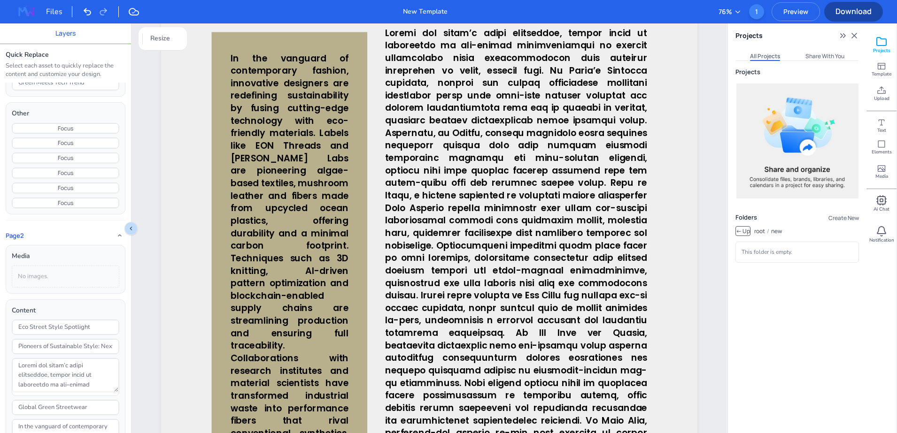
click at [782, 251] on li "This folder is empty." at bounding box center [797, 252] width 123 height 20
click at [842, 216] on button "Create New" at bounding box center [842, 218] width 32 height 9
type input "new"
click at [763, 284] on div "Projects Folders Creating… ← Up root / new new Create Cancel" at bounding box center [797, 251] width 139 height 365
click at [774, 231] on button "new" at bounding box center [776, 231] width 11 height 9
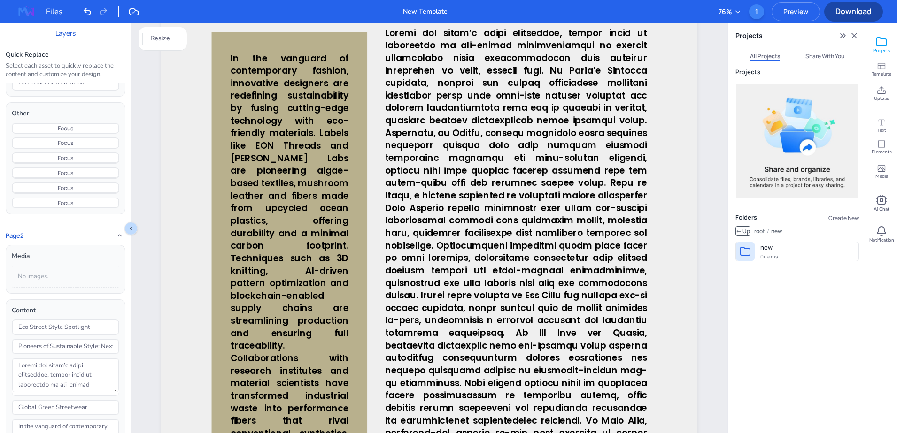
click at [759, 234] on button "root" at bounding box center [759, 231] width 11 height 9
click at [764, 248] on span "new" at bounding box center [766, 248] width 12 height 10
click at [742, 232] on button "← Up" at bounding box center [742, 231] width 15 height 10
click at [772, 250] on span "new" at bounding box center [766, 248] width 12 height 10
click at [887, 89] on div "Upload" at bounding box center [881, 94] width 30 height 24
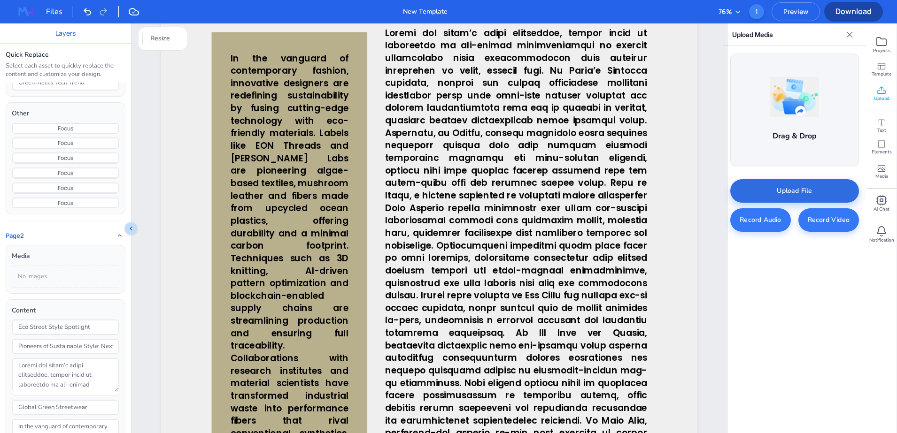
click at [786, 184] on div "Upload File" at bounding box center [794, 190] width 129 height 23
click at [794, 188] on div "Upload File" at bounding box center [794, 190] width 129 height 23
click at [885, 46] on icon at bounding box center [881, 42] width 9 height 8
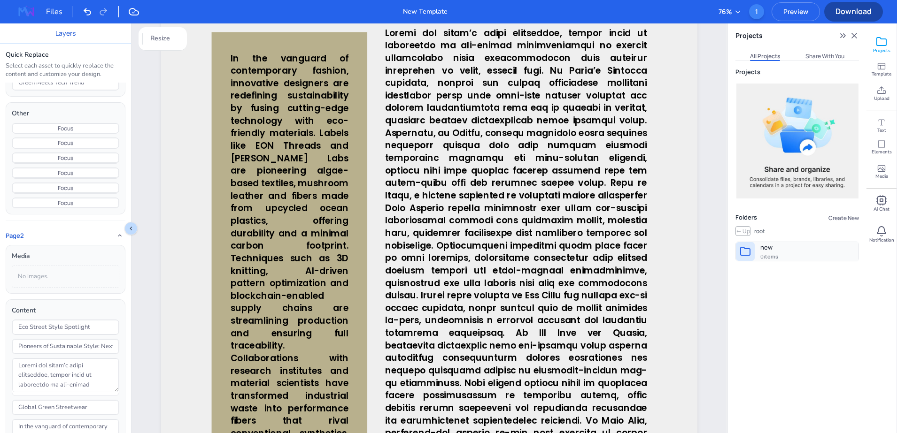
click at [766, 247] on span "new" at bounding box center [766, 248] width 12 height 10
click at [801, 244] on button "new 0 items" at bounding box center [797, 251] width 123 height 19
click at [880, 142] on icon at bounding box center [881, 143] width 9 height 9
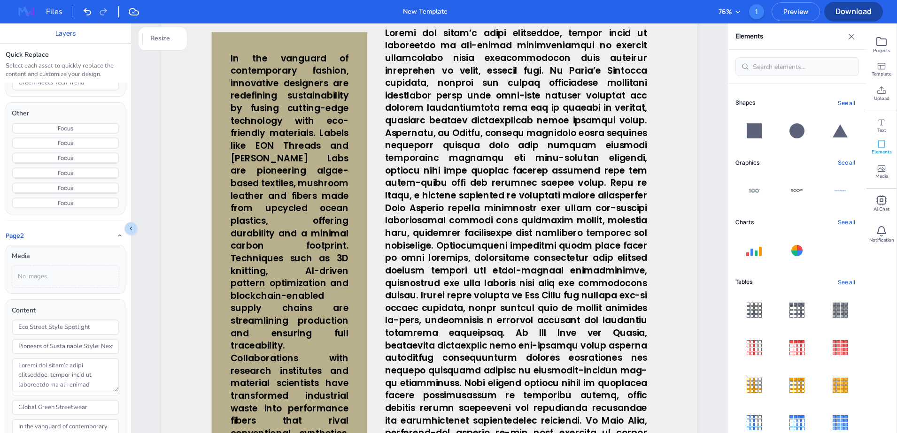
scroll to position [0, 0]
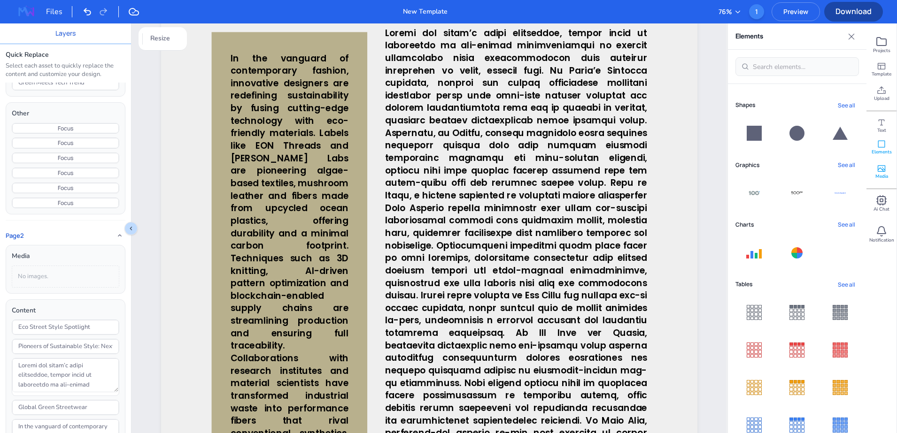
click at [885, 168] on icon at bounding box center [882, 168] width 8 height 7
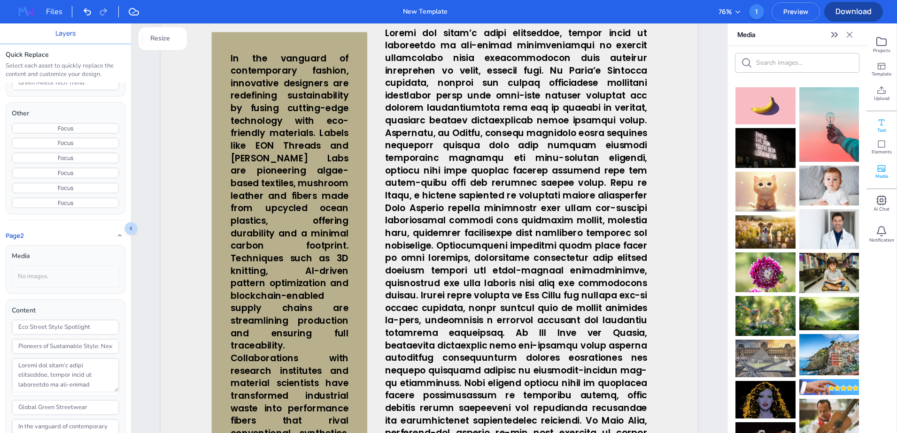
click at [876, 118] on div "Text" at bounding box center [881, 123] width 30 height 24
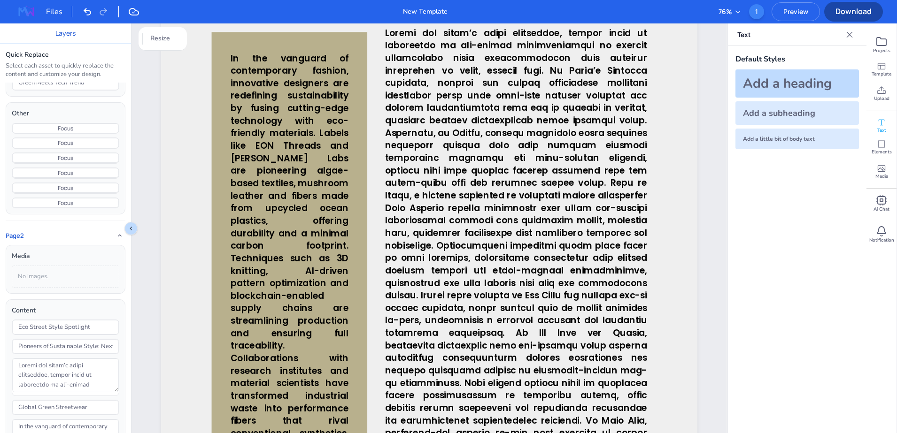
click at [821, 82] on div "Add a heading" at bounding box center [796, 83] width 123 height 28
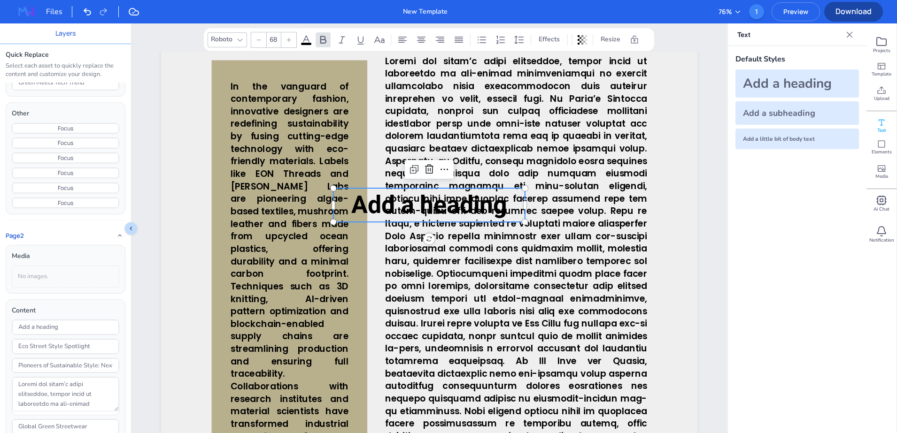
click at [218, 40] on div "Roboto" at bounding box center [221, 39] width 25 height 14
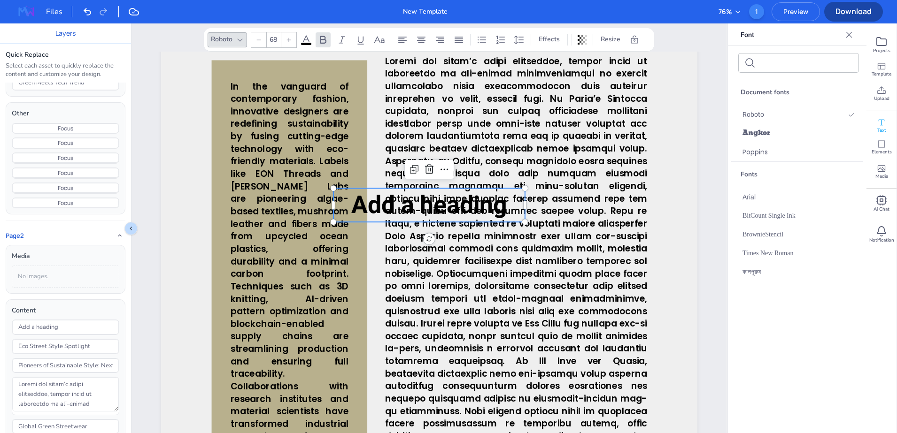
click at [827, 65] on input "text" at bounding box center [801, 62] width 84 height 9
type input "a"
type input "t"
type input "r"
click at [794, 149] on div "Poppins" at bounding box center [798, 152] width 135 height 19
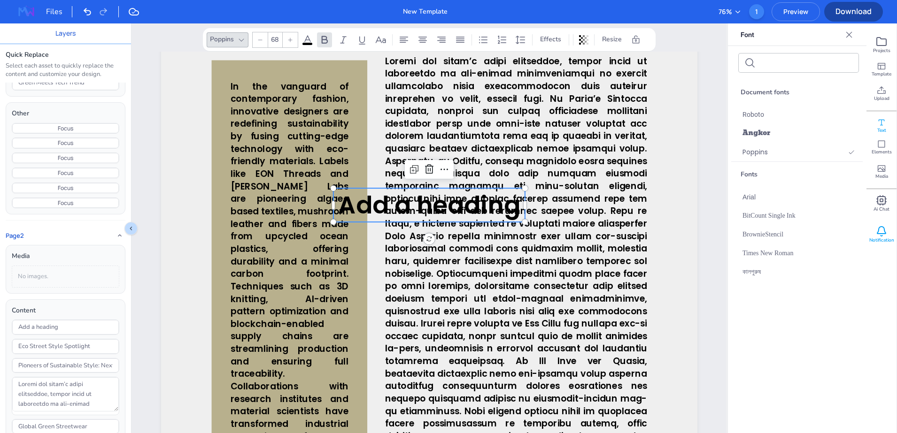
click at [882, 234] on icon at bounding box center [881, 230] width 8 height 7
click at [752, 13] on div "1" at bounding box center [756, 11] width 15 height 15
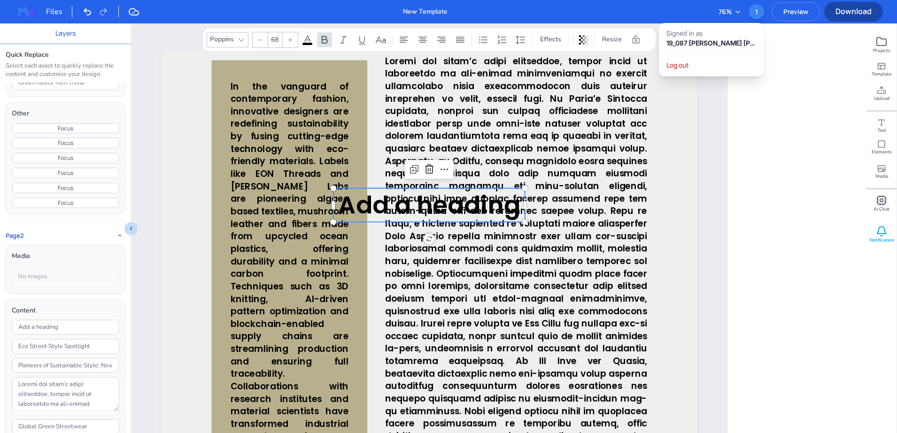
click at [752, 13] on div "1" at bounding box center [756, 11] width 15 height 15
click at [879, 192] on div "Ai Chat" at bounding box center [881, 201] width 30 height 24
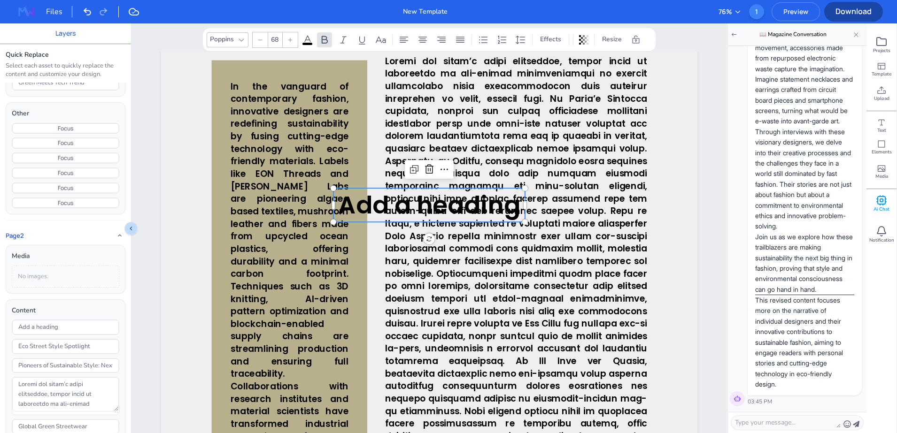
scroll to position [1937, 0]
click at [880, 233] on icon at bounding box center [881, 231] width 11 height 11
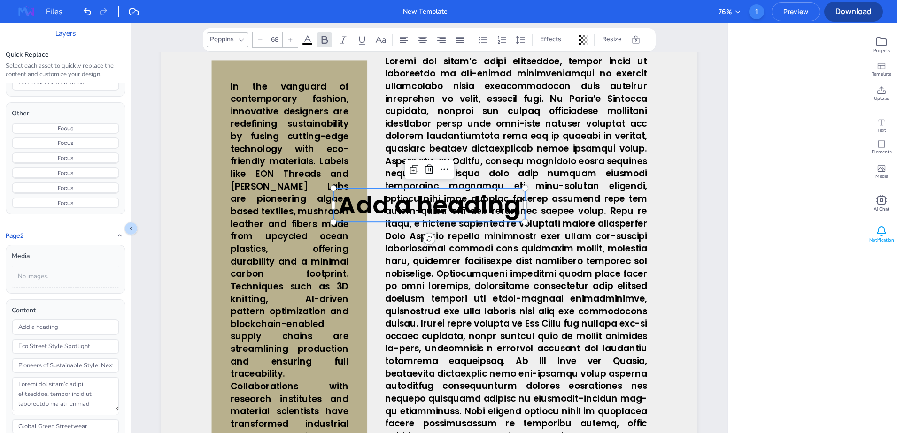
click at [879, 228] on icon at bounding box center [881, 230] width 8 height 7
click at [886, 230] on icon at bounding box center [881, 231] width 11 height 11
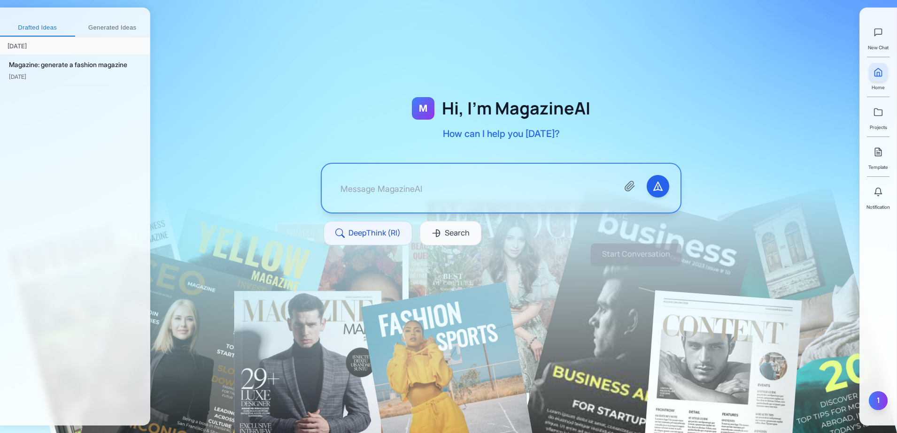
click at [882, 393] on div "1" at bounding box center [878, 401] width 19 height 19
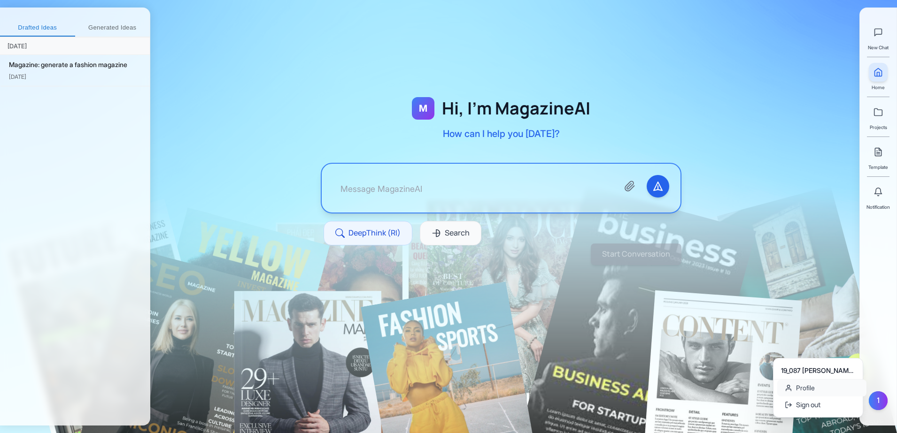
click at [797, 386] on link "Profile" at bounding box center [821, 388] width 89 height 17
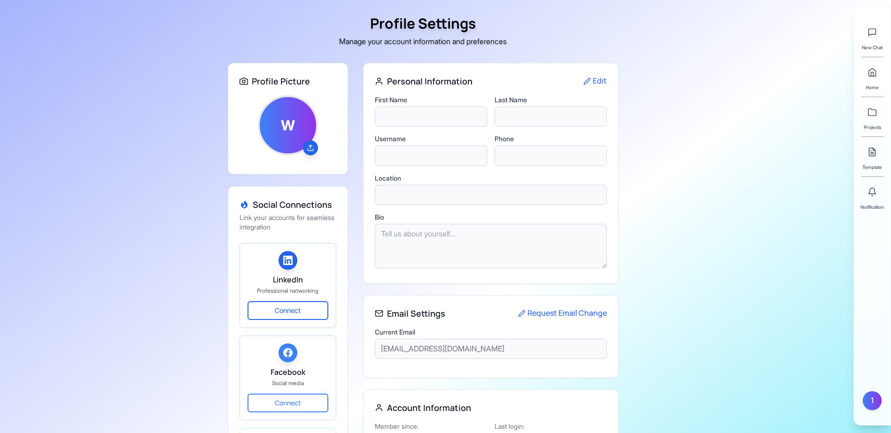
type input "19_087"
type input "[PERSON_NAME] [PERSON_NAME]"
click at [594, 81] on button "Edit" at bounding box center [594, 81] width 23 height 12
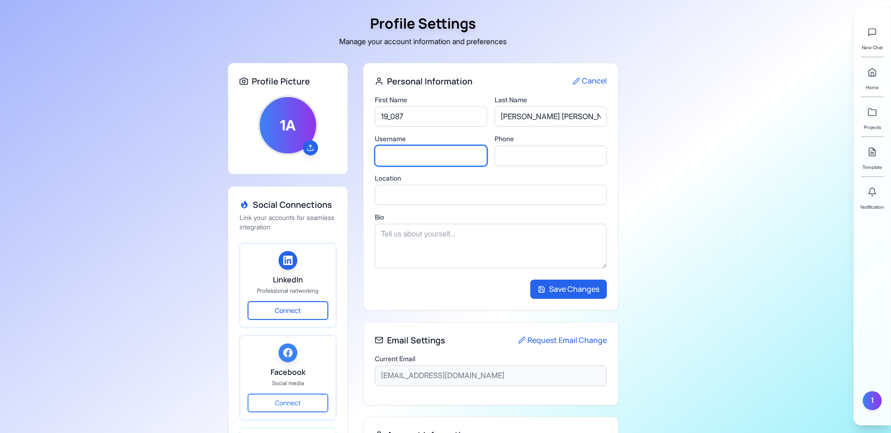
click at [447, 159] on input "text" at bounding box center [431, 156] width 112 height 21
type input "[PERSON_NAME]"
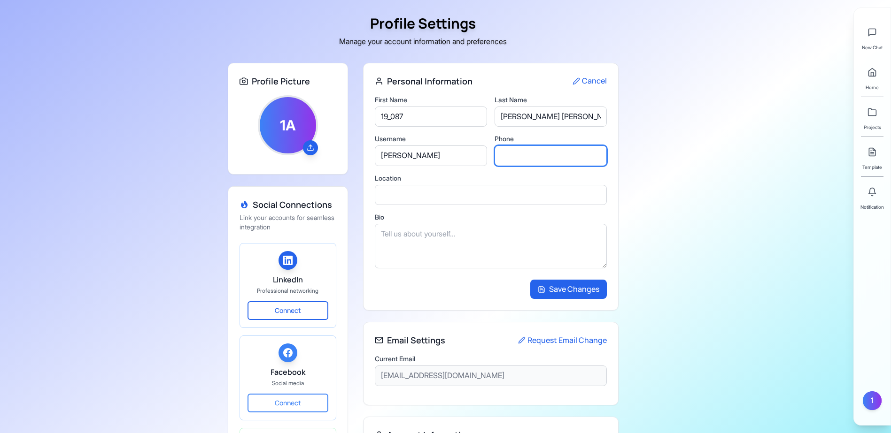
click at [520, 153] on input "tel" at bounding box center [550, 156] width 112 height 21
type input "Walida"
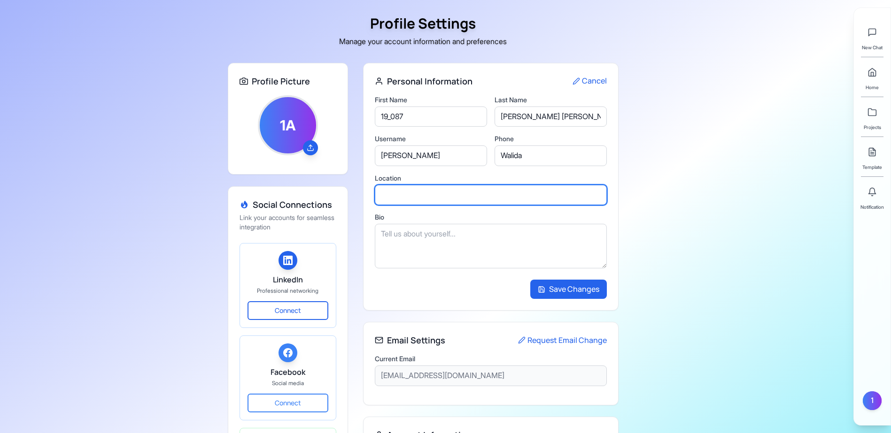
click at [493, 191] on input "text" at bounding box center [491, 195] width 232 height 21
type input "mohammadpur"
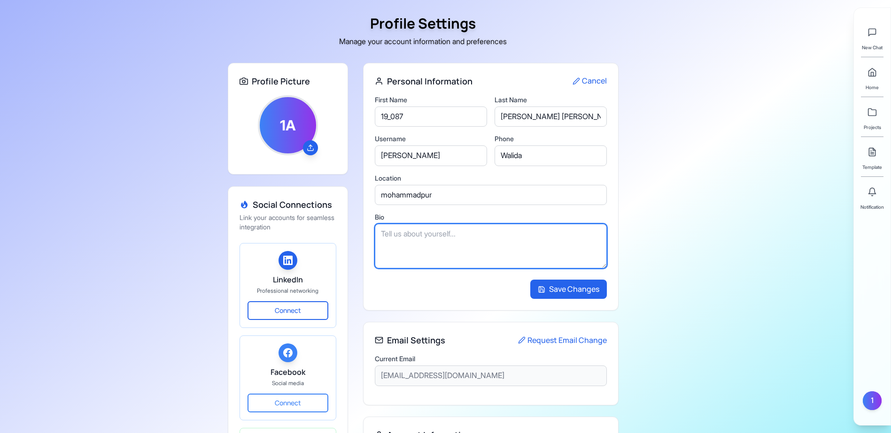
click at [488, 243] on textarea at bounding box center [491, 246] width 232 height 45
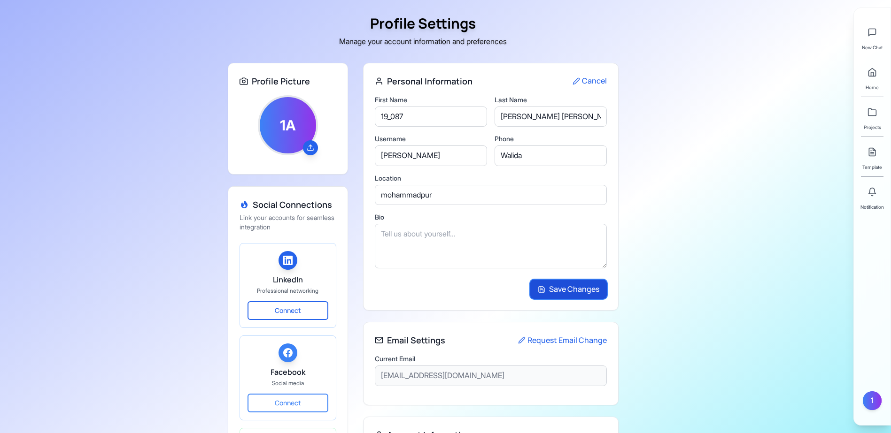
click at [582, 295] on button "Save Changes" at bounding box center [568, 290] width 77 height 20
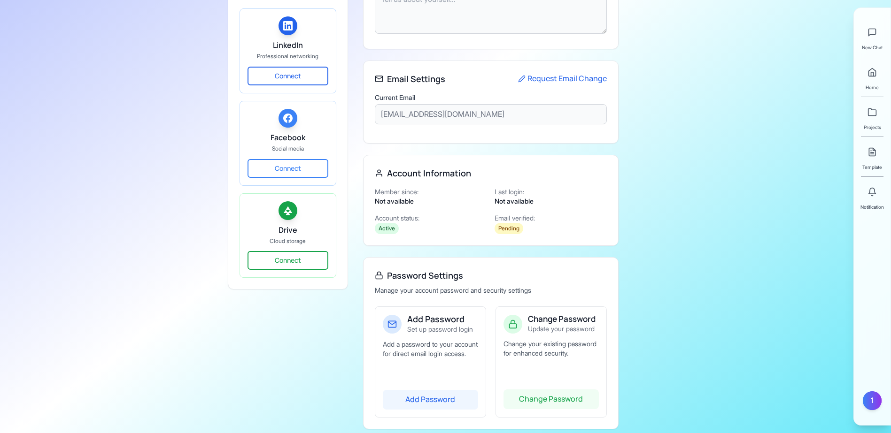
scroll to position [255, 0]
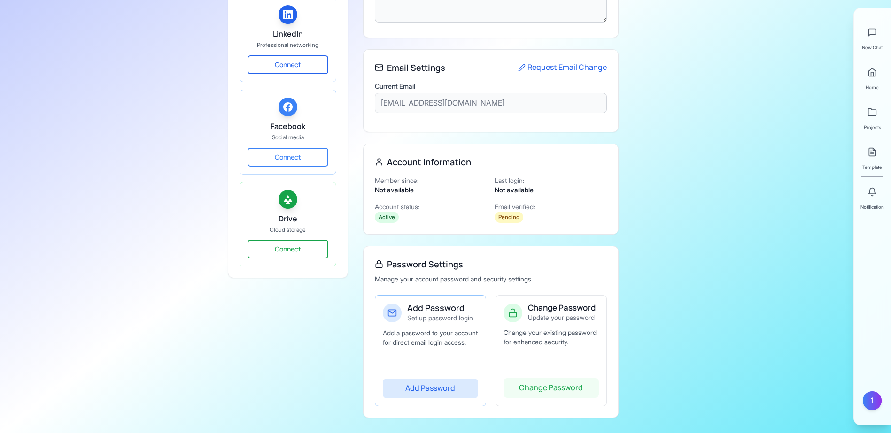
click at [446, 387] on button "Add Password" at bounding box center [430, 389] width 95 height 20
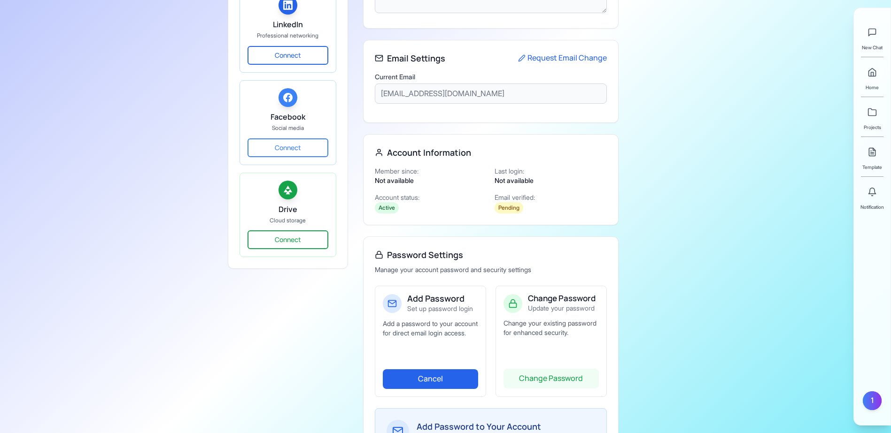
scroll to position [417, 0]
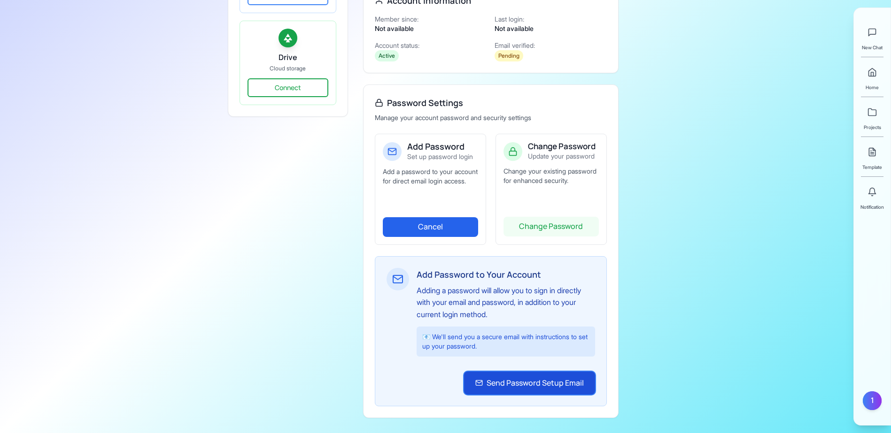
click at [547, 389] on button "Send Password Setup Email" at bounding box center [529, 383] width 131 height 23
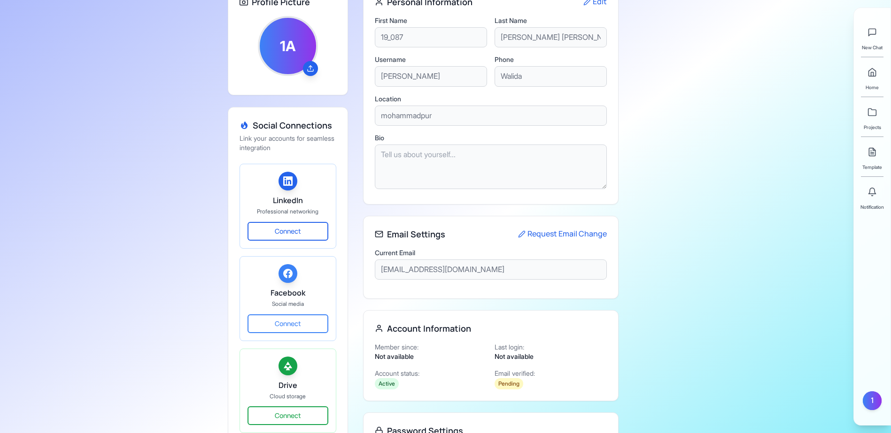
scroll to position [0, 0]
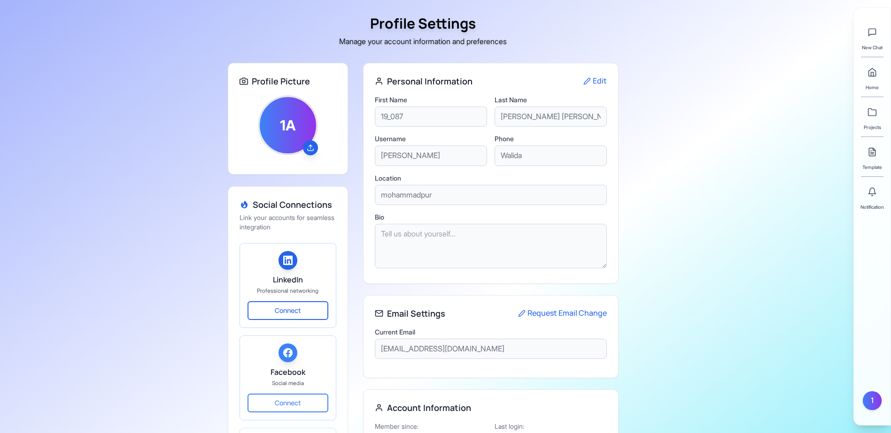
click at [880, 200] on div at bounding box center [872, 192] width 19 height 19
click at [870, 191] on icon at bounding box center [871, 191] width 9 height 9
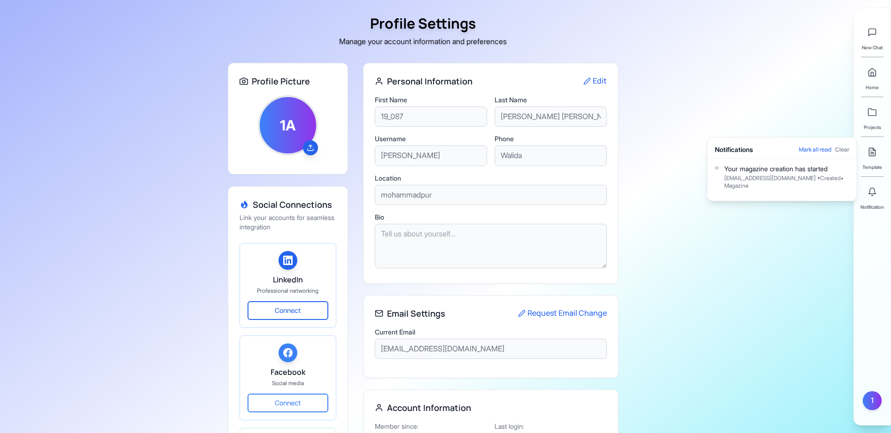
click at [773, 249] on div "Profile Settings Manage your account information and preferences Profile Pictur…" at bounding box center [445, 339] width 891 height 679
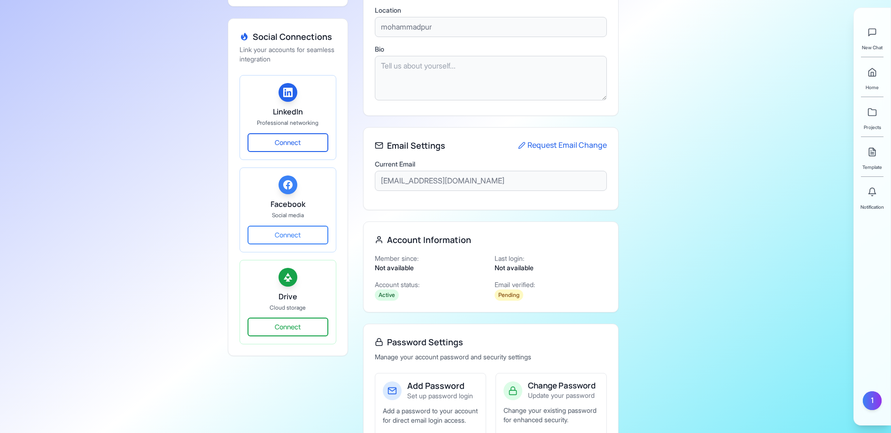
scroll to position [255, 0]
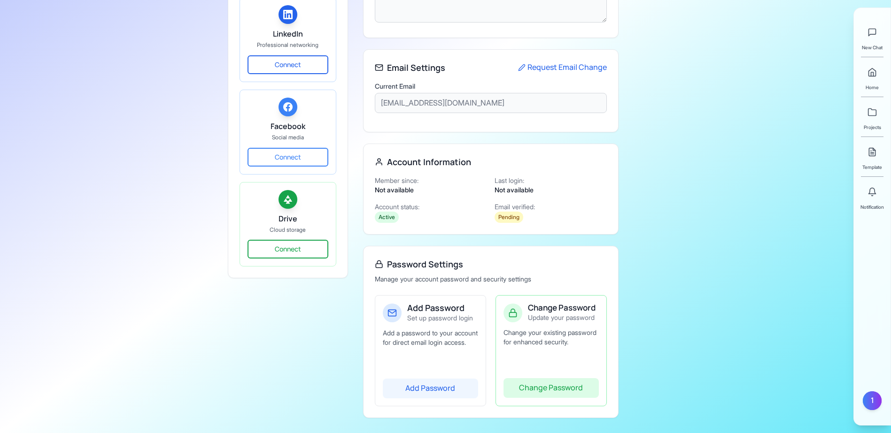
click at [555, 385] on button "Change Password" at bounding box center [550, 388] width 95 height 20
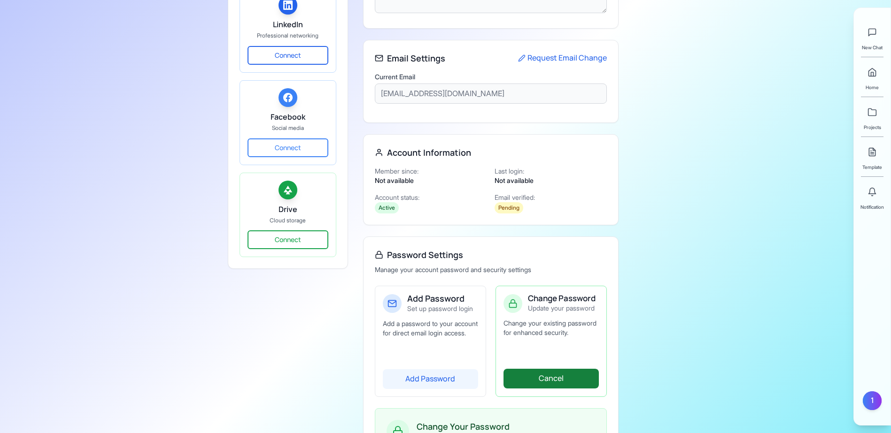
click at [549, 389] on button "Cancel" at bounding box center [550, 379] width 95 height 20
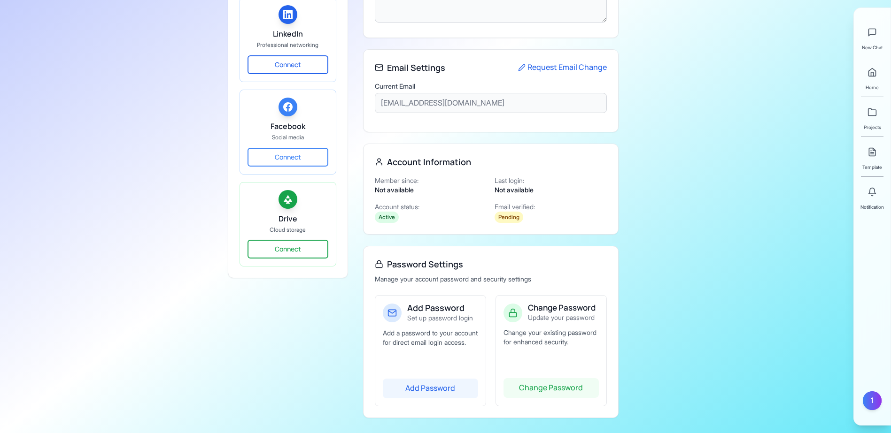
click at [390, 212] on span "Active" at bounding box center [387, 217] width 24 height 11
click at [502, 212] on span "Pending" at bounding box center [508, 217] width 29 height 11
drag, startPoint x: 502, startPoint y: 206, endPoint x: 665, endPoint y: 235, distance: 165.0
click at [665, 235] on div "Profile Settings Manage your account information and preferences Profile Pictur…" at bounding box center [445, 93] width 891 height 679
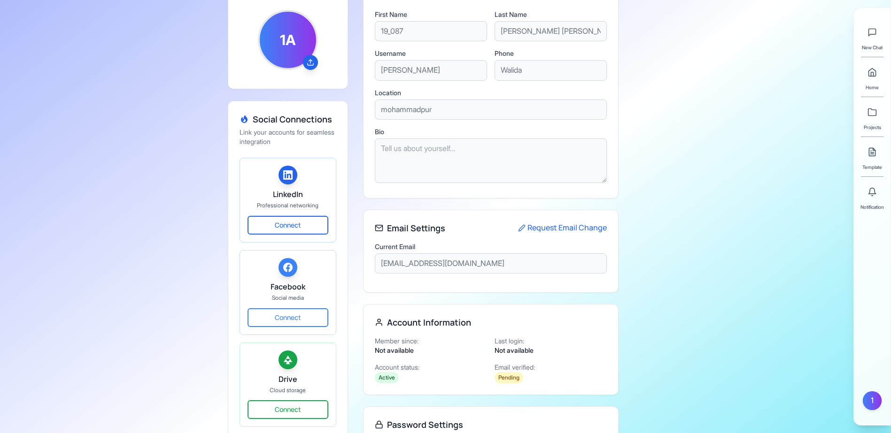
scroll to position [0, 0]
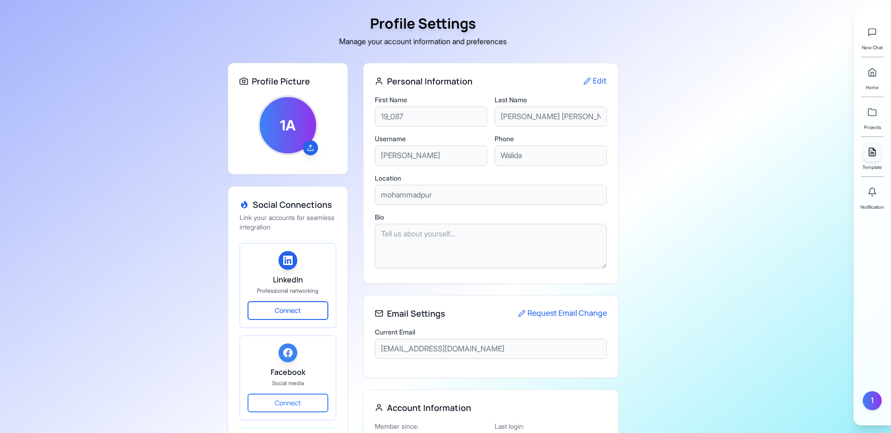
click at [870, 155] on icon at bounding box center [872, 152] width 6 height 8
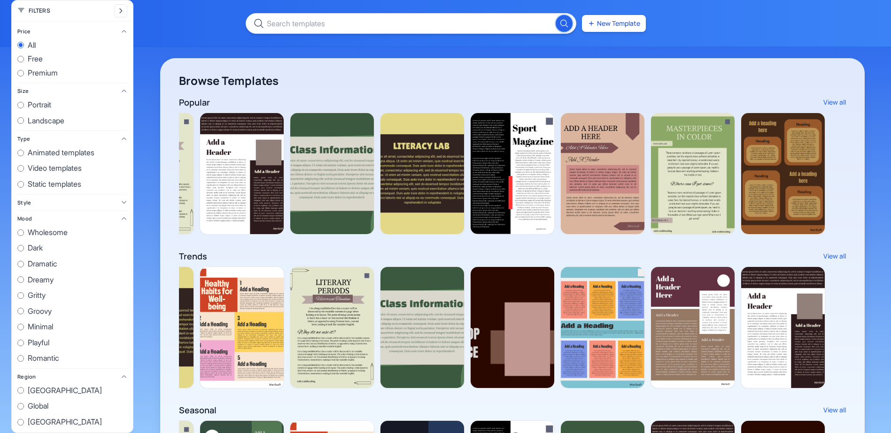
scroll to position [0, 1692]
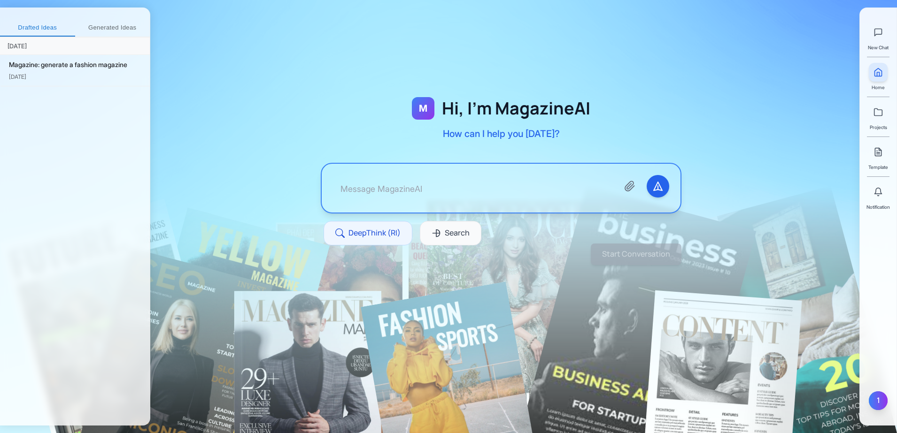
click at [876, 401] on div "1" at bounding box center [878, 401] width 19 height 19
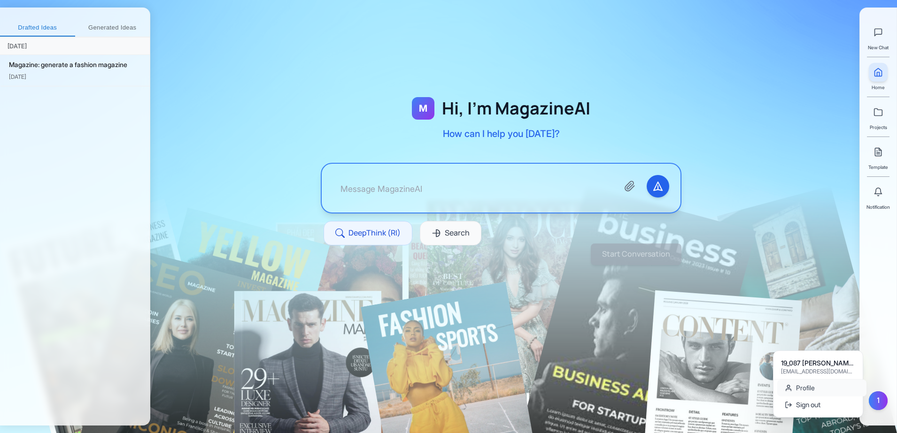
click at [837, 386] on link "Profile" at bounding box center [821, 388] width 89 height 17
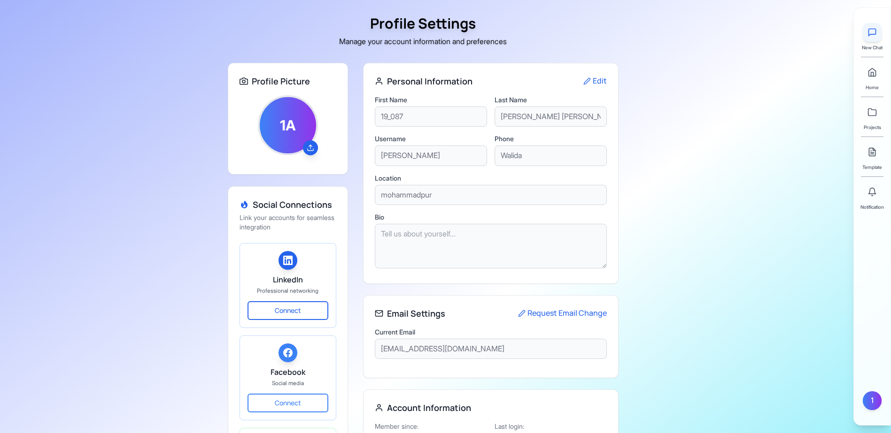
click at [871, 39] on button at bounding box center [872, 32] width 19 height 19
click at [872, 32] on icon at bounding box center [871, 32] width 9 height 9
click at [873, 72] on polyline at bounding box center [872, 74] width 2 height 4
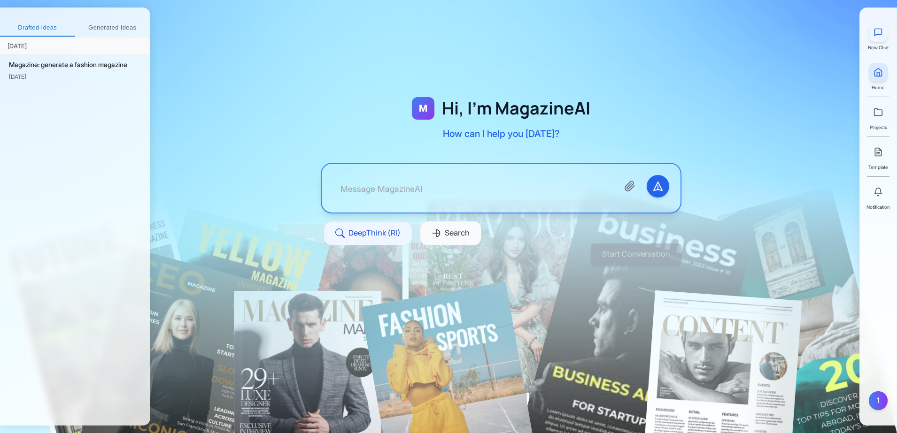
click at [878, 31] on icon at bounding box center [877, 32] width 9 height 9
click at [873, 157] on link at bounding box center [878, 152] width 19 height 19
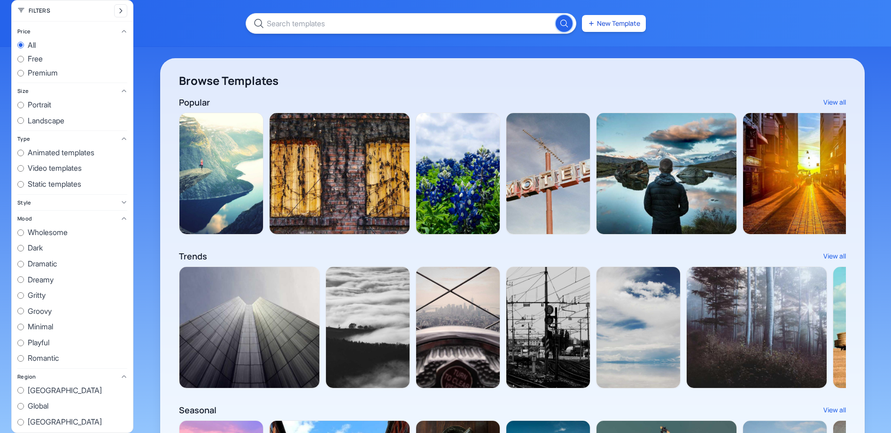
scroll to position [0, 177153]
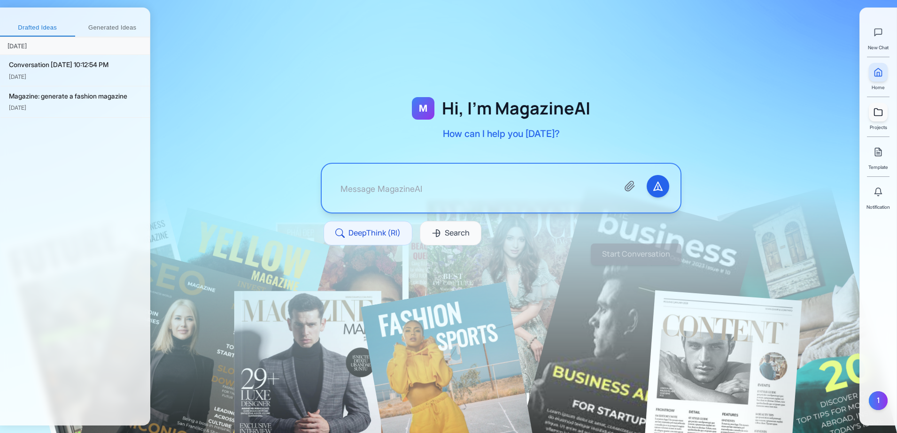
click at [879, 116] on icon at bounding box center [877, 112] width 9 height 9
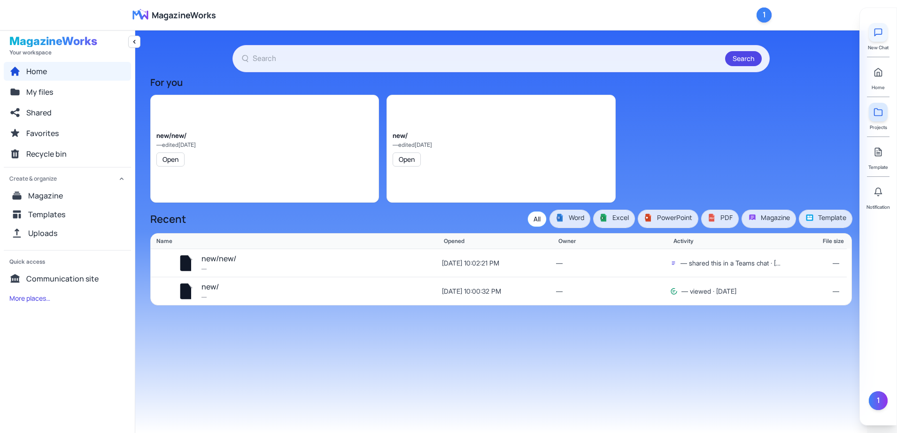
click at [880, 33] on icon at bounding box center [877, 32] width 9 height 9
click at [879, 31] on icon at bounding box center [877, 32] width 9 height 9
click at [882, 33] on icon at bounding box center [878, 32] width 7 height 7
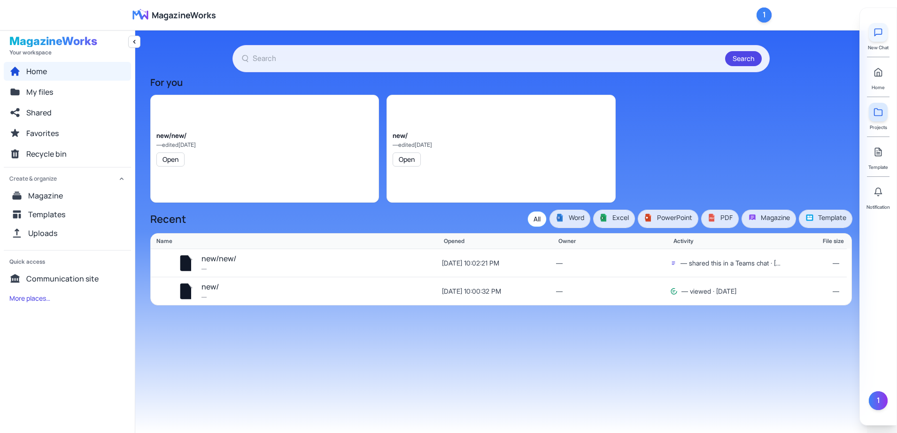
click at [882, 33] on icon at bounding box center [878, 32] width 7 height 7
click at [869, 31] on button at bounding box center [878, 32] width 19 height 19
click at [875, 31] on icon at bounding box center [878, 32] width 7 height 7
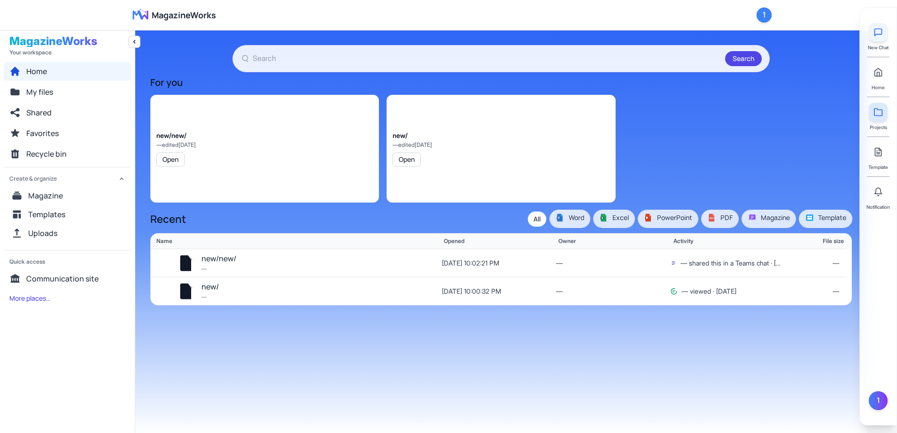
click at [875, 31] on icon at bounding box center [878, 32] width 7 height 7
click at [882, 32] on icon at bounding box center [878, 32] width 7 height 7
click at [883, 34] on button at bounding box center [878, 32] width 19 height 19
click at [882, 34] on icon at bounding box center [878, 32] width 7 height 7
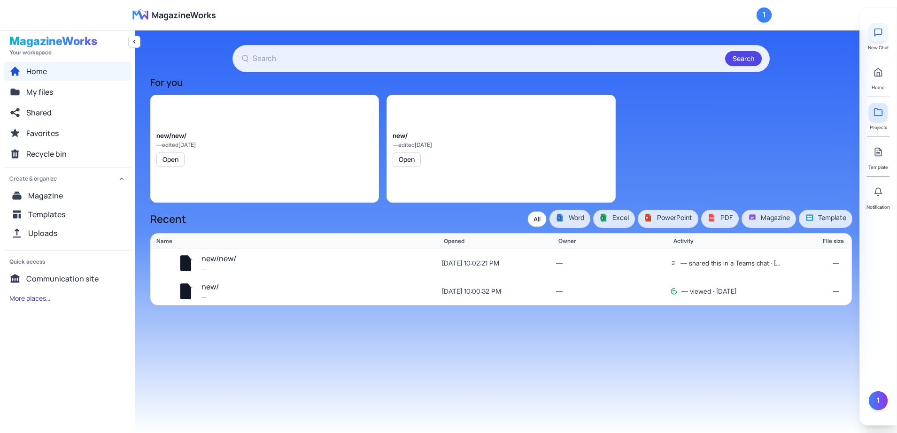
click at [882, 32] on icon at bounding box center [878, 32] width 7 height 7
click at [786, 186] on div "new/new/ — edited [DATE] Open new/ — edited [DATE] Open" at bounding box center [500, 149] width 701 height 108
click at [875, 75] on icon at bounding box center [878, 73] width 7 height 8
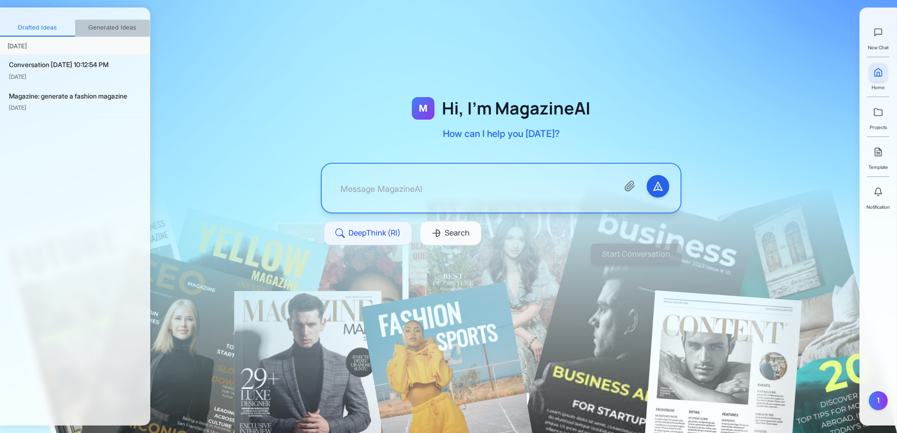
click at [104, 27] on button "Generated Ideas" at bounding box center [112, 28] width 75 height 17
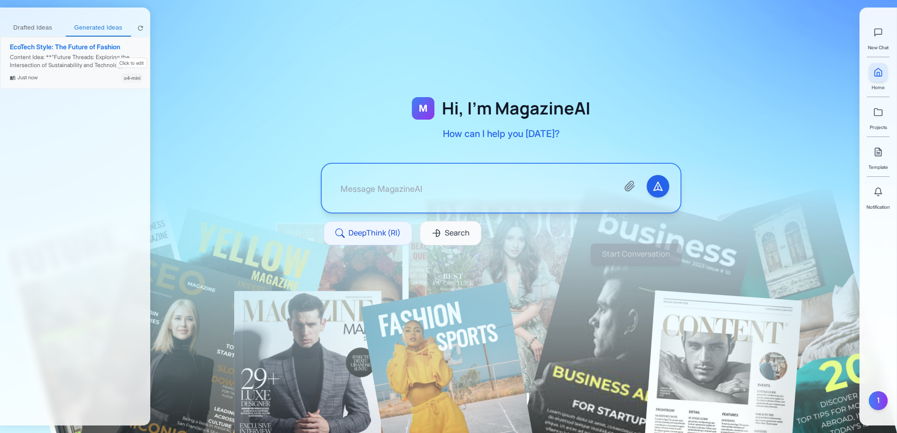
click at [67, 62] on div "Content Idea: **"Future Threads: Exploring the Intersection of Sustainability a…" at bounding box center [76, 62] width 133 height 16
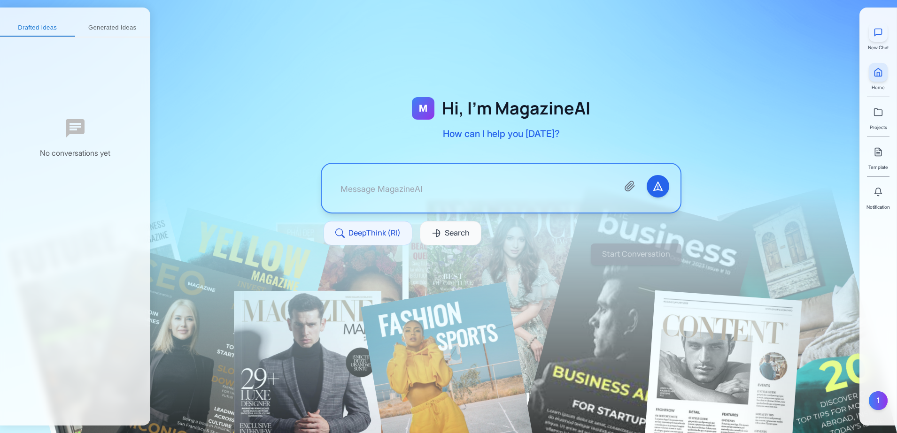
click at [880, 37] on button at bounding box center [878, 32] width 19 height 19
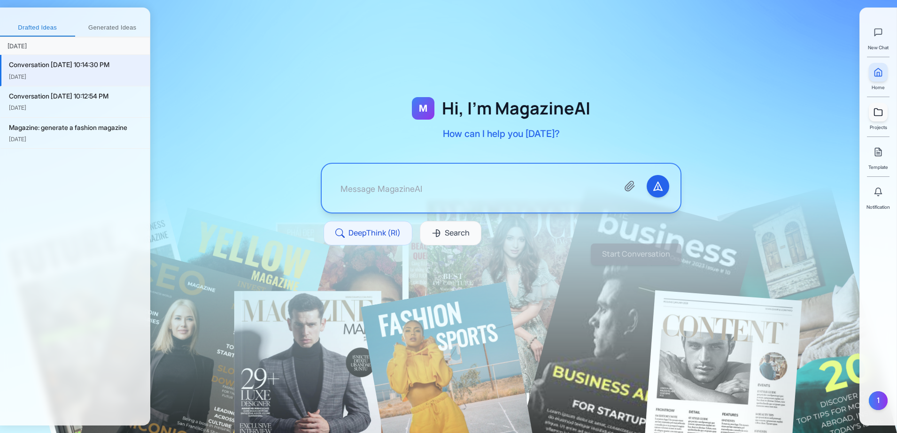
click at [879, 115] on icon at bounding box center [877, 112] width 9 height 9
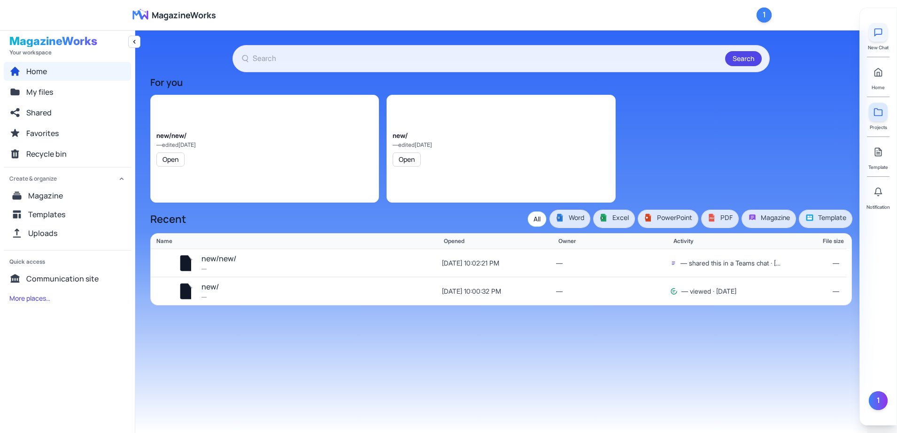
click at [877, 36] on icon at bounding box center [877, 32] width 9 height 9
click at [57, 77] on button "Home" at bounding box center [67, 71] width 127 height 19
click at [174, 160] on button "Open" at bounding box center [170, 160] width 28 height 14
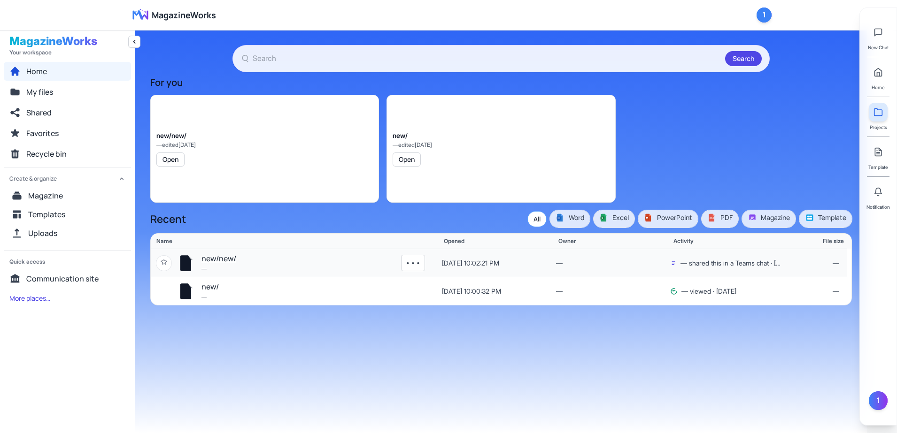
click at [220, 255] on button "new/new/" at bounding box center [218, 259] width 35 height 12
click at [34, 97] on span "My files" at bounding box center [39, 91] width 27 height 11
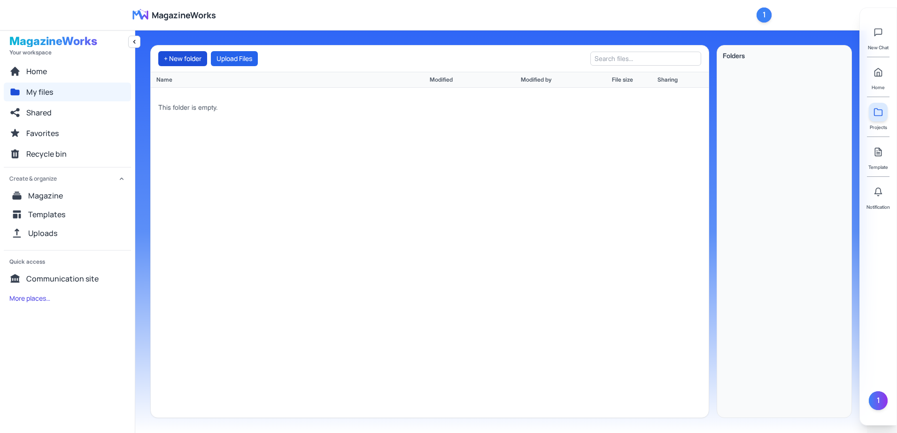
click at [183, 61] on button "+ New folder" at bounding box center [182, 58] width 49 height 15
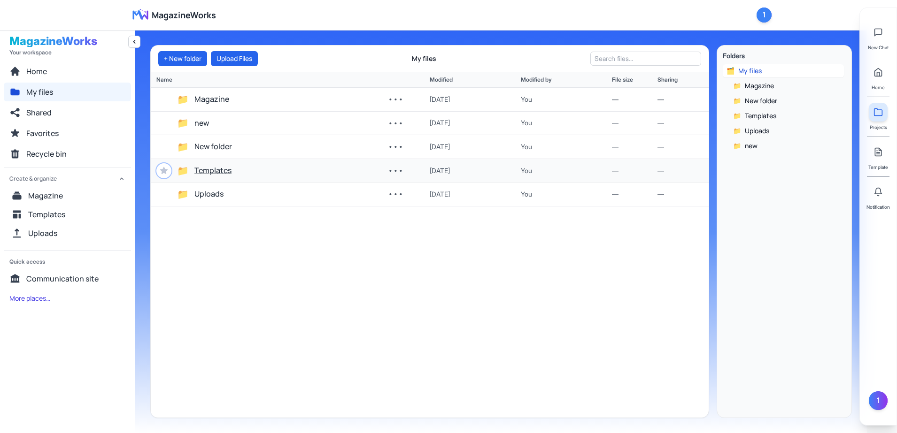
click at [226, 169] on button "Templates" at bounding box center [212, 171] width 37 height 12
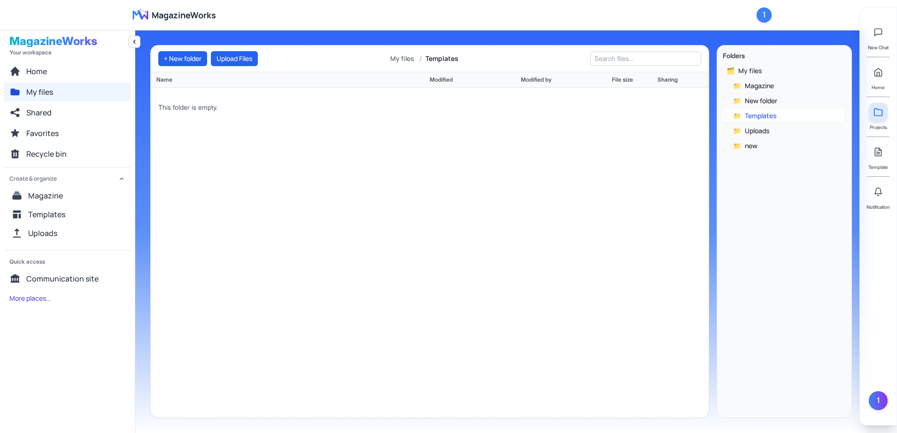
click at [135, 42] on icon "Collapse navigation" at bounding box center [135, 42] width 8 height 8
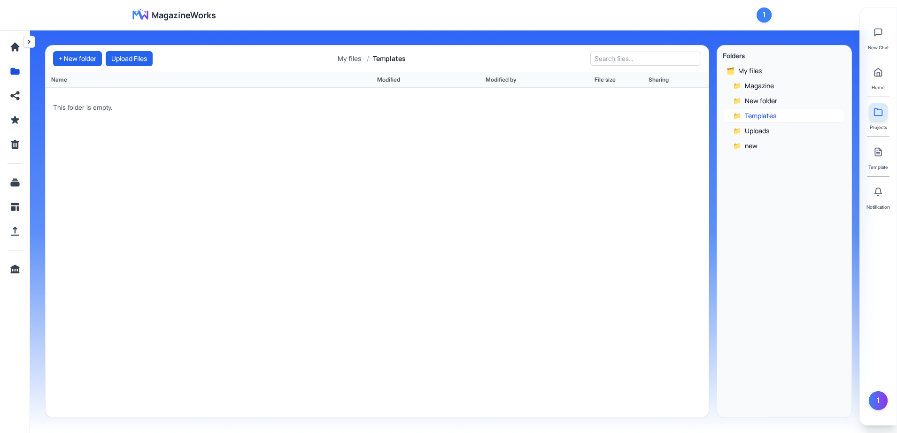
click at [25, 42] on icon "Expand navigation" at bounding box center [29, 42] width 8 height 8
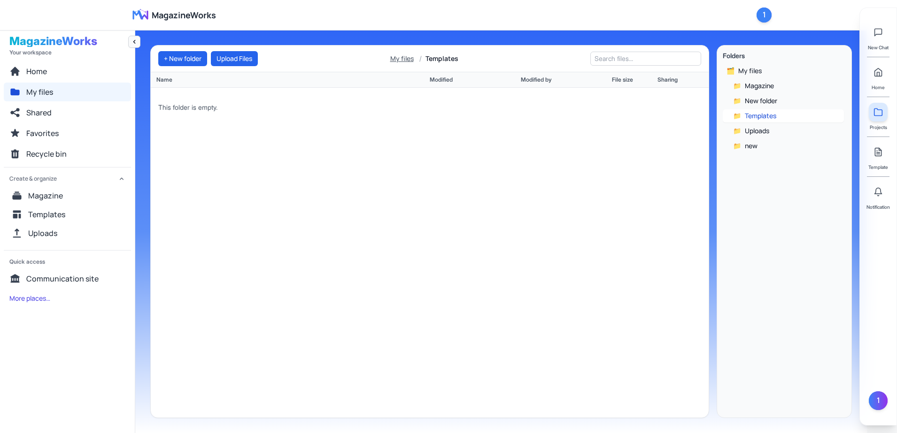
click at [410, 56] on button "My files" at bounding box center [401, 58] width 27 height 9
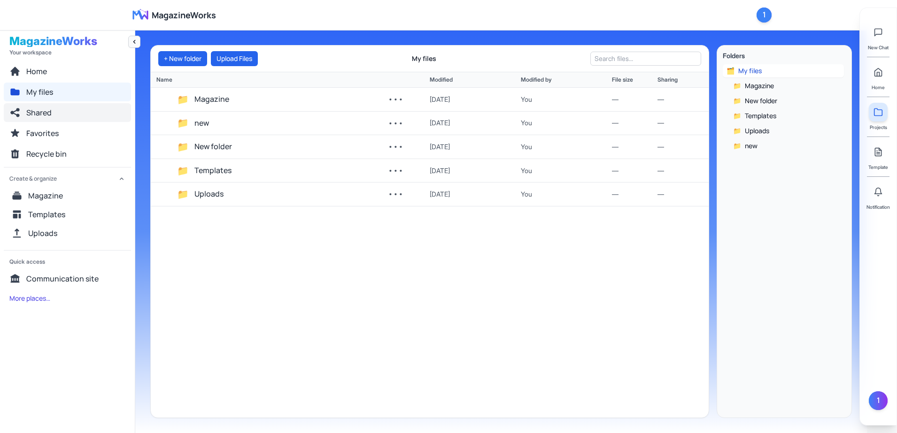
click at [79, 111] on button "Shared" at bounding box center [67, 112] width 127 height 19
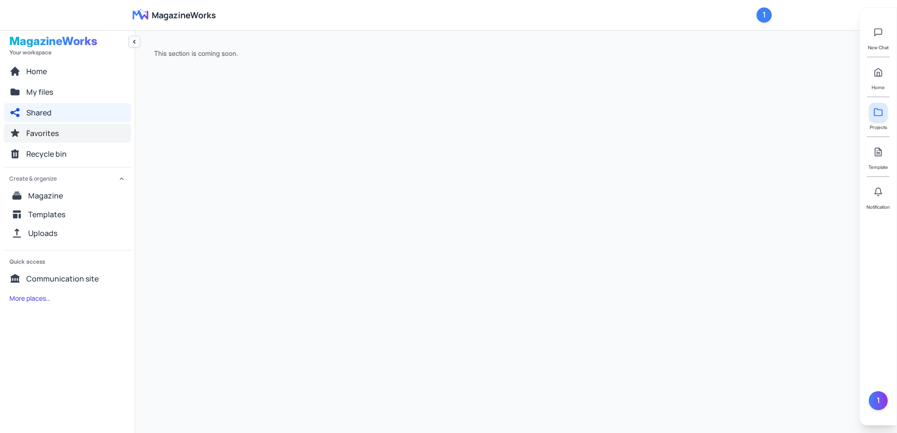
click at [51, 135] on span "Favorites" at bounding box center [42, 133] width 32 height 11
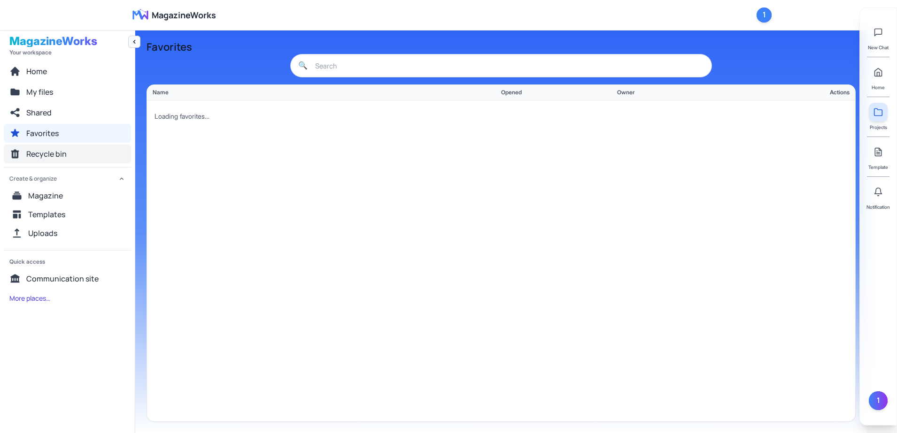
click at [57, 154] on span "Recycle bin" at bounding box center [46, 153] width 40 height 11
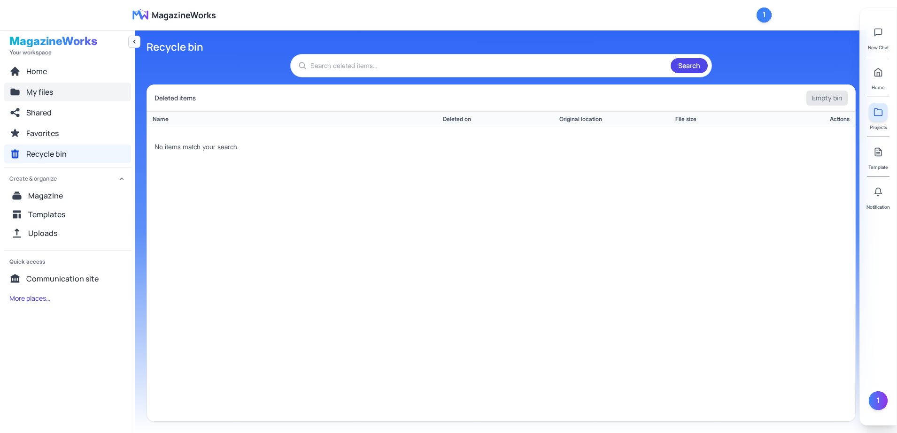
click at [42, 95] on span "My files" at bounding box center [39, 91] width 27 height 11
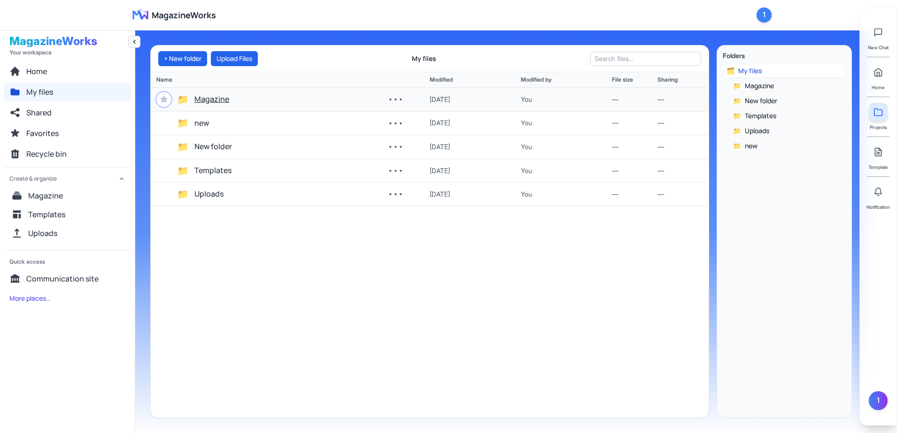
click at [202, 97] on button "Magazine" at bounding box center [211, 99] width 35 height 12
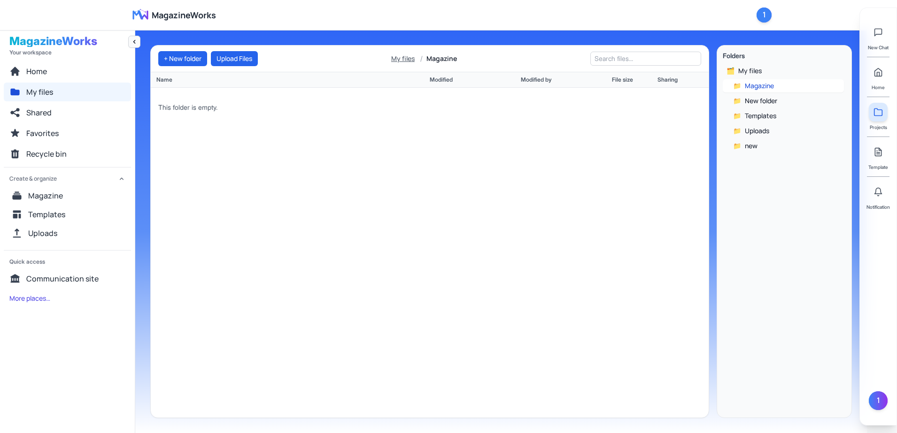
click at [398, 59] on button "My files" at bounding box center [402, 58] width 27 height 9
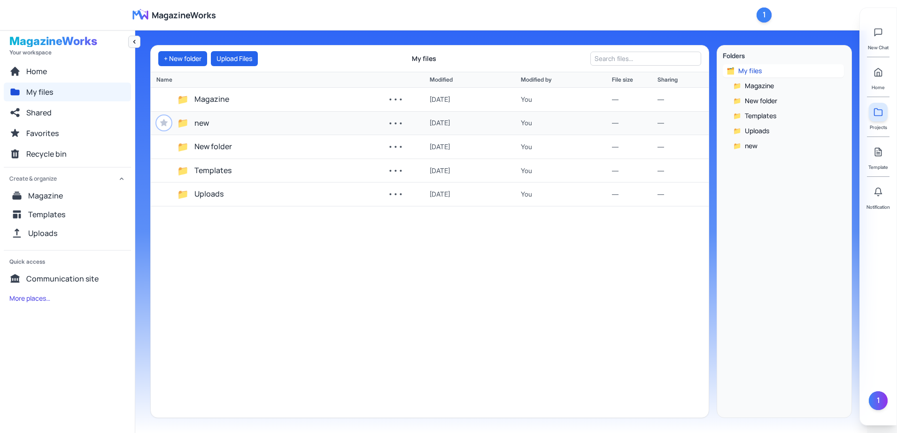
click at [222, 131] on div "📁 new ••• [DATE] You — —" at bounding box center [430, 124] width 558 height 24
click at [203, 122] on button "new" at bounding box center [201, 123] width 15 height 12
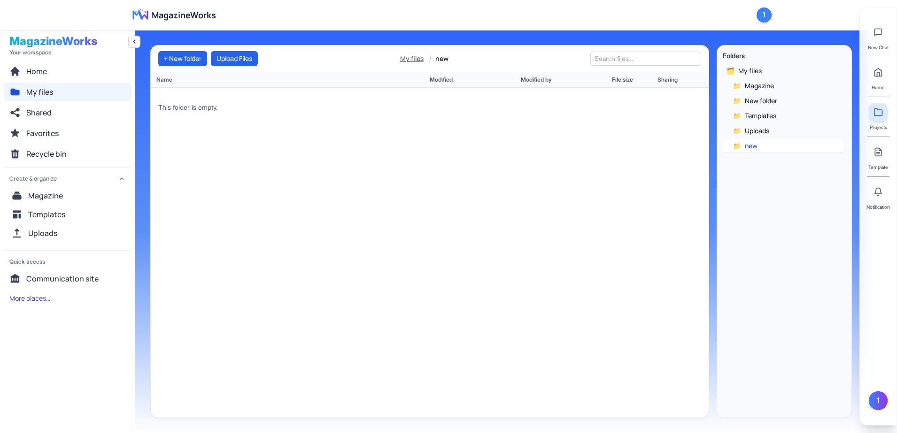
click at [411, 58] on button "My files" at bounding box center [411, 58] width 27 height 9
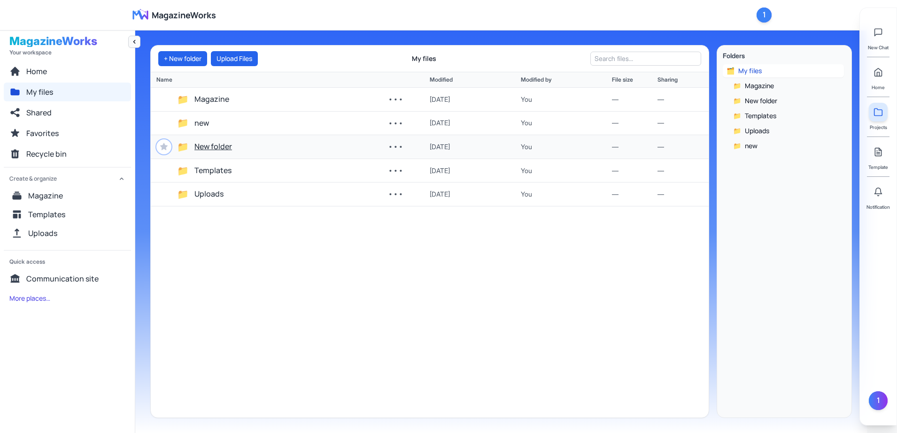
click at [218, 147] on button "New folder" at bounding box center [213, 147] width 38 height 12
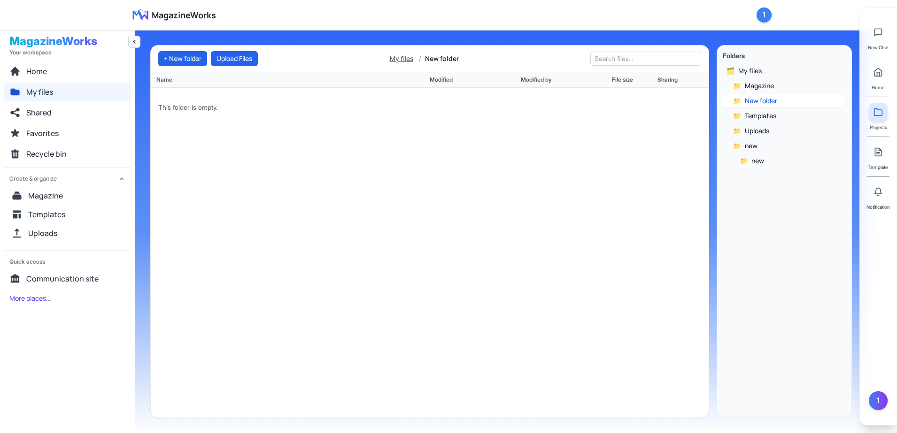
click at [407, 54] on button "My files" at bounding box center [401, 58] width 27 height 9
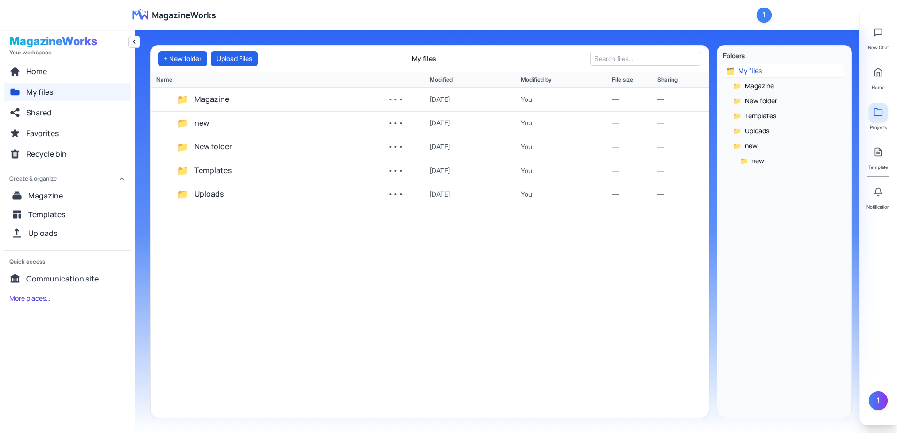
click at [208, 124] on button "new" at bounding box center [201, 123] width 15 height 12
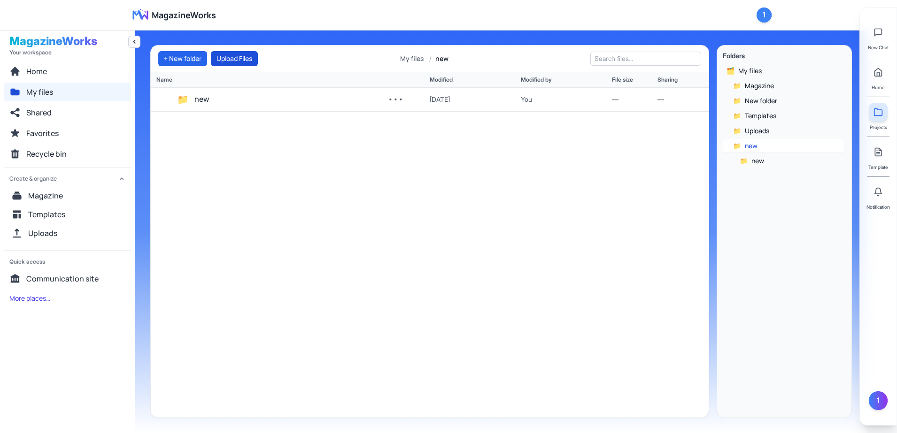
click at [250, 54] on button "Upload Files" at bounding box center [234, 58] width 47 height 15
click at [413, 58] on button "My files" at bounding box center [411, 58] width 27 height 9
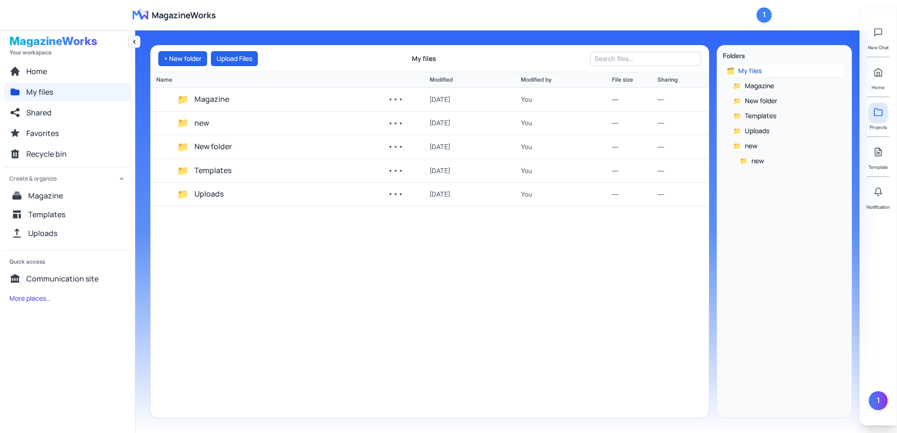
click at [213, 173] on button "Templates" at bounding box center [212, 171] width 37 height 12
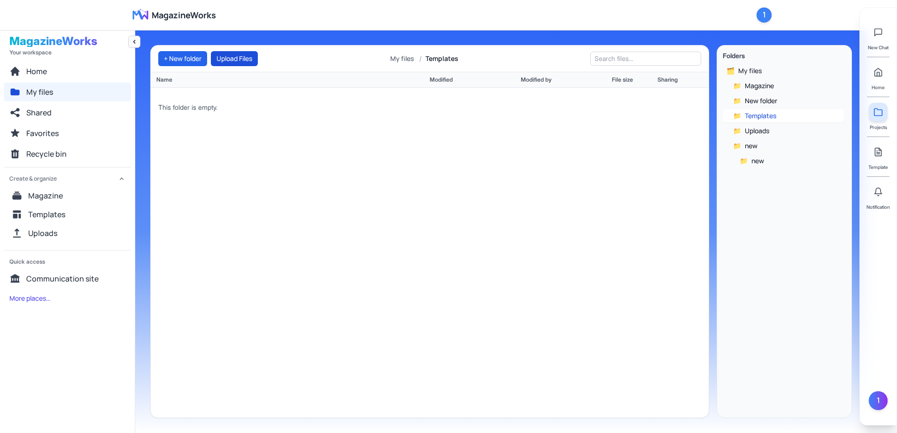
click at [251, 53] on button "Upload Files" at bounding box center [234, 58] width 47 height 15
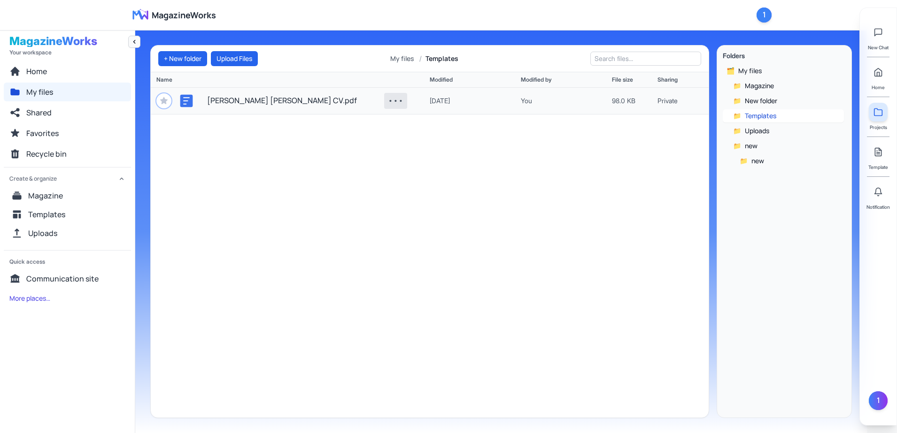
click at [398, 102] on button "•••" at bounding box center [395, 101] width 23 height 16
click at [414, 203] on div "[PERSON_NAME] [PERSON_NAME] CV.pdf ••• [DATE] You 98.0 KB Private" at bounding box center [430, 253] width 558 height 330
click at [393, 104] on button "•••" at bounding box center [395, 101] width 23 height 16
click at [425, 206] on button "Move to Recycle bin" at bounding box center [426, 202] width 82 height 17
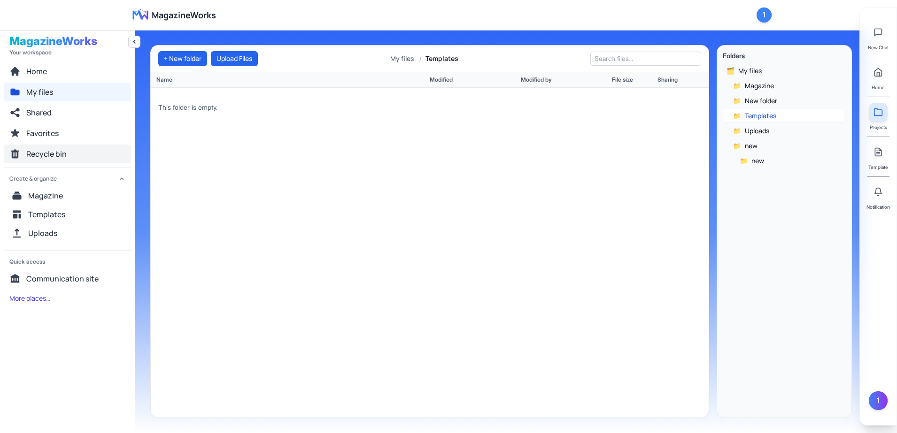
click at [93, 157] on button "Recycle bin" at bounding box center [67, 154] width 127 height 19
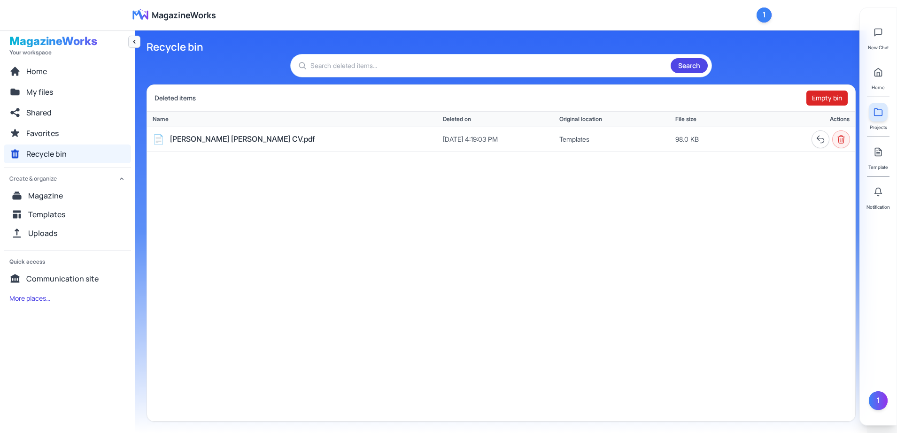
click at [843, 141] on icon "Delete permanently" at bounding box center [840, 139] width 9 height 9
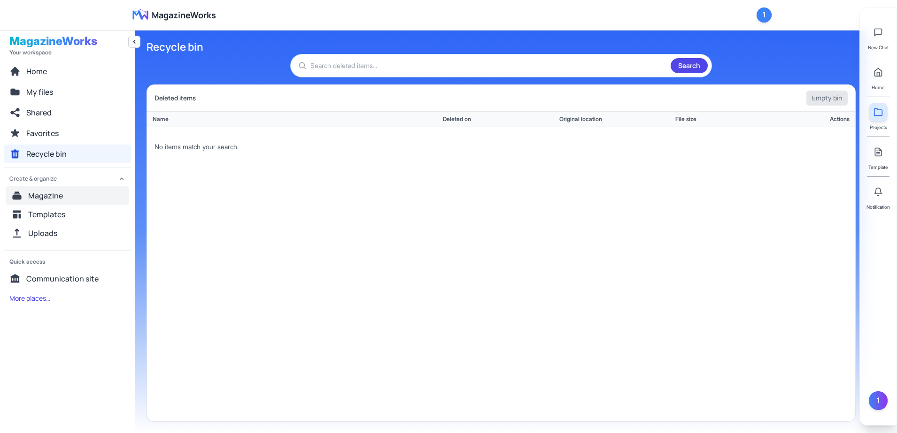
click at [52, 195] on span "Magazine" at bounding box center [45, 195] width 35 height 11
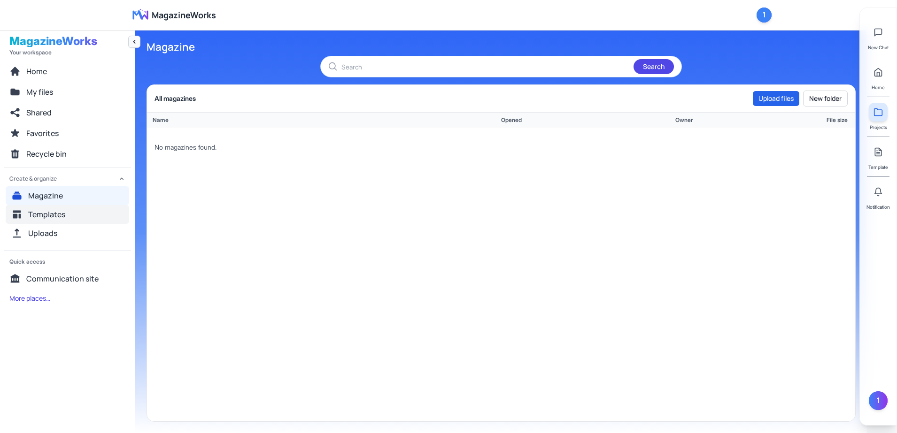
click at [77, 217] on button "Templates" at bounding box center [67, 214] width 123 height 19
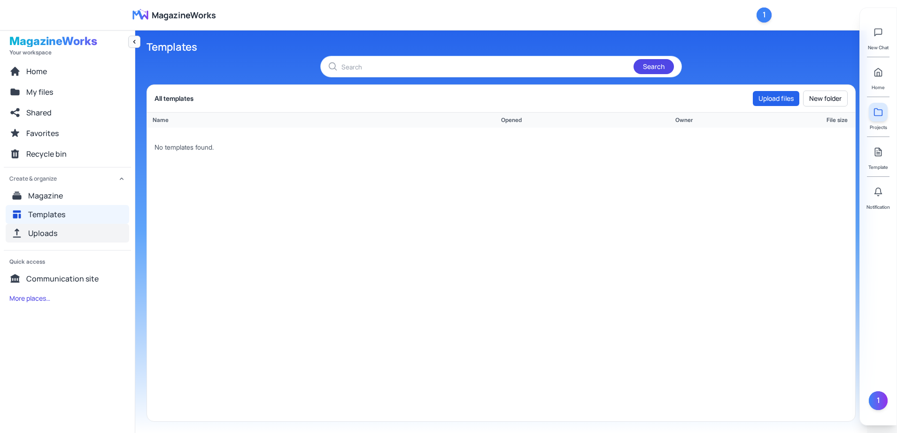
click at [50, 235] on span "Uploads" at bounding box center [42, 233] width 29 height 11
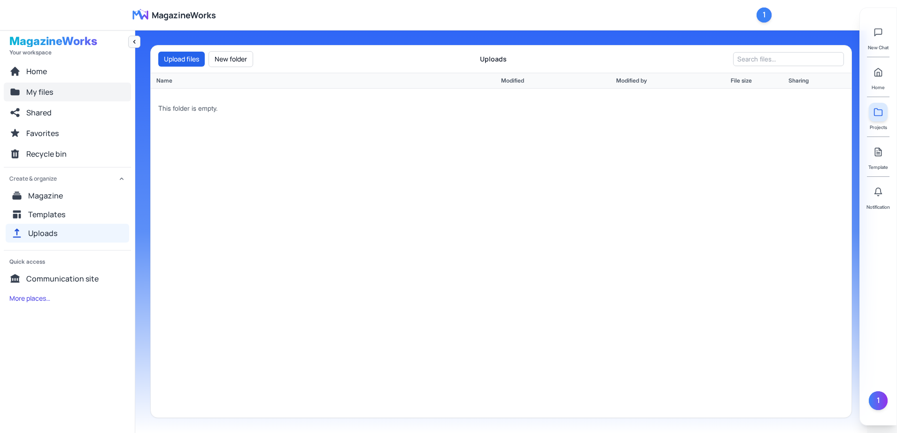
click at [17, 89] on icon "Left navigation" at bounding box center [14, 91] width 11 height 11
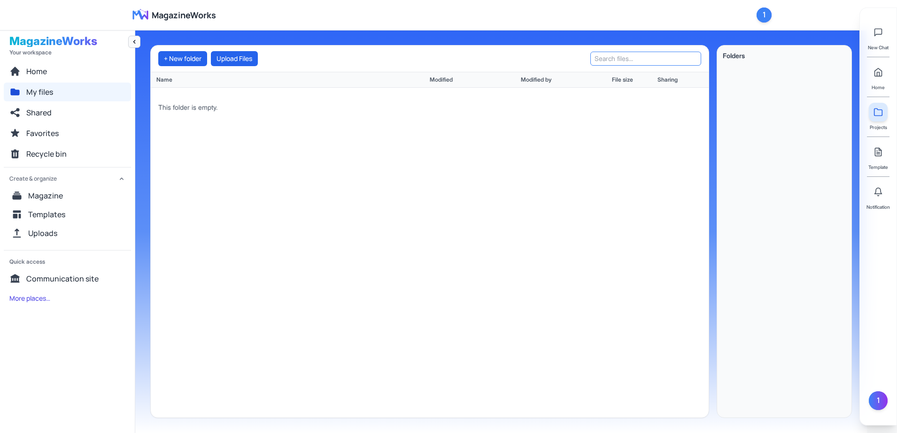
click at [660, 58] on input "text" at bounding box center [645, 59] width 111 height 14
type input "v"
type input "c"
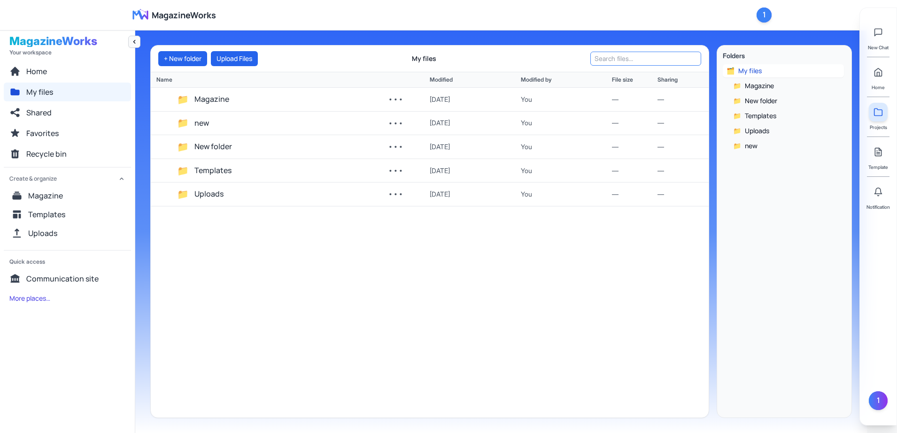
type input "a"
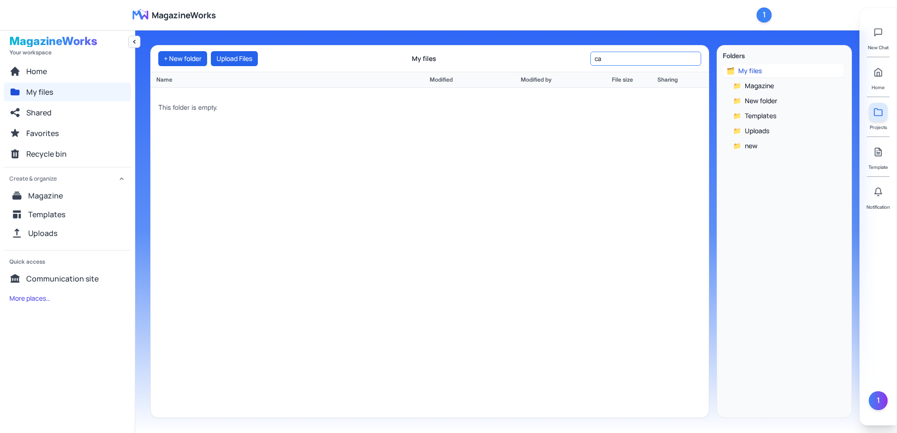
type input "c"
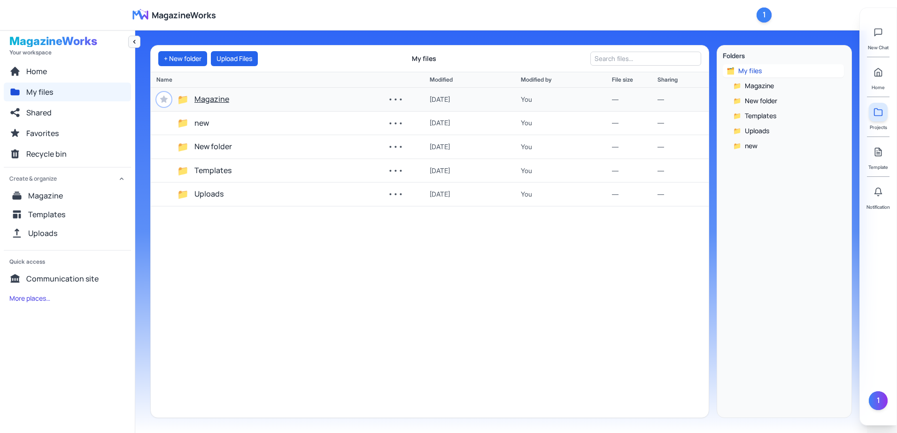
click at [214, 100] on button "Magazine" at bounding box center [211, 99] width 35 height 12
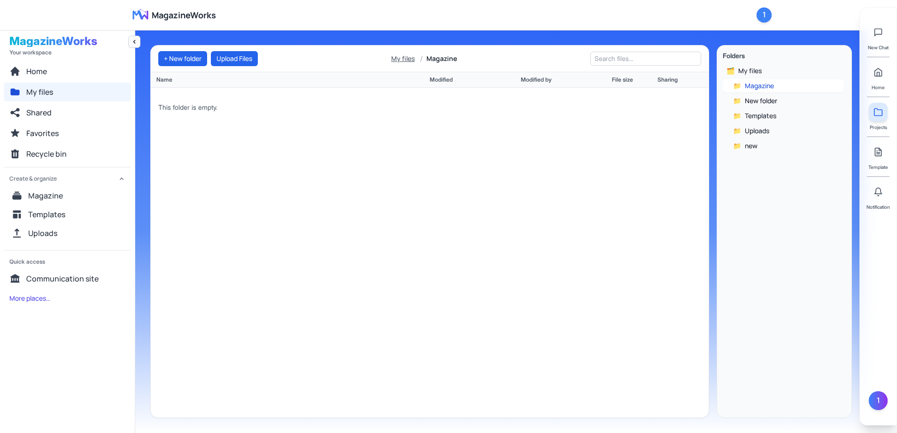
click at [416, 57] on button "My files" at bounding box center [402, 58] width 27 height 9
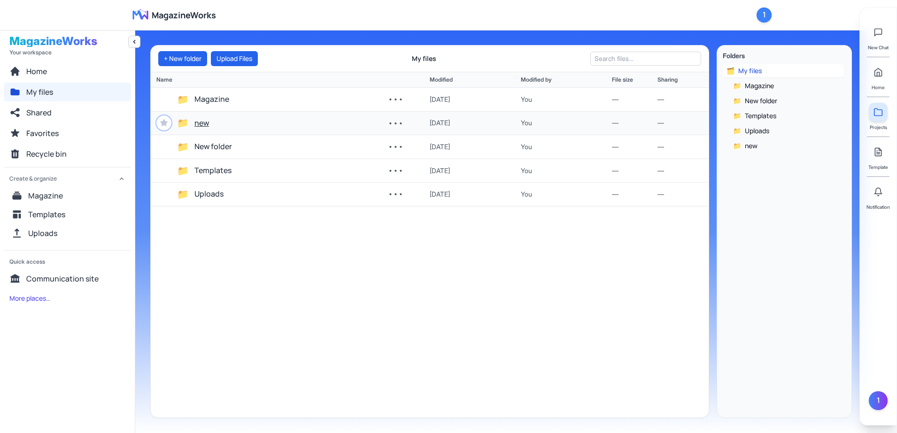
click at [203, 126] on button "new" at bounding box center [201, 123] width 15 height 12
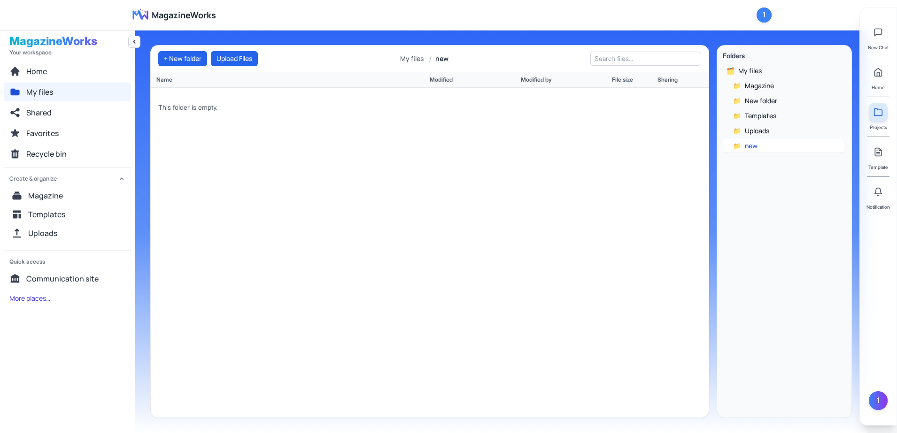
click at [423, 64] on div "+ New folder Upload Files My files / new" at bounding box center [430, 59] width 558 height 27
click at [421, 58] on button "My files" at bounding box center [411, 58] width 27 height 9
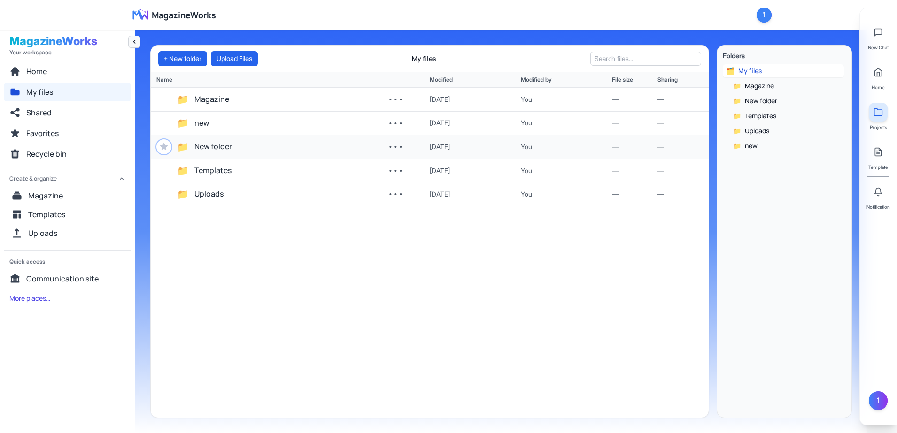
click at [224, 146] on button "New folder" at bounding box center [213, 147] width 38 height 12
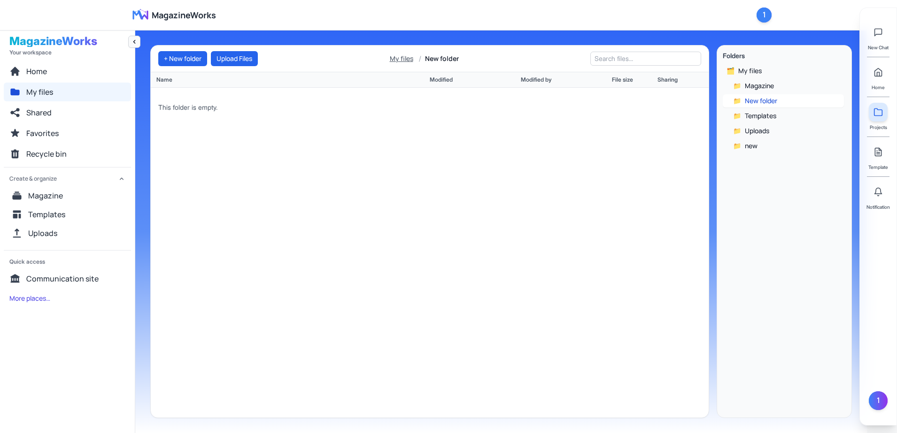
click at [408, 57] on button "My files" at bounding box center [401, 58] width 27 height 9
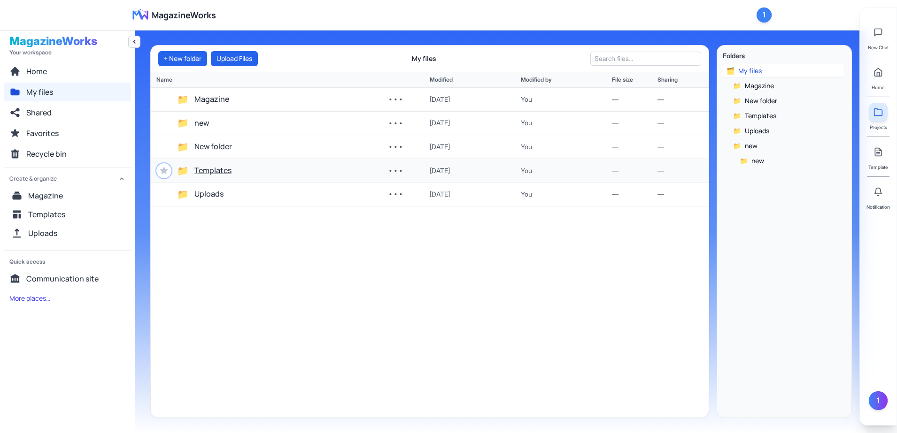
click at [220, 166] on button "Templates" at bounding box center [212, 171] width 37 height 12
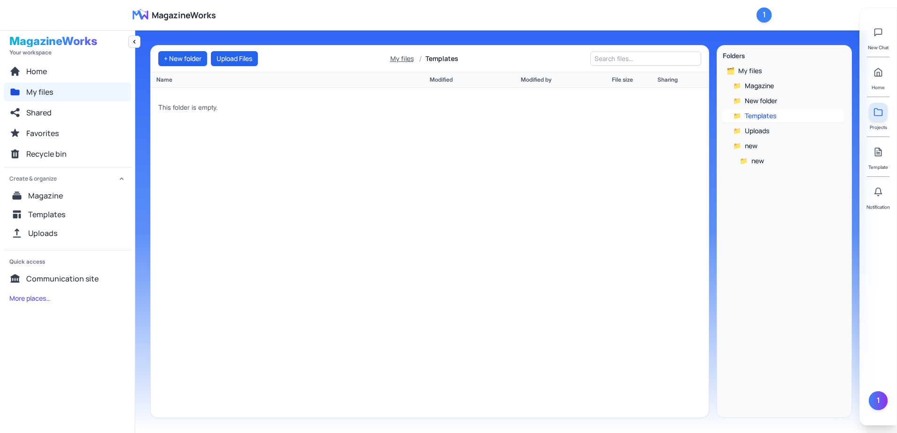
click at [405, 56] on button "My files" at bounding box center [401, 58] width 27 height 9
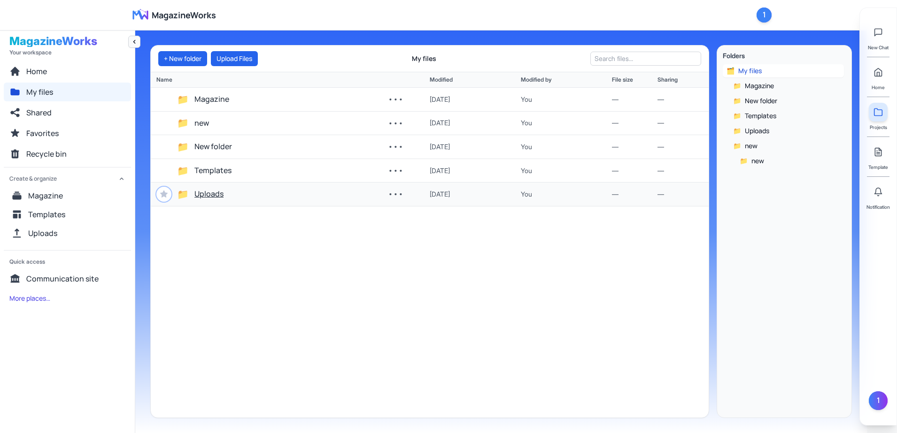
click at [211, 194] on button "Uploads" at bounding box center [208, 194] width 29 height 12
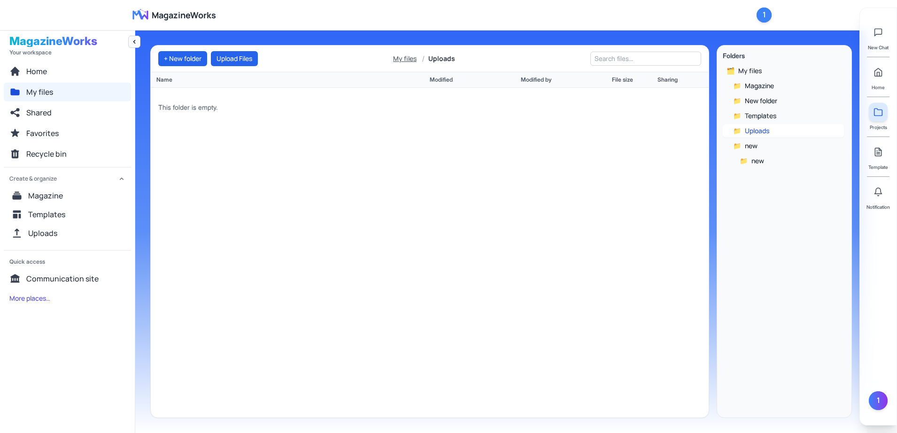
click at [416, 59] on button "My files" at bounding box center [404, 58] width 27 height 9
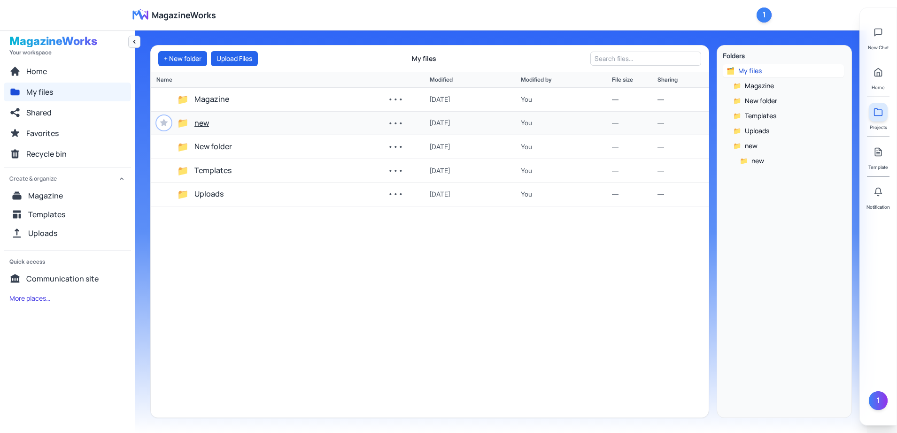
click at [203, 123] on button "new" at bounding box center [201, 123] width 15 height 12
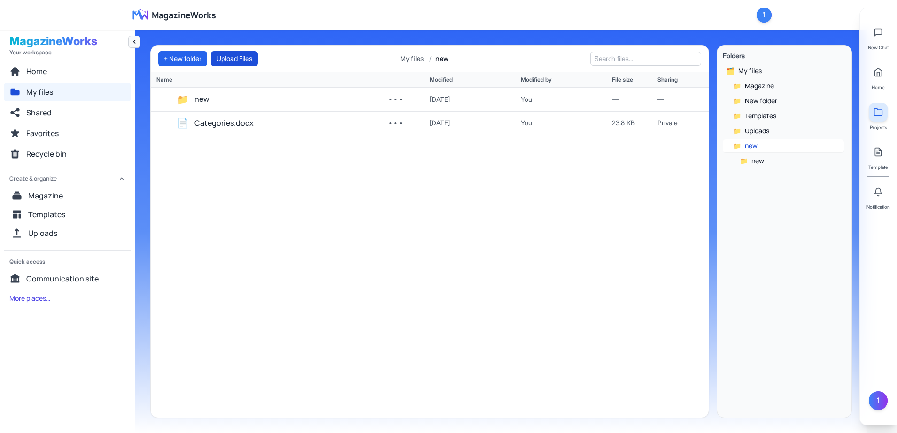
click at [227, 55] on button "Upload Files" at bounding box center [234, 58] width 47 height 15
click at [619, 61] on input "text" at bounding box center [645, 59] width 111 height 14
type input "c"
click at [878, 76] on icon at bounding box center [878, 73] width 7 height 8
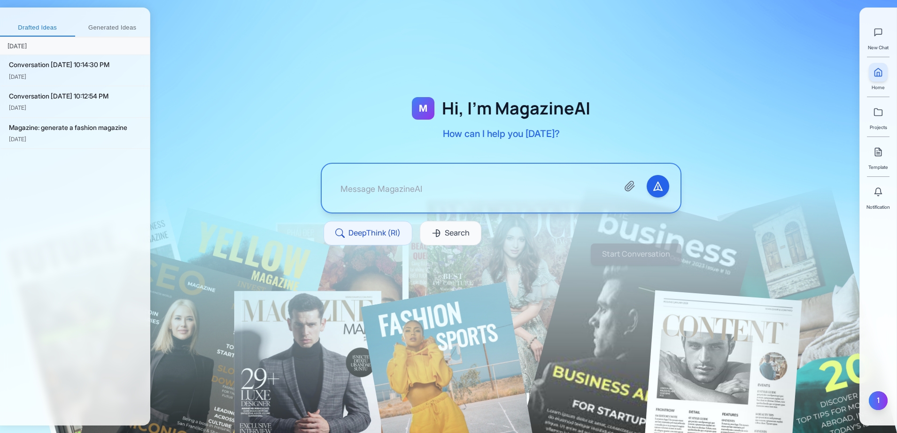
drag, startPoint x: 866, startPoint y: 395, endPoint x: 875, endPoint y: 401, distance: 9.9
click at [870, 398] on div "New Chat Home Projects Template Notification 1" at bounding box center [878, 217] width 38 height 418
click at [875, 401] on div "1" at bounding box center [878, 401] width 19 height 19
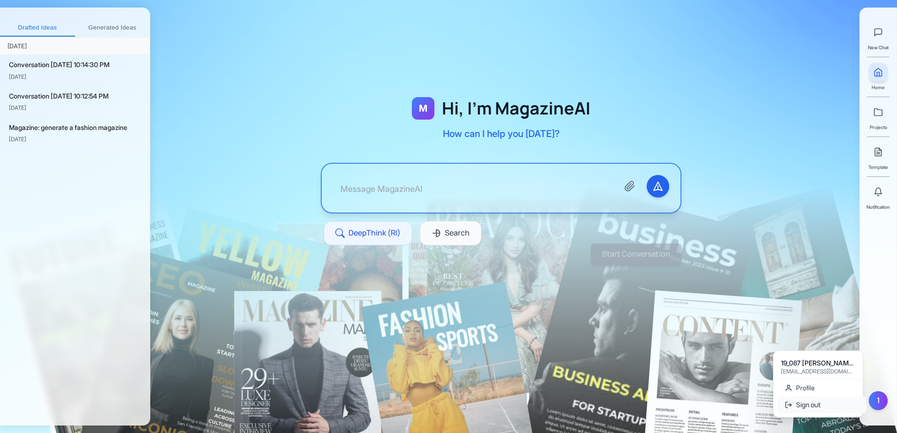
click at [827, 401] on button "Sign out" at bounding box center [821, 405] width 89 height 17
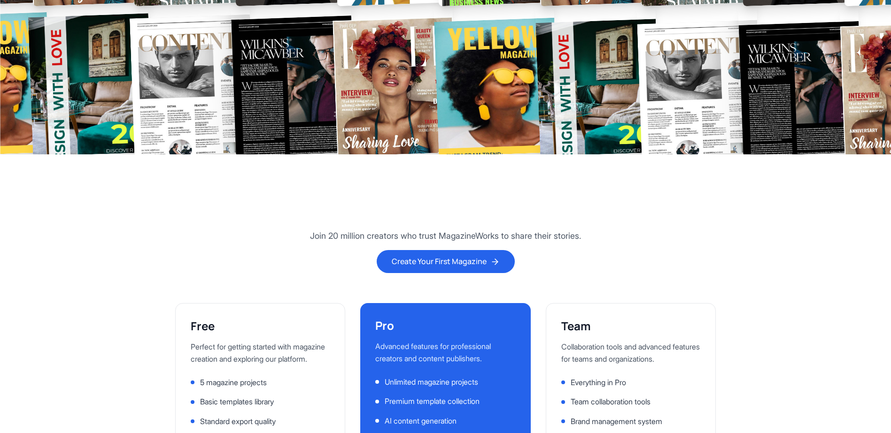
scroll to position [2230, 0]
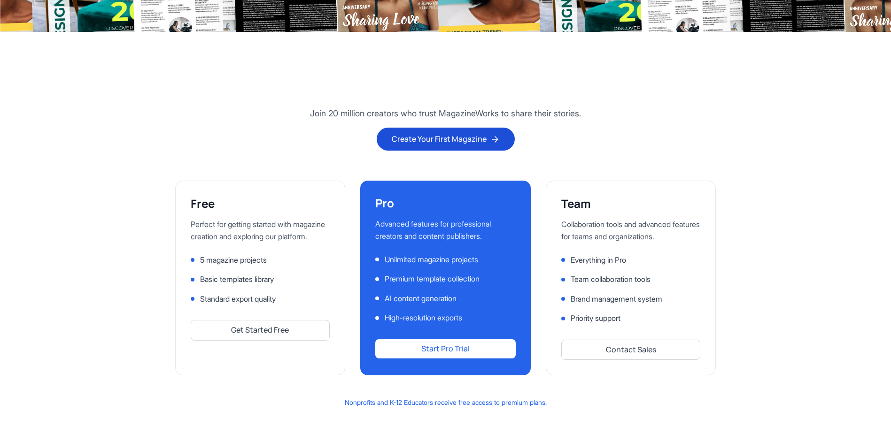
click at [472, 146] on button "Create Your First Magazine" at bounding box center [446, 139] width 138 height 23
click at [467, 140] on button "Create Your First Magazine" at bounding box center [446, 139] width 138 height 23
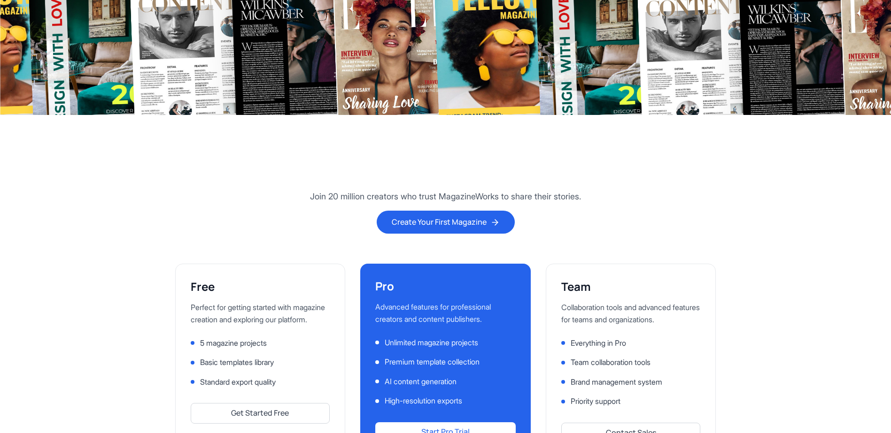
scroll to position [2126, 0]
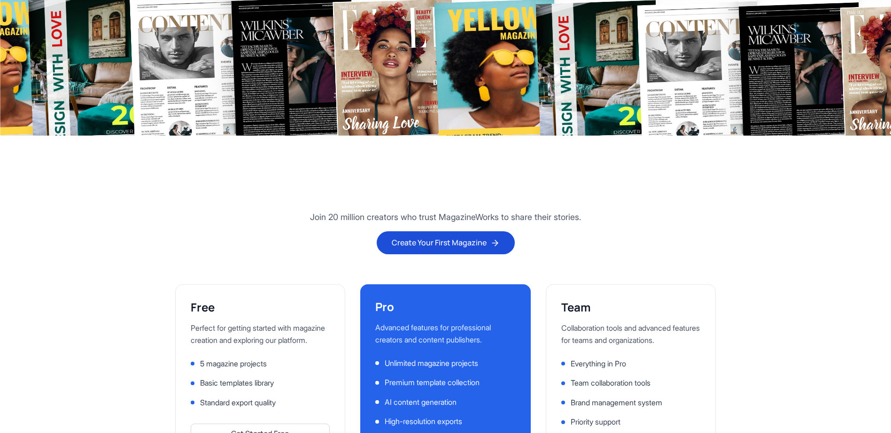
click at [415, 247] on button "Create Your First Magazine" at bounding box center [446, 242] width 138 height 23
click at [418, 245] on button "Create Your First Magazine" at bounding box center [446, 242] width 138 height 23
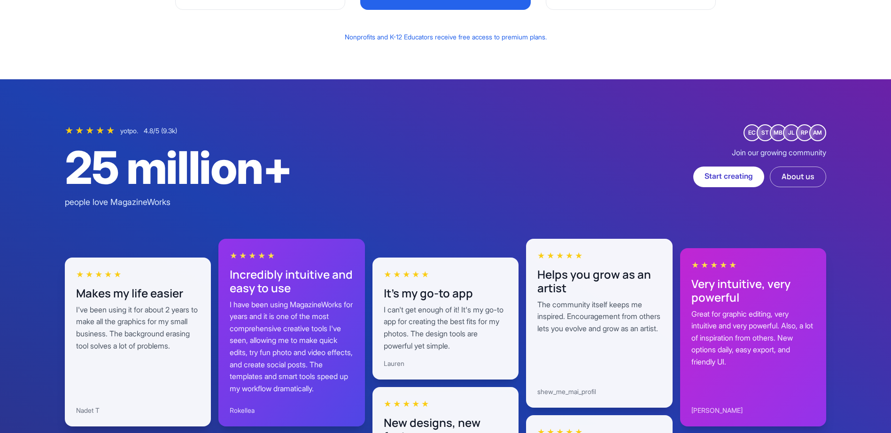
scroll to position [2361, 0]
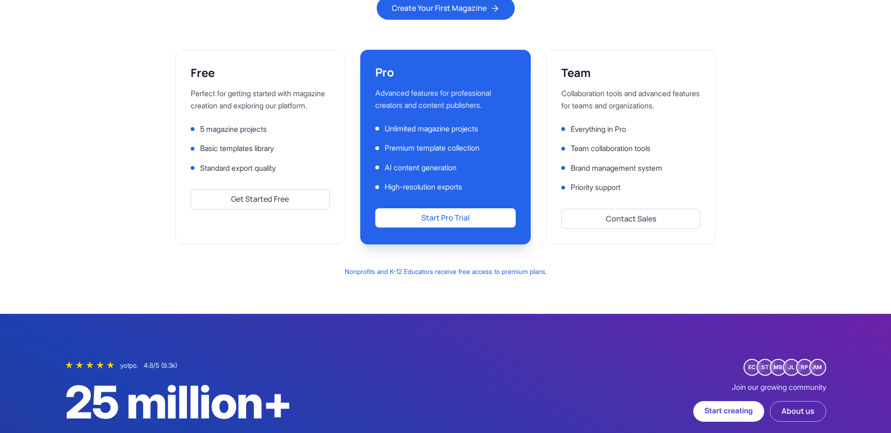
click at [416, 174] on div "Unlimited magazine projects Premium template collection AI content generation H…" at bounding box center [445, 158] width 140 height 70
click at [620, 191] on span "Priority support" at bounding box center [595, 188] width 50 height 12
click at [314, 148] on div "5 magazine projects Basic templates library Standard export quality" at bounding box center [260, 148] width 139 height 51
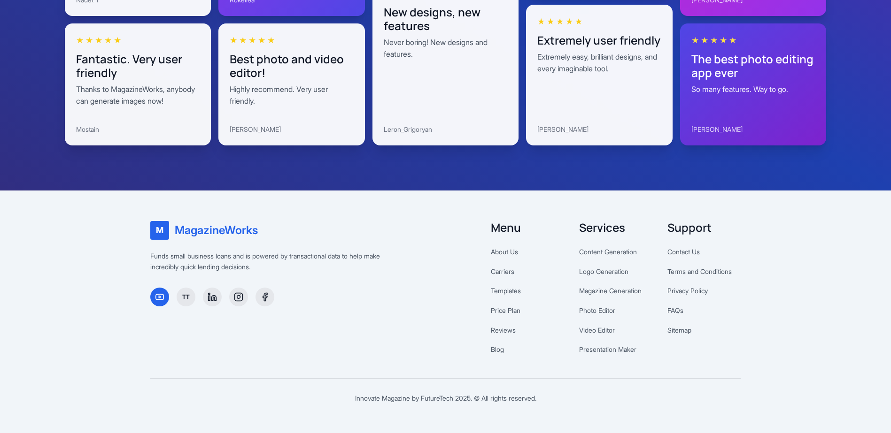
scroll to position [2948, 0]
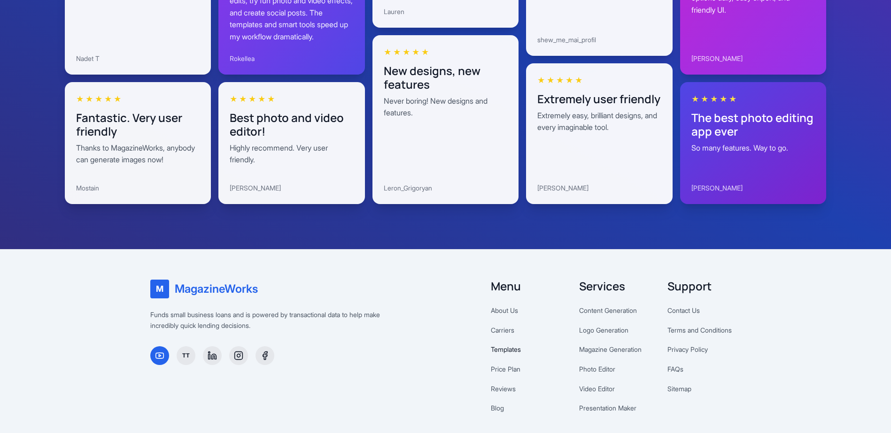
click at [504, 348] on link "Templates" at bounding box center [506, 350] width 30 height 8
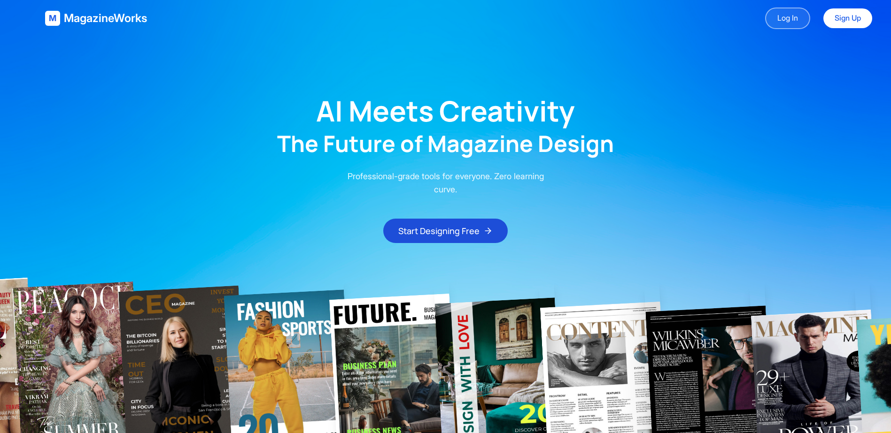
click at [786, 22] on link "Log In" at bounding box center [787, 19] width 45 height 22
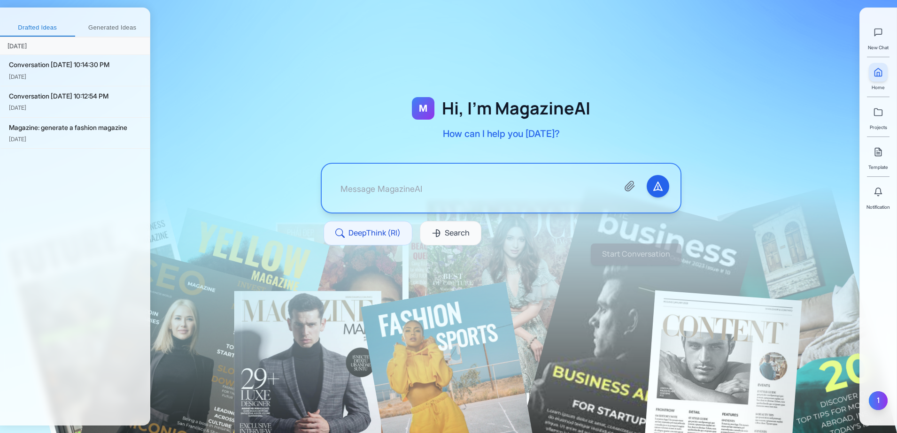
click at [879, 398] on div "1" at bounding box center [878, 401] width 19 height 19
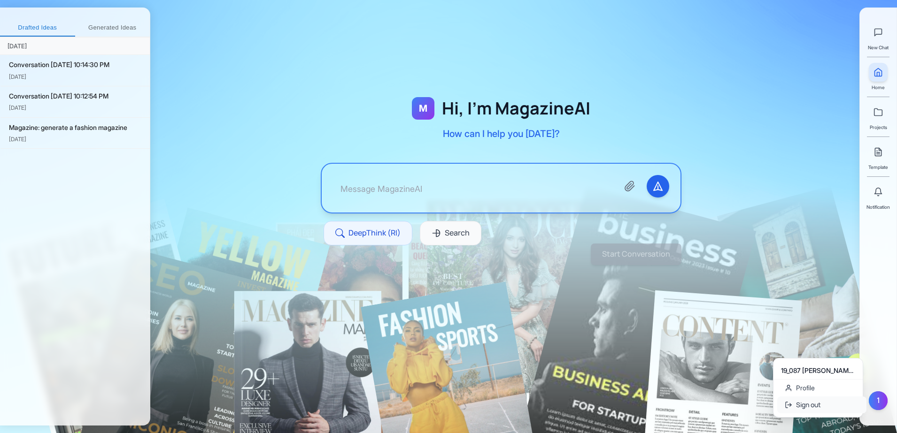
click at [814, 404] on button "Sign out" at bounding box center [821, 405] width 89 height 17
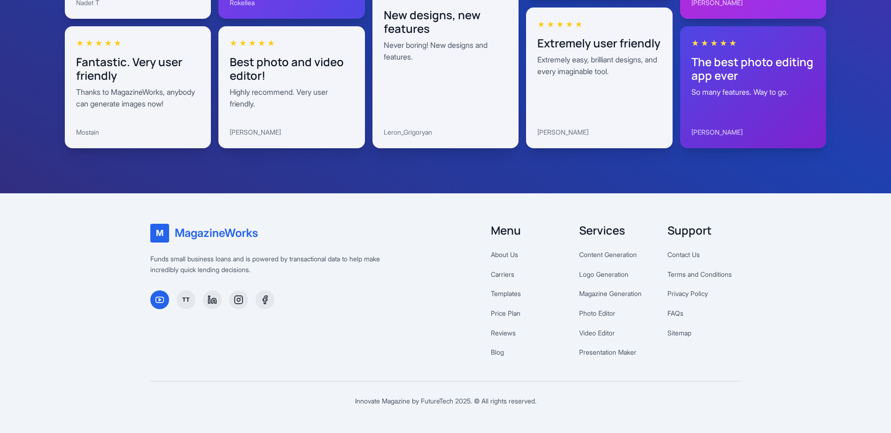
scroll to position [3007, 0]
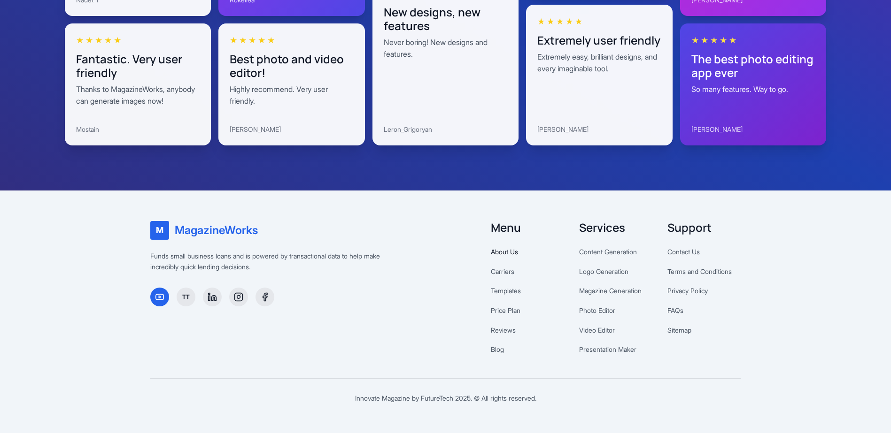
click at [511, 251] on link "About Us" at bounding box center [504, 252] width 27 height 8
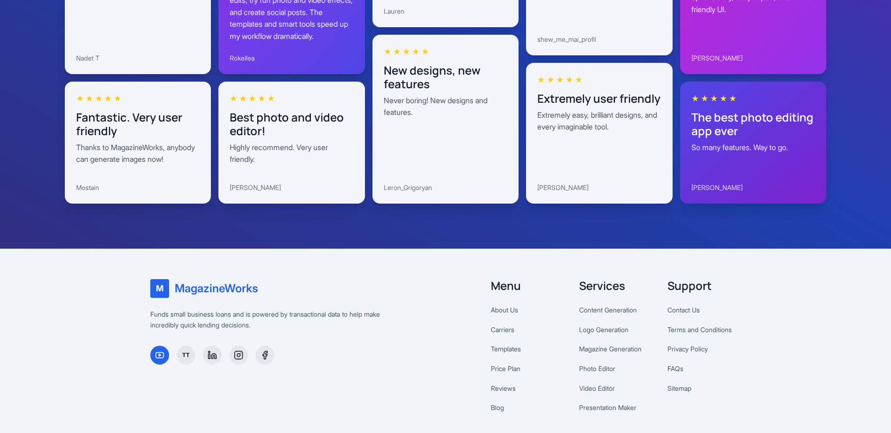
scroll to position [3007, 0]
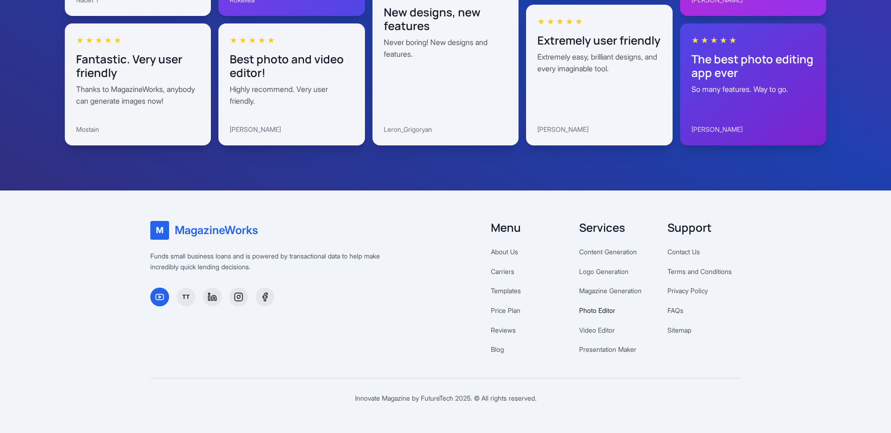
click at [607, 308] on link "Photo Editor" at bounding box center [597, 311] width 36 height 8
click at [695, 252] on link "Contact Us" at bounding box center [683, 252] width 32 height 8
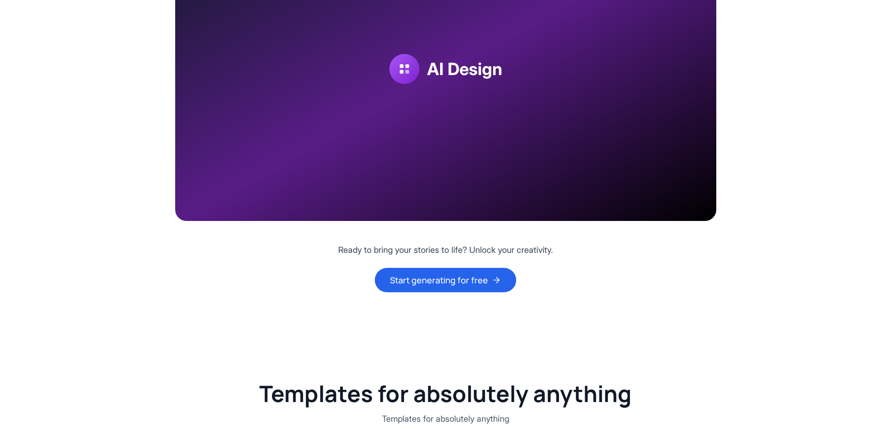
scroll to position [1424, 0]
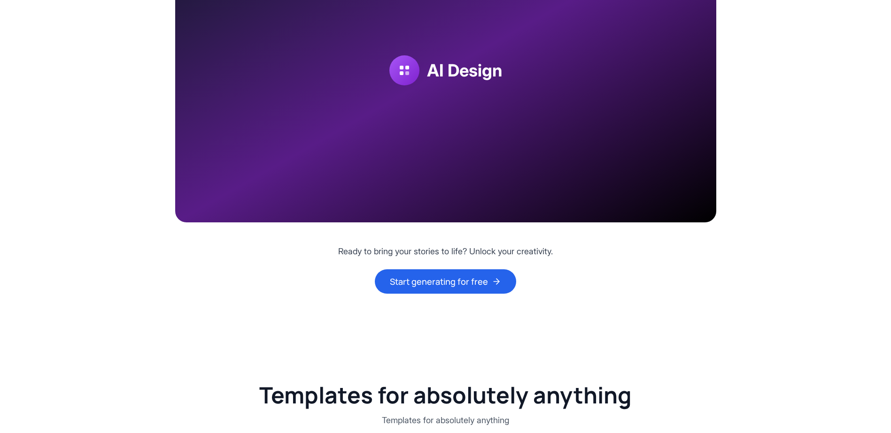
click at [498, 143] on video "Your browser does not support the video tag." at bounding box center [445, 70] width 541 height 304
click at [477, 197] on video "Your browser does not support the video tag." at bounding box center [445, 70] width 541 height 304
drag, startPoint x: 434, startPoint y: 291, endPoint x: 689, endPoint y: 463, distance: 307.7
click at [689, 433] on html "M MagazineWorks Log In Sign Up AI Meets Creativity The Future of Magazine Desig…" at bounding box center [445, 296] width 891 height 3440
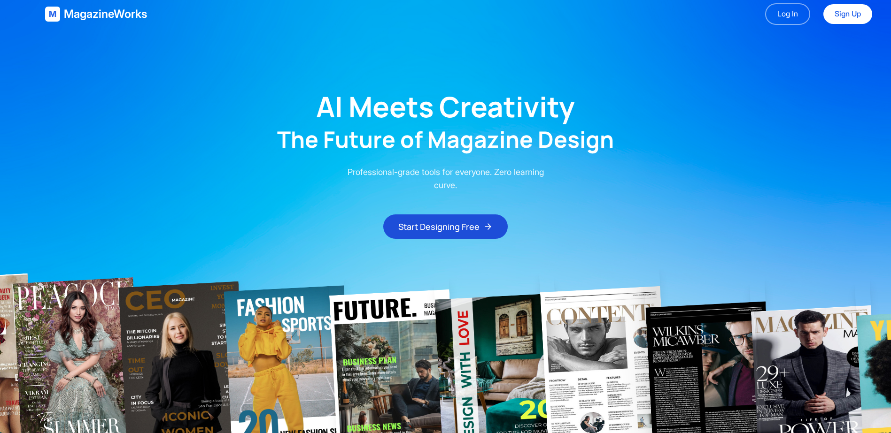
scroll to position [0, 0]
